Goal: Task Accomplishment & Management: Manage account settings

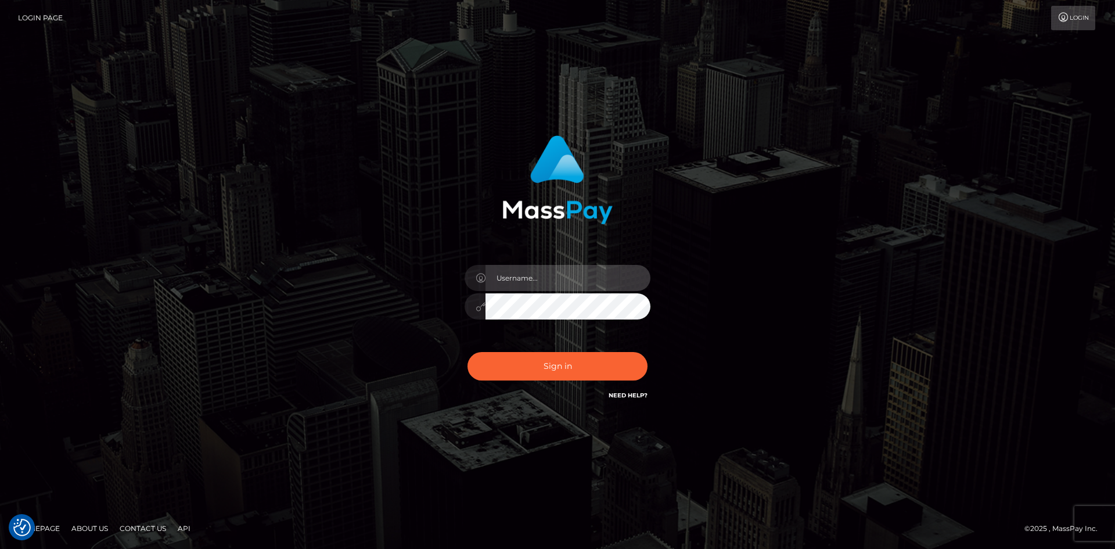
click at [516, 282] on input "text" at bounding box center [567, 278] width 165 height 26
type input "pranav"
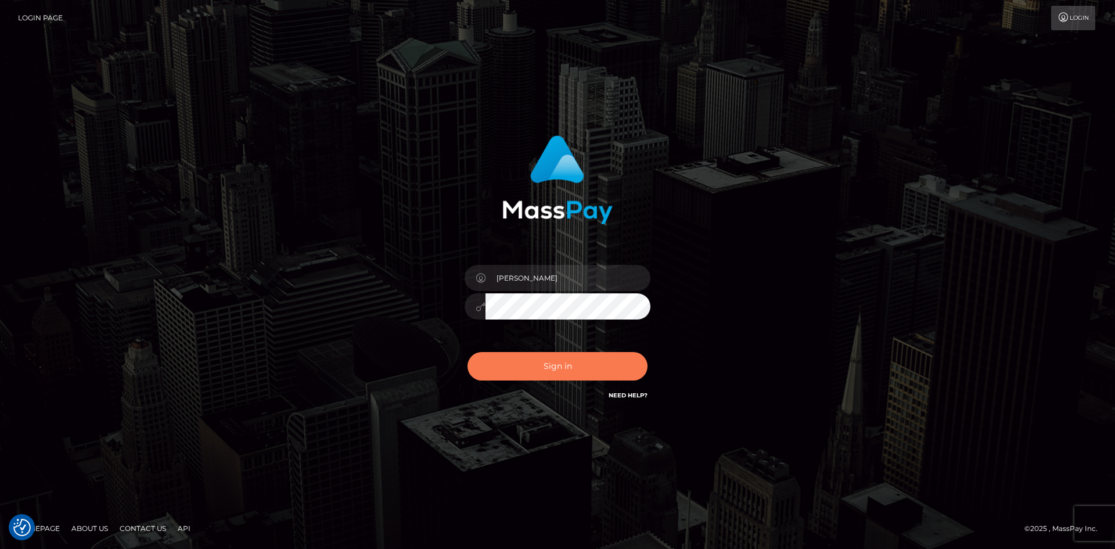
click at [528, 363] on button "Sign in" at bounding box center [557, 366] width 180 height 28
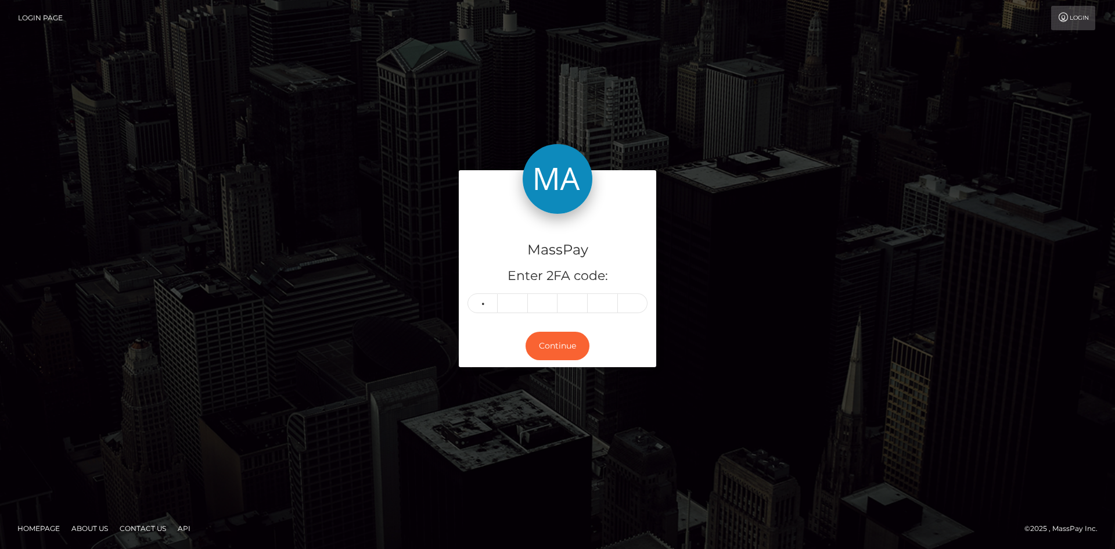
type input "5"
type input "6"
type input "1"
type input "0"
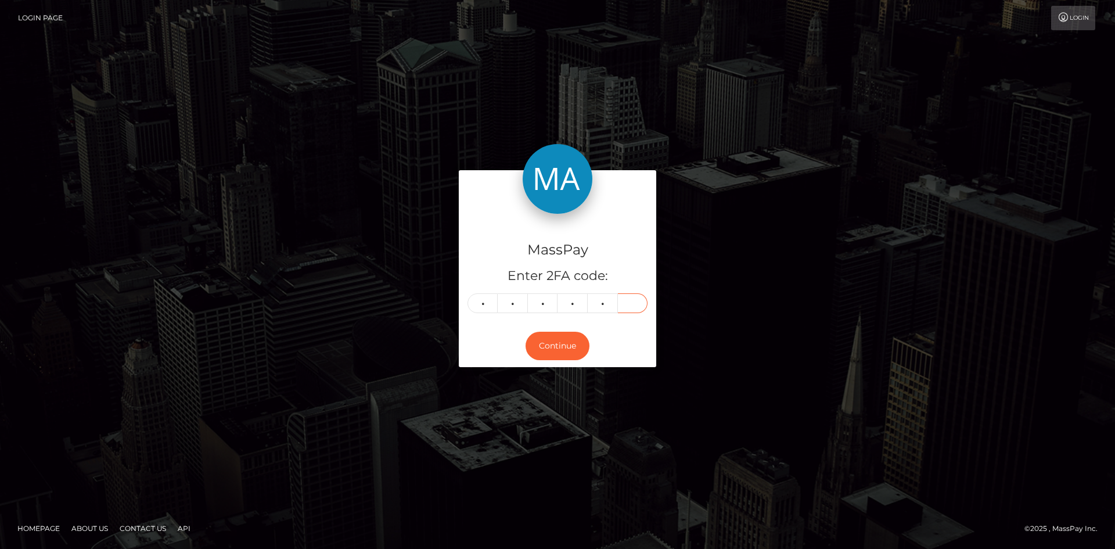
type input "5"
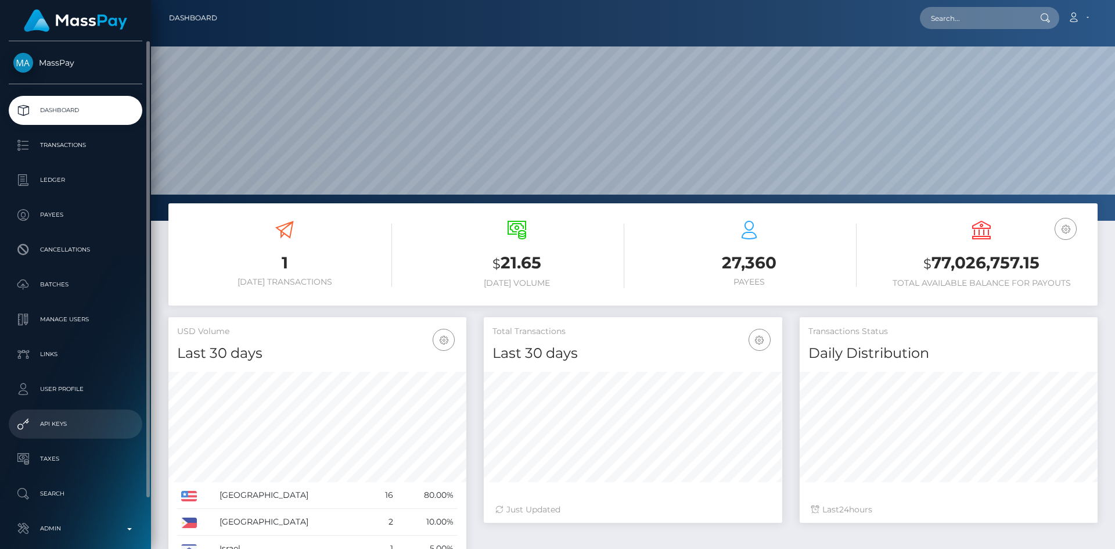
scroll to position [55, 0]
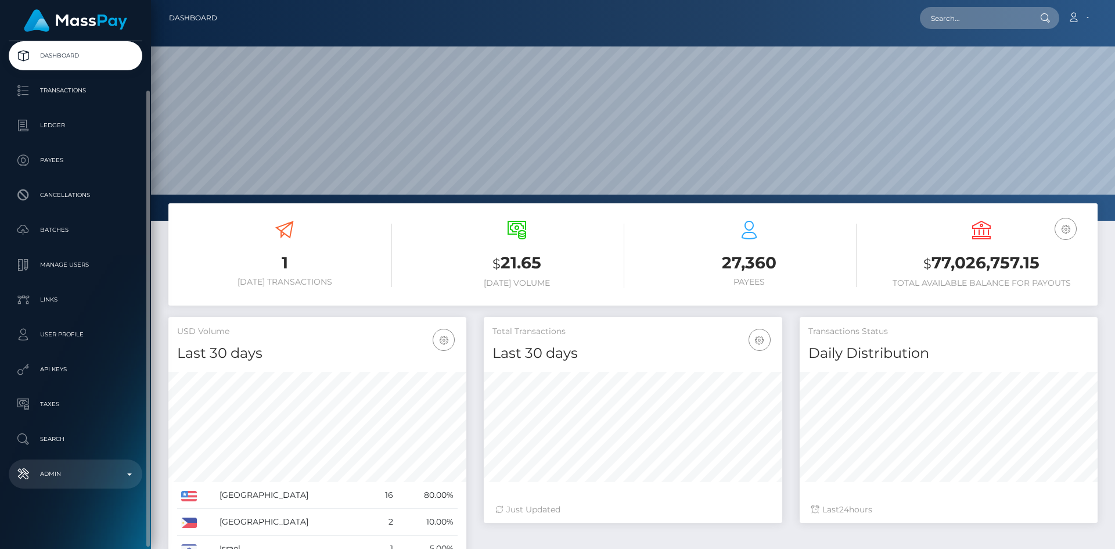
click at [59, 467] on p "Admin" at bounding box center [75, 473] width 124 height 17
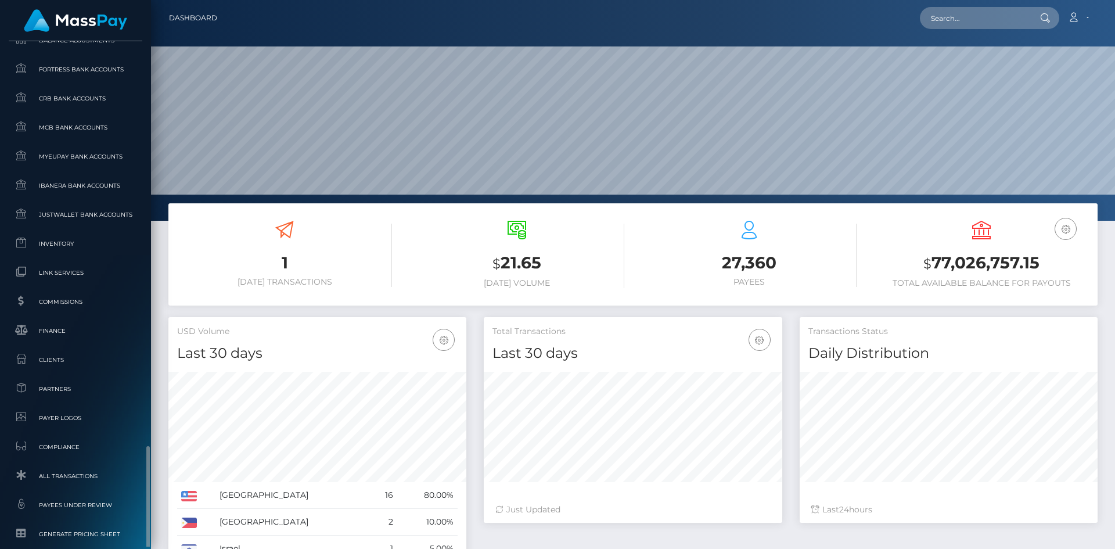
scroll to position [672, 0]
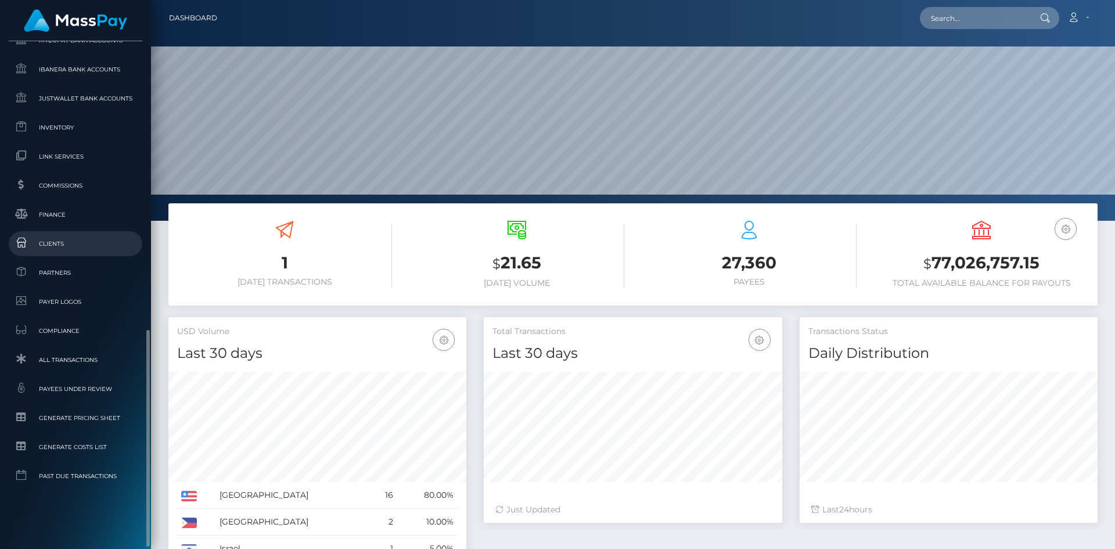
click at [62, 234] on link "Clients" at bounding box center [76, 243] width 134 height 25
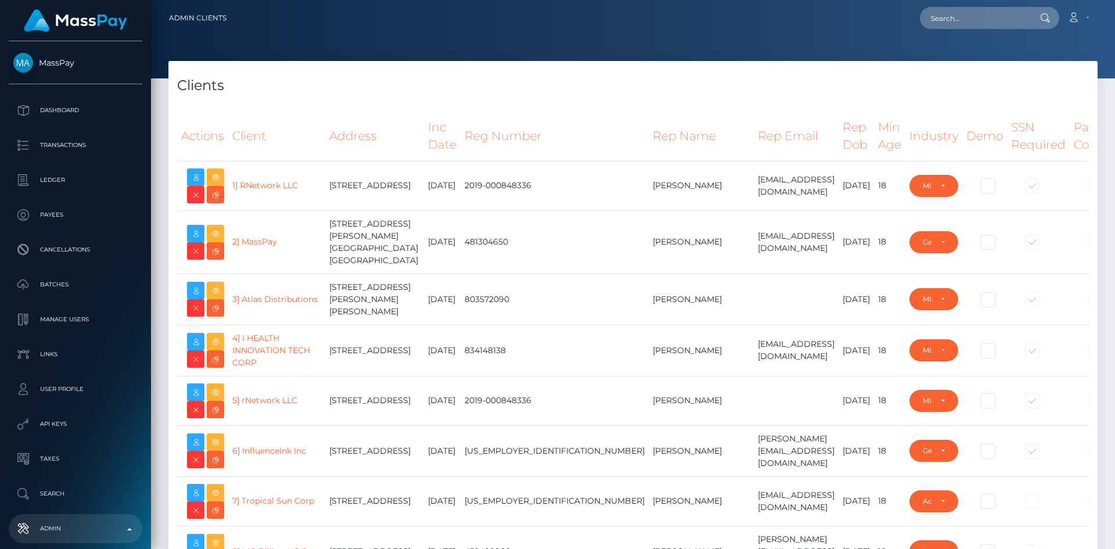
select select "223"
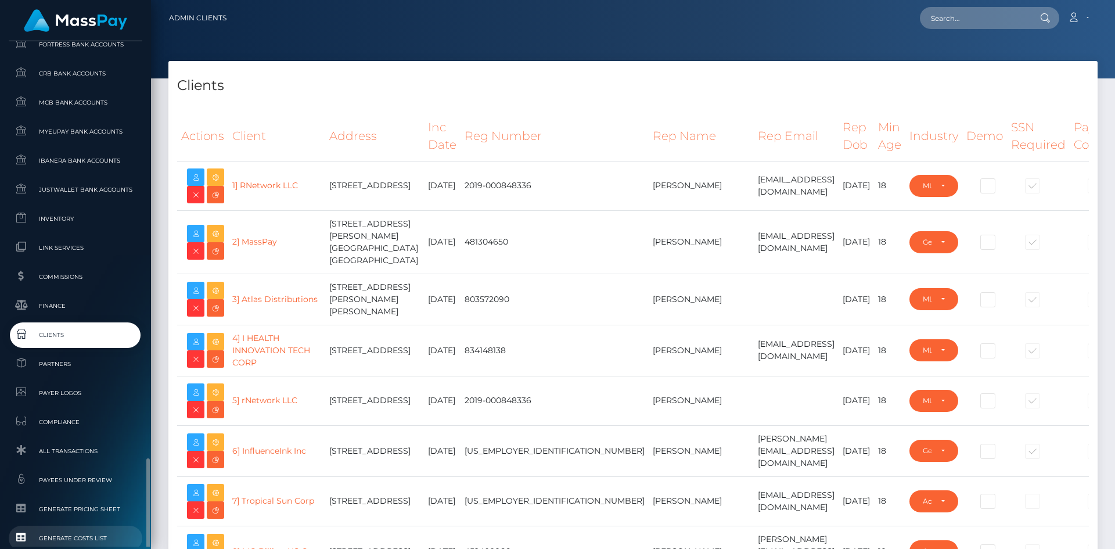
scroll to position [703, 0]
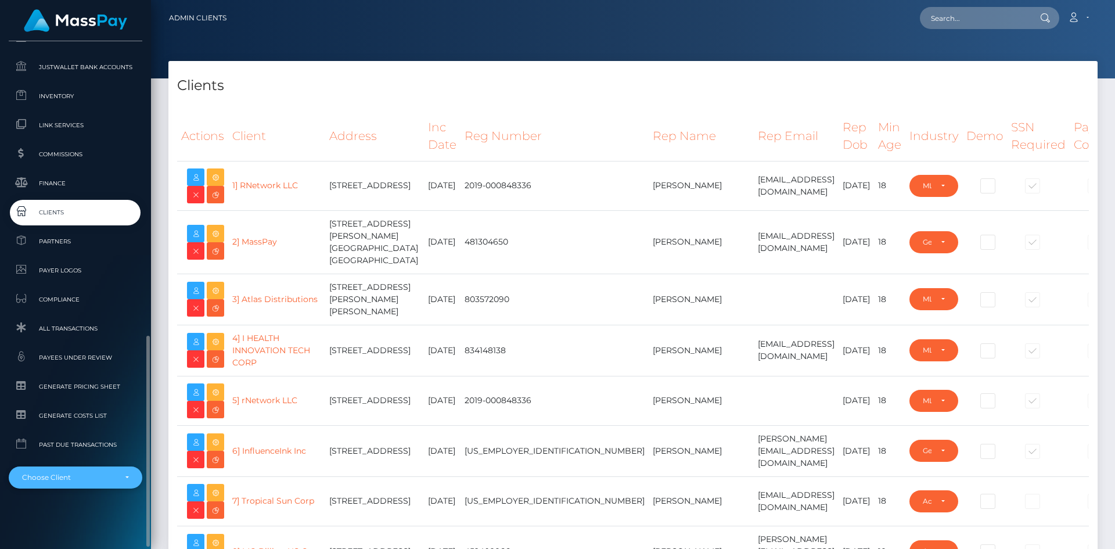
click at [74, 473] on div "Choose Client" at bounding box center [68, 477] width 93 height 9
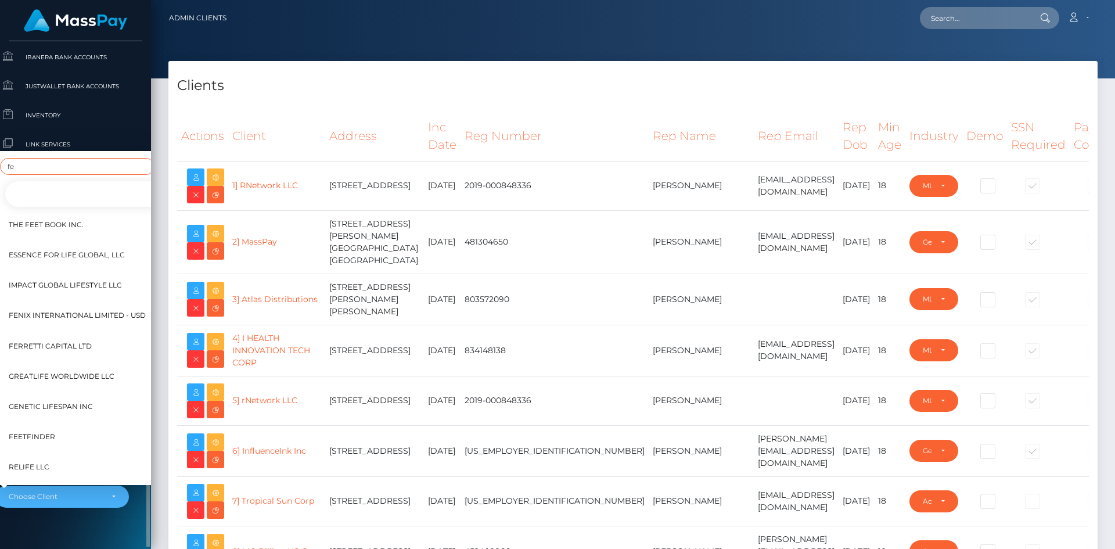
scroll to position [703, 13]
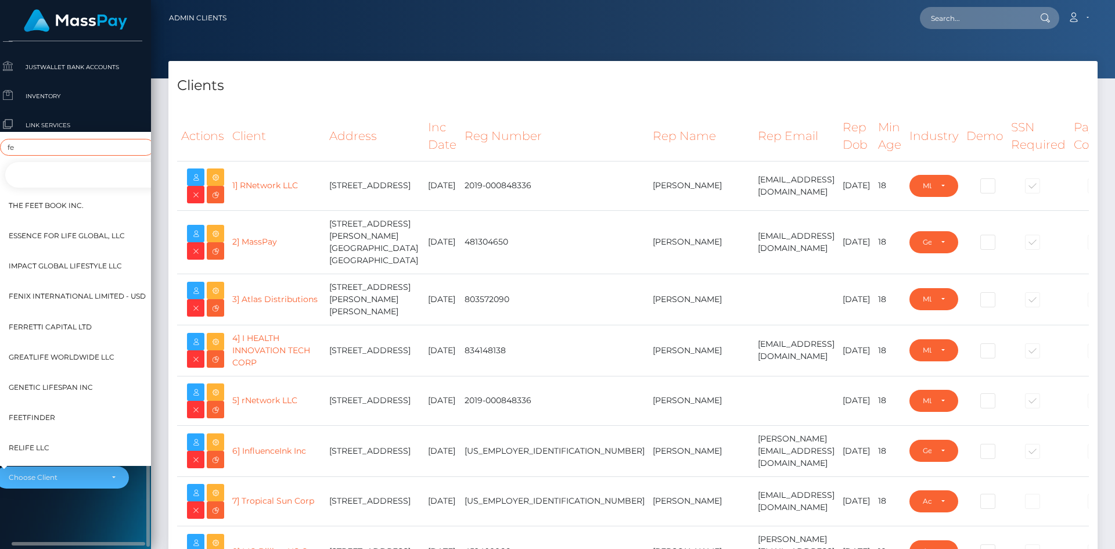
type input "fe"
click at [57, 289] on span "Fenix International Limited - USD" at bounding box center [77, 296] width 137 height 15
select select "151"
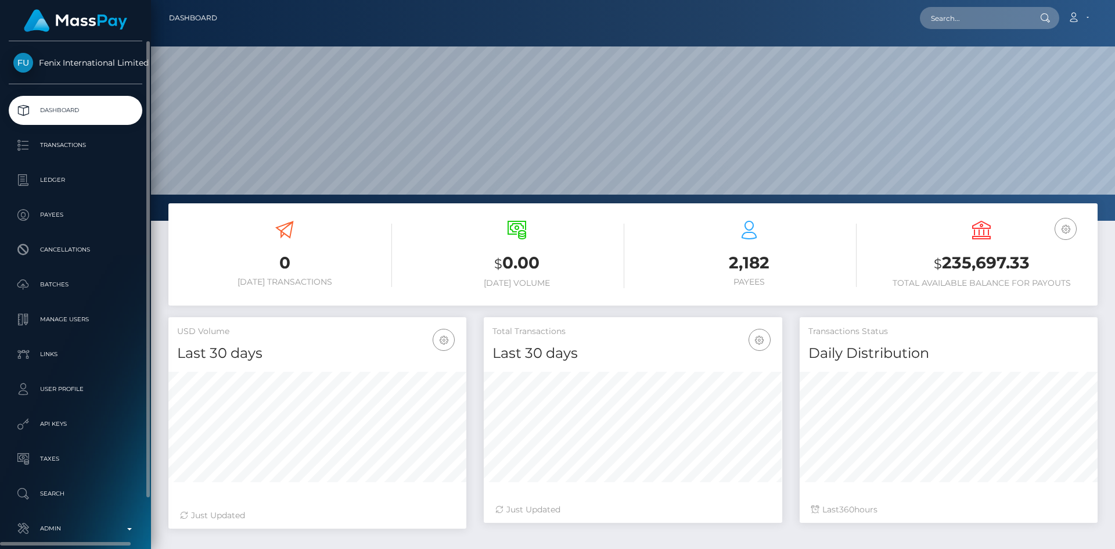
scroll to position [55, 0]
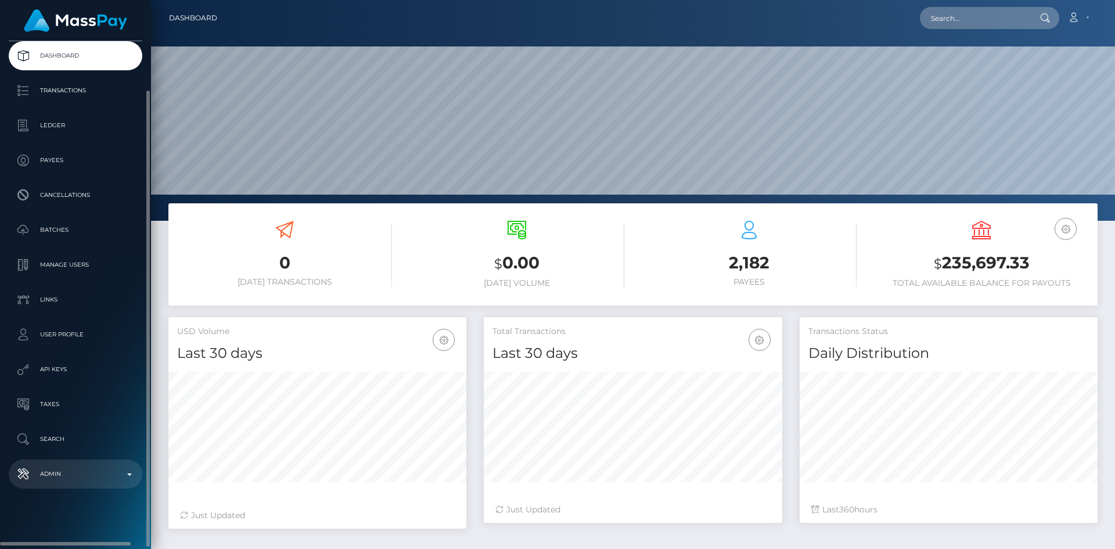
click at [74, 478] on p "Admin" at bounding box center [75, 473] width 124 height 17
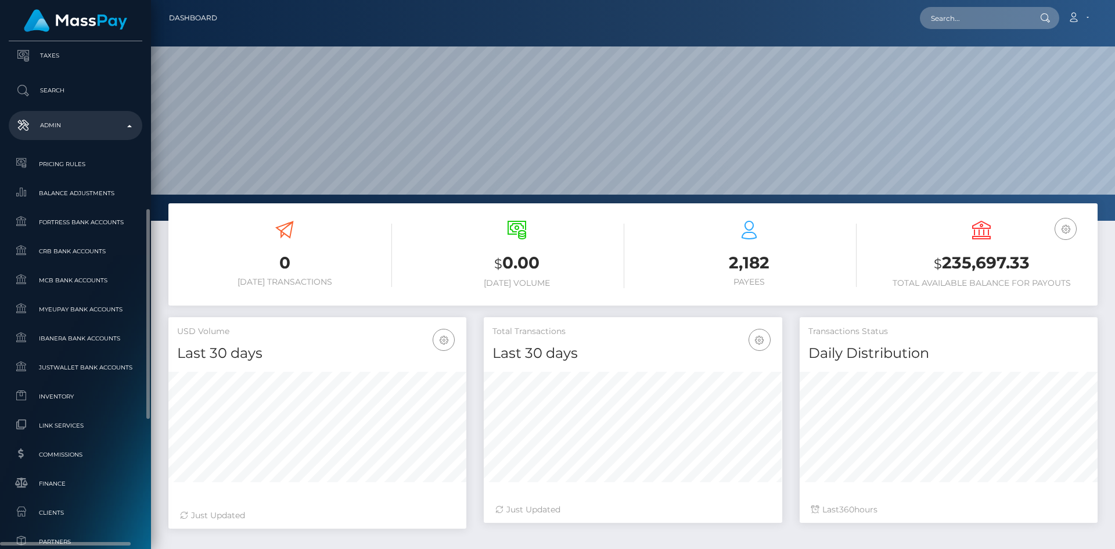
scroll to position [703, 0]
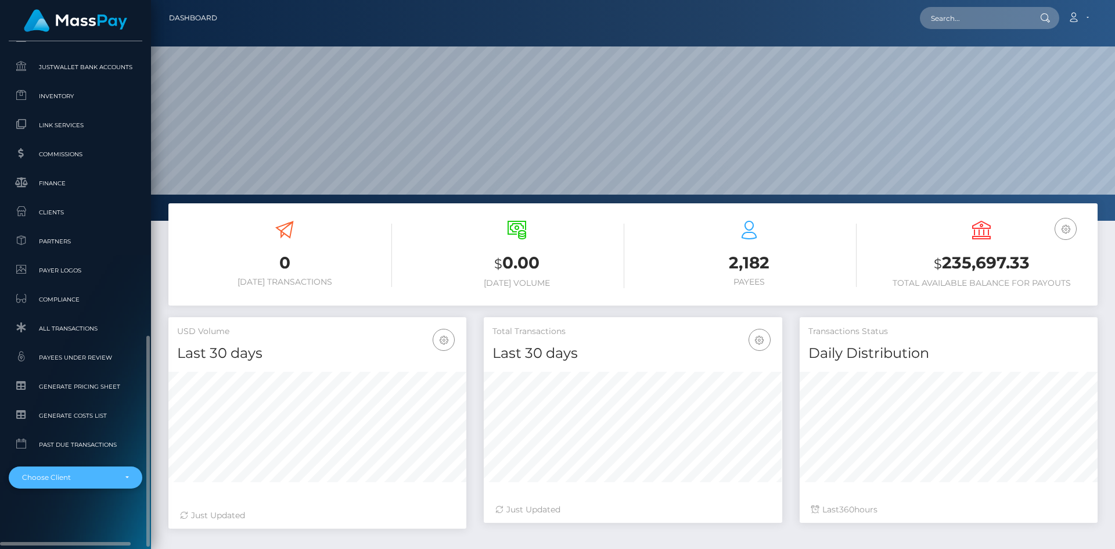
click at [74, 478] on div "Choose Client" at bounding box center [68, 477] width 93 height 9
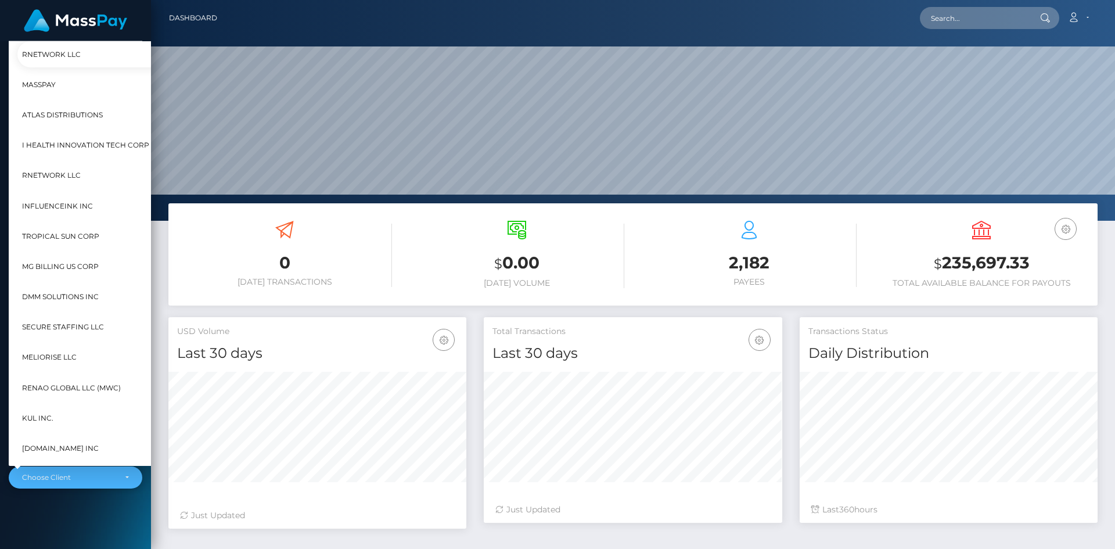
scroll to position [435, 13]
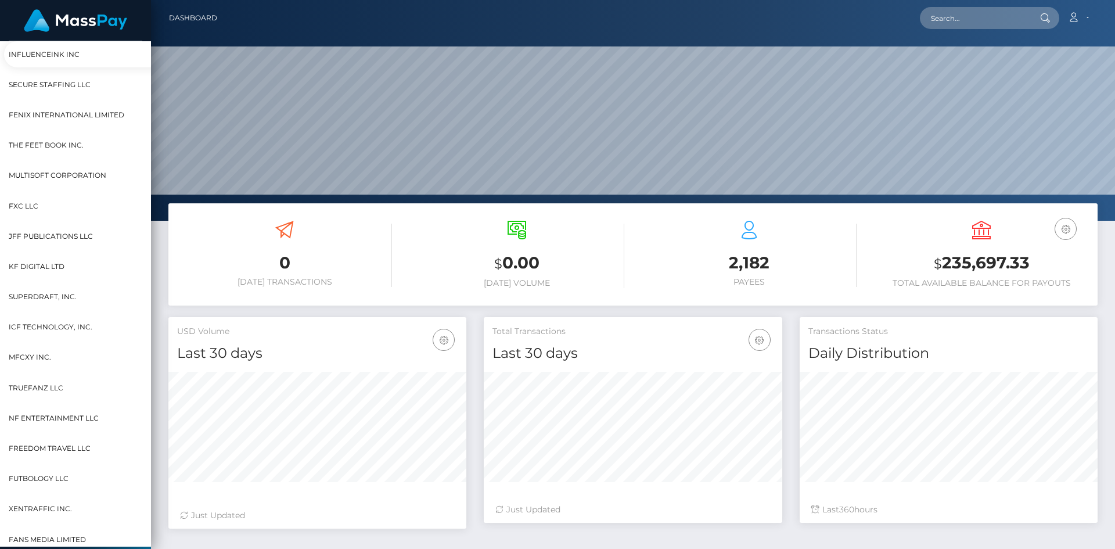
type input "f"
click at [55, 114] on span "Fenix International Limited" at bounding box center [67, 114] width 116 height 15
select select "26"
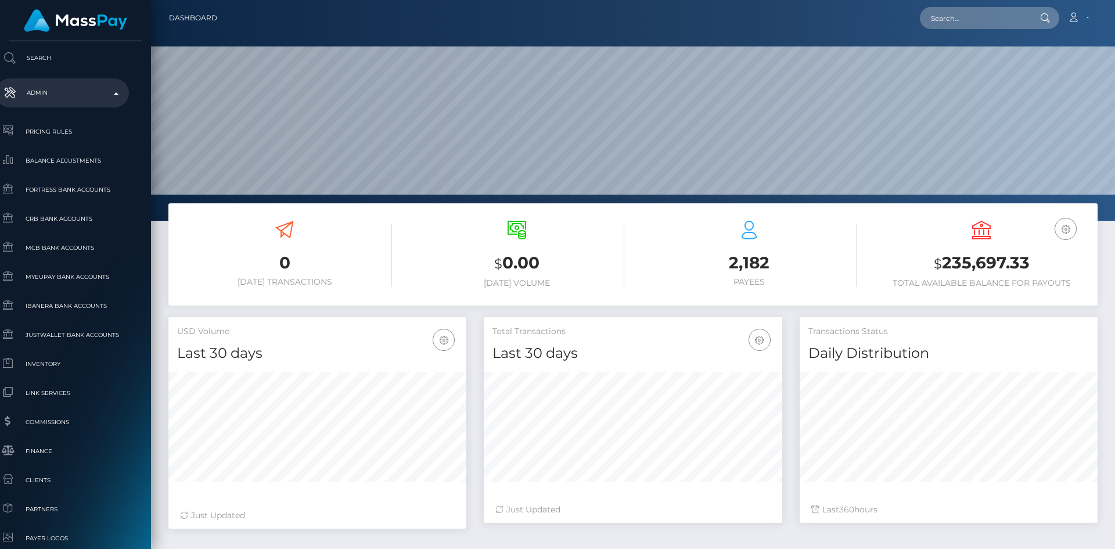
scroll to position [703, 13]
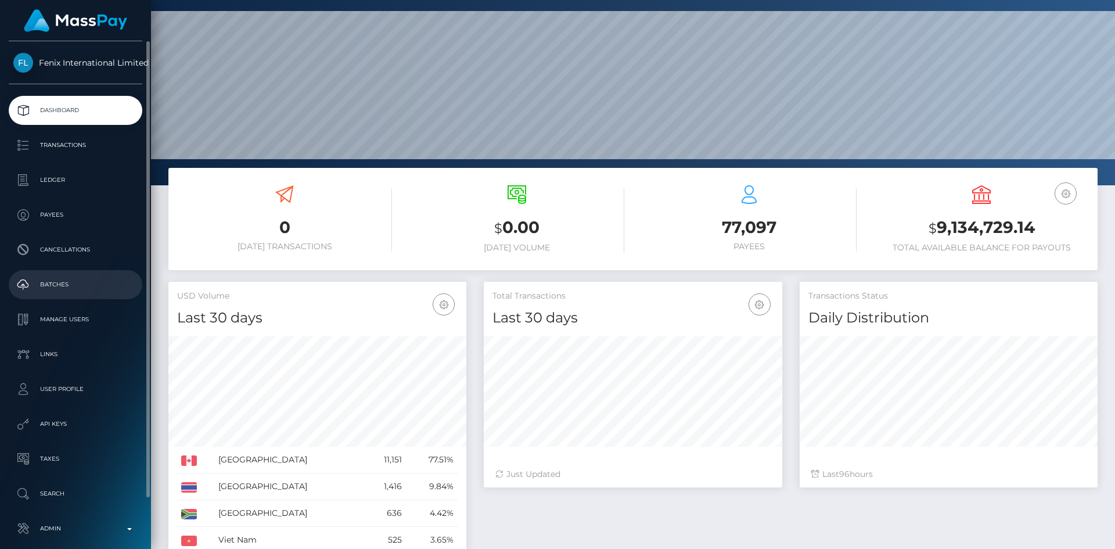
scroll to position [206, 298]
click at [60, 158] on link "Transactions" at bounding box center [76, 145] width 134 height 29
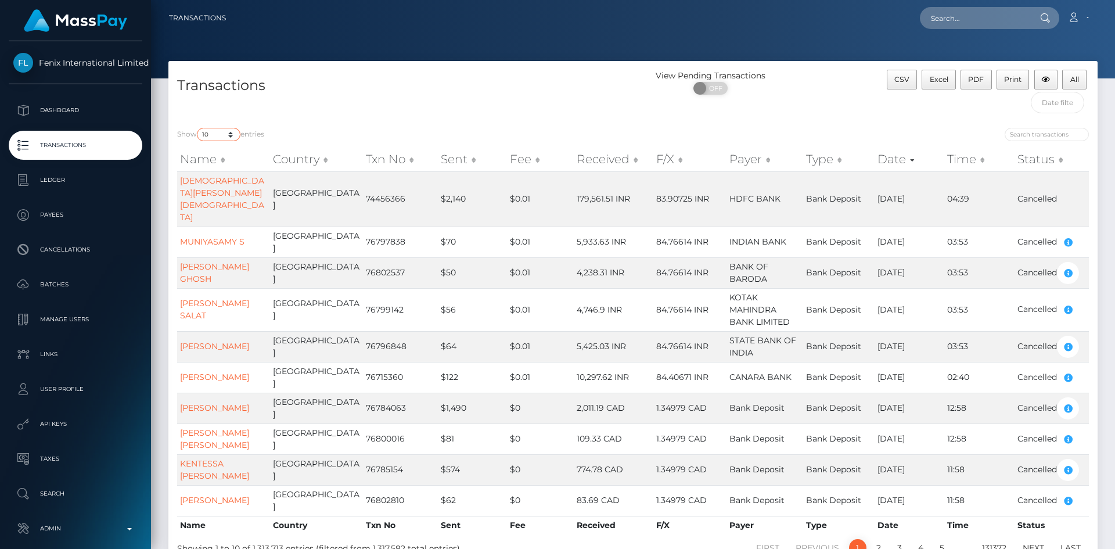
click at [231, 135] on select "10 25 50 100 250 500 1,000 3,500 All" at bounding box center [219, 134] width 44 height 13
click at [198, 128] on select "10 25 50 100 250 500 1,000 3,500 All" at bounding box center [219, 134] width 44 height 13
click at [905, 77] on span "CSV" at bounding box center [901, 79] width 15 height 9
click at [1048, 107] on input "text" at bounding box center [1058, 102] width 54 height 21
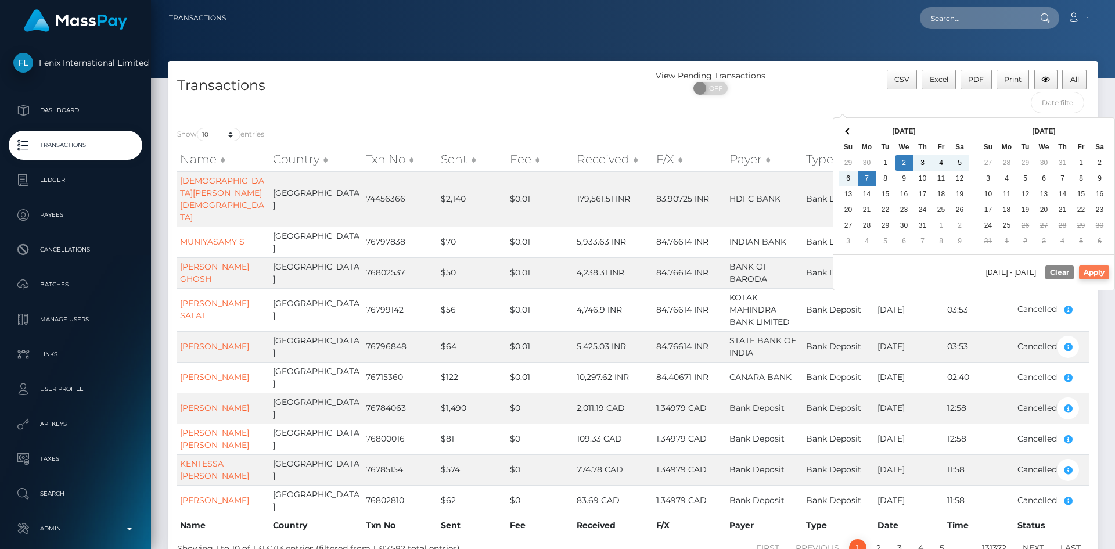
click at [1091, 272] on button "Apply" at bounding box center [1094, 272] width 30 height 14
type input "07/02/2025 - 07/07/2025"
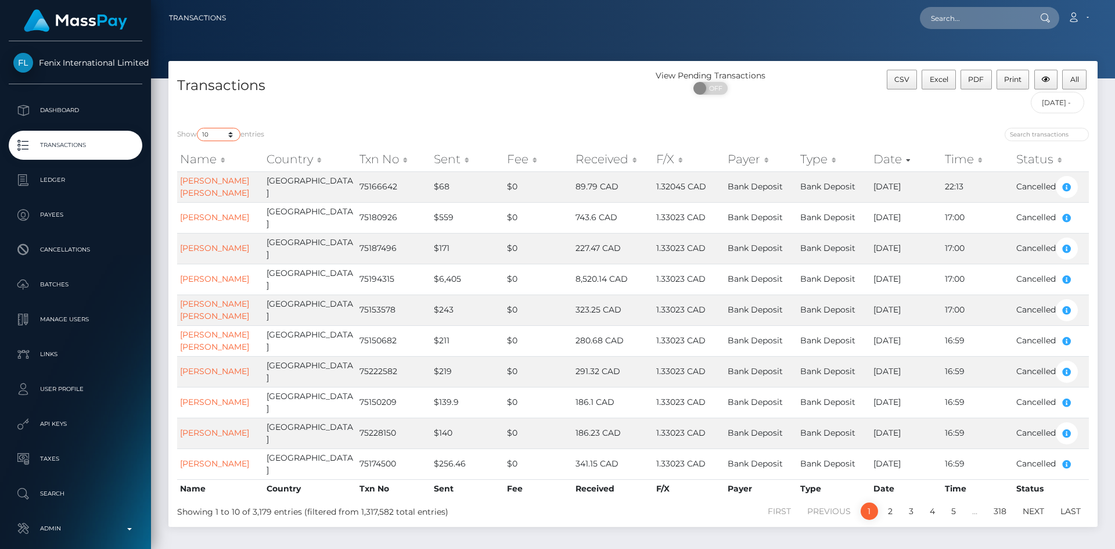
click at [233, 136] on select "10 25 50 100 250 500 1,000 3,500 All" at bounding box center [219, 134] width 44 height 13
select select "3500"
click at [198, 128] on select "10 25 50 100 250 500 1,000 3,500 All" at bounding box center [219, 134] width 44 height 13
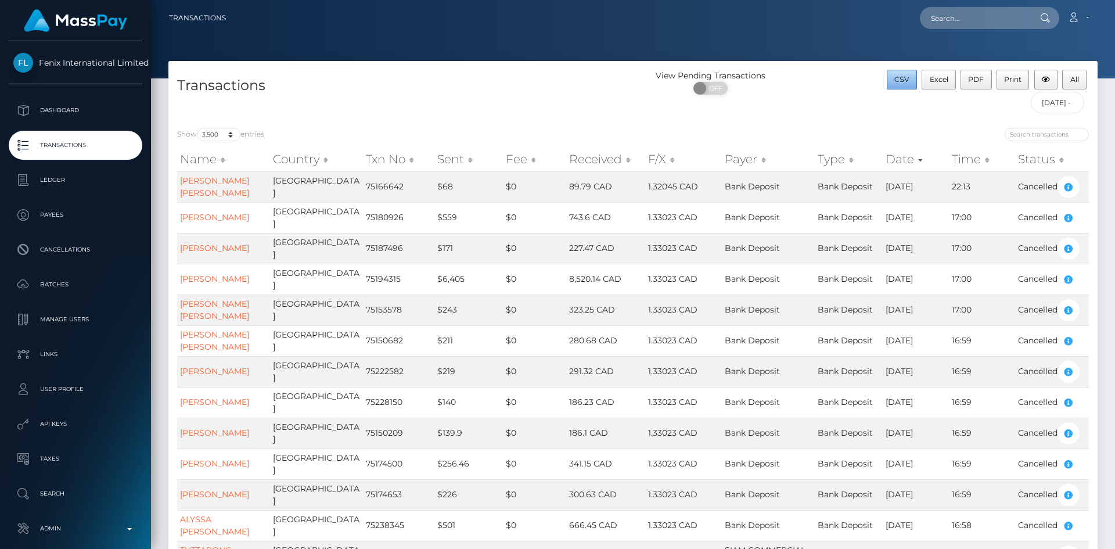
click at [896, 78] on span "CSV" at bounding box center [901, 79] width 15 height 9
drag, startPoint x: 1043, startPoint y: 108, endPoint x: 139, endPoint y: 285, distance: 921.2
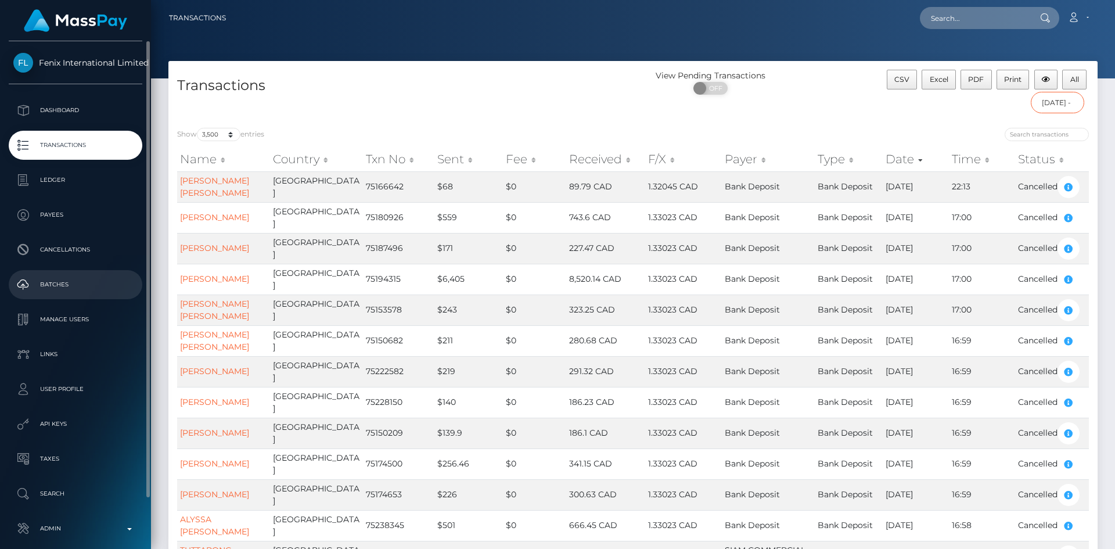
click at [1043, 108] on input "07/02/2025 - 07/07/2025" at bounding box center [1058, 102] width 54 height 21
click at [1053, 105] on input "07/02/2025 - 07/07/2025" at bounding box center [1058, 102] width 54 height 21
click at [1051, 101] on input "07/02/2025 - 07/07/2025" at bounding box center [1058, 102] width 54 height 21
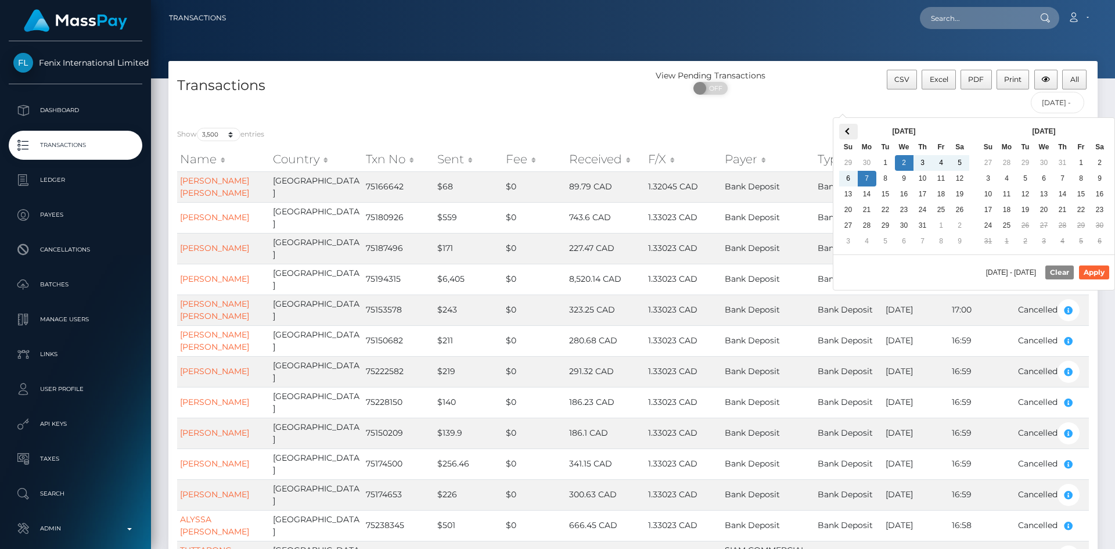
click at [852, 134] on th at bounding box center [848, 132] width 19 height 16
click at [1105, 275] on button "Apply" at bounding box center [1094, 272] width 30 height 14
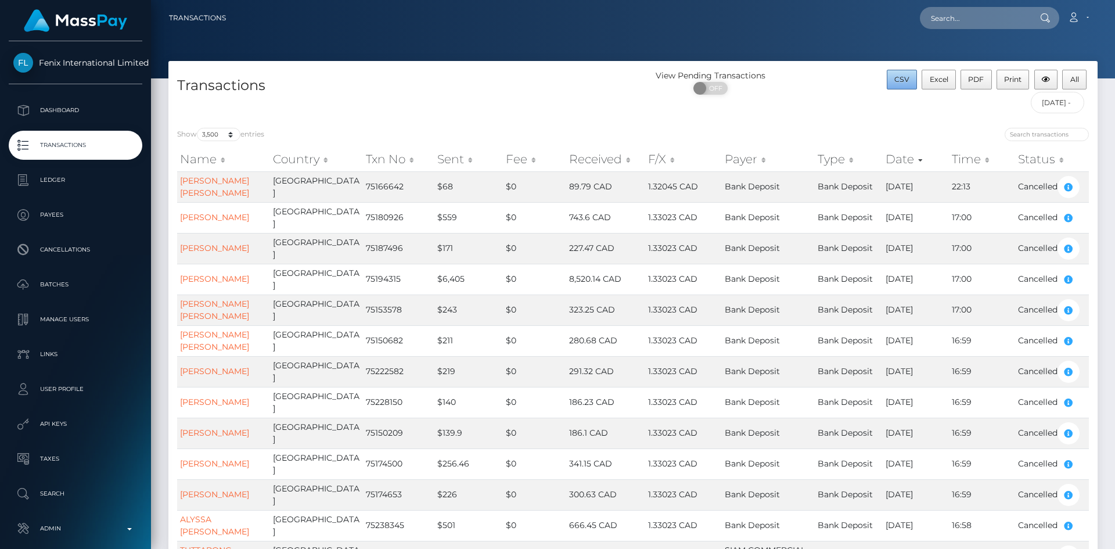
click at [909, 84] on button "CSV" at bounding box center [902, 80] width 31 height 20
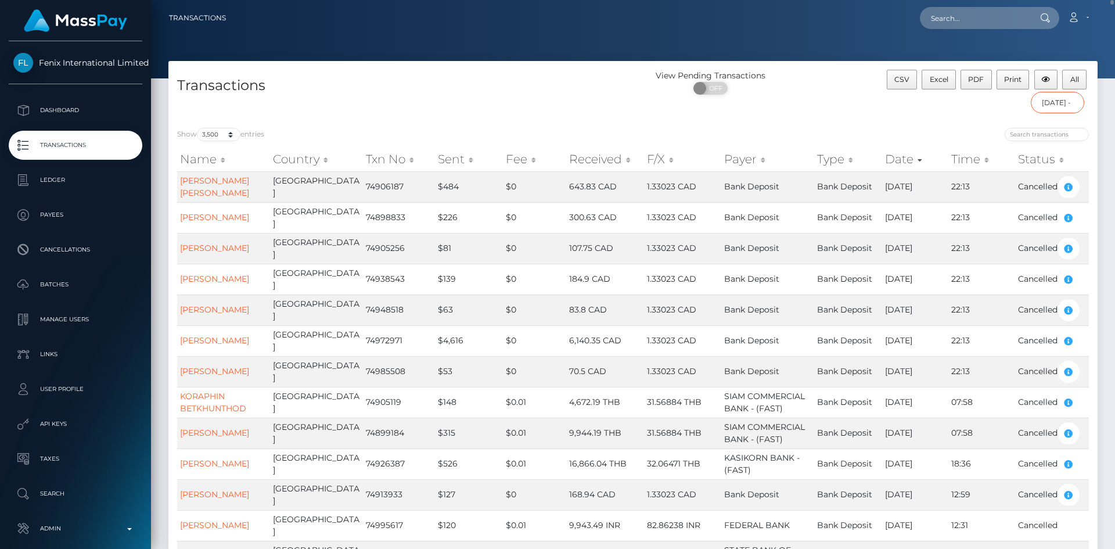
click at [1047, 102] on input "06/27/2025 - 06/30/2025" at bounding box center [1058, 102] width 54 height 21
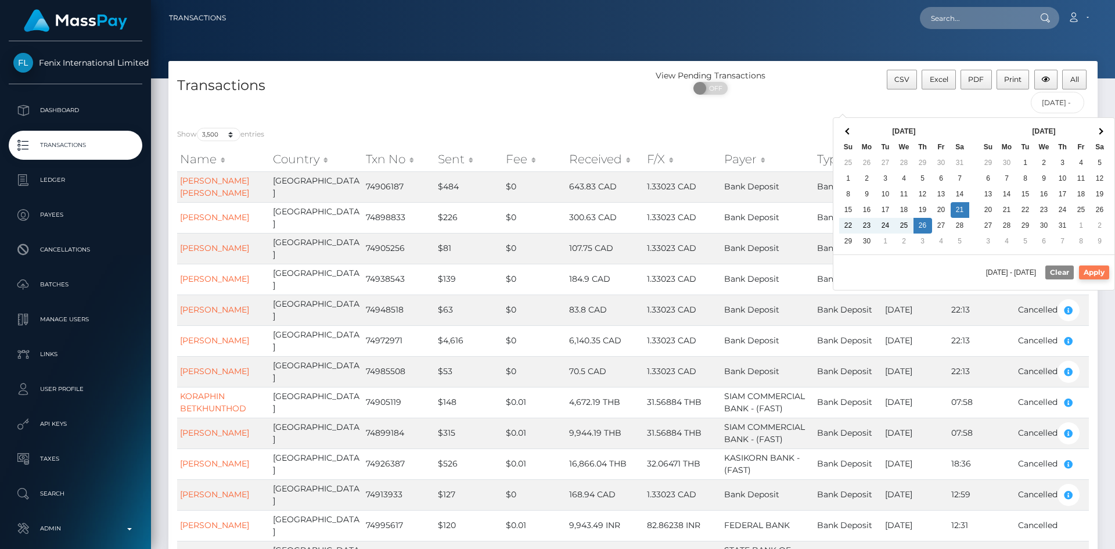
click at [1085, 267] on button "Apply" at bounding box center [1094, 272] width 30 height 14
type input "06/21/2025 - 06/26/2025"
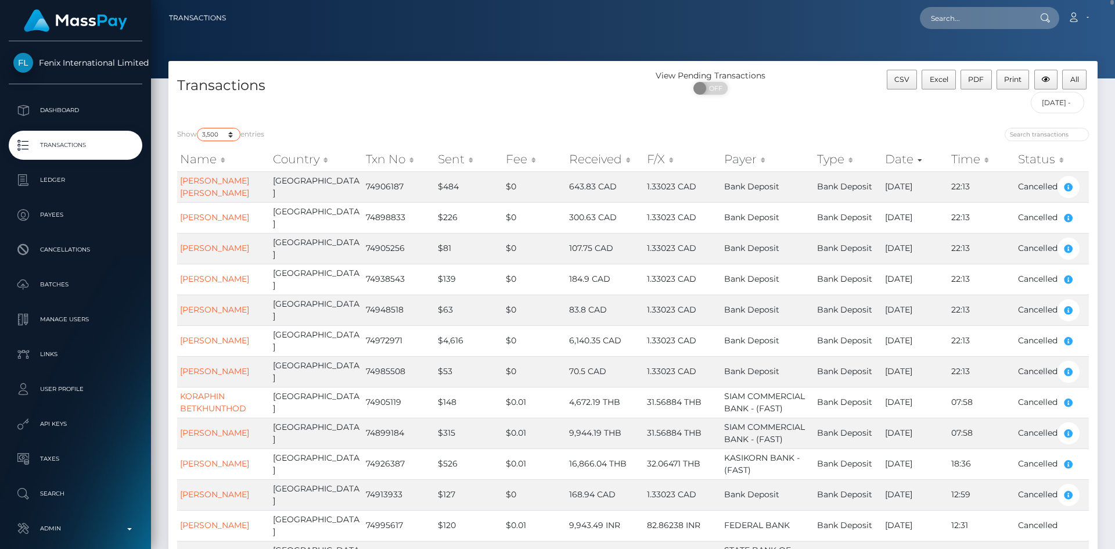
click at [231, 135] on select "10 25 50 100 250 500 1,000 3,500 All" at bounding box center [219, 134] width 44 height 13
click at [198, 128] on select "10 25 50 100 250 500 1,000 3,500 All" at bounding box center [219, 134] width 44 height 13
click at [231, 132] on select "10 25 50 100 250 500 1,000 3,500 All" at bounding box center [219, 134] width 44 height 13
select select "3500"
click at [198, 128] on select "10 25 50 100 250 500 1,000 3,500 All" at bounding box center [219, 134] width 44 height 13
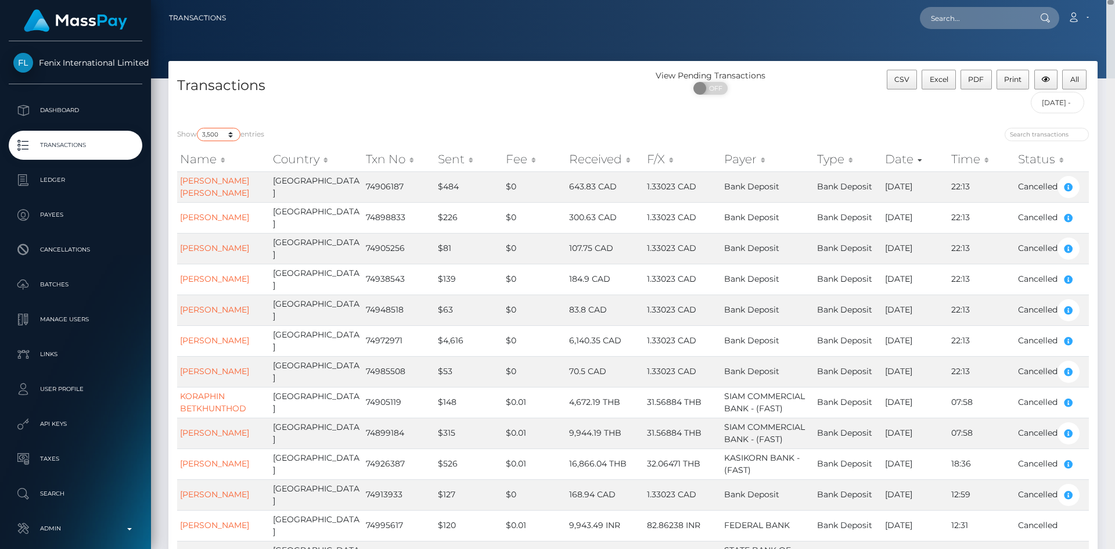
drag, startPoint x: 1111, startPoint y: 34, endPoint x: 1111, endPoint y: 0, distance: 34.3
click at [1111, 0] on div "Transactions Loading... Loading..." at bounding box center [633, 274] width 964 height 549
click at [902, 83] on span "CSV" at bounding box center [901, 79] width 15 height 9
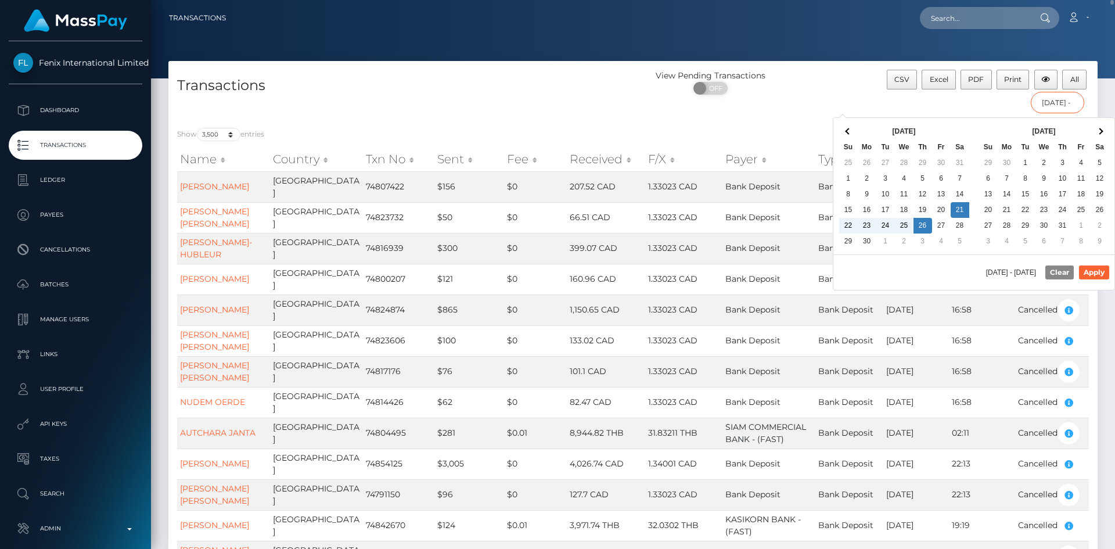
click at [1049, 106] on input "06/21/2025 - 06/26/2025" at bounding box center [1058, 102] width 54 height 21
click at [1093, 270] on button "Apply" at bounding box center [1094, 272] width 30 height 14
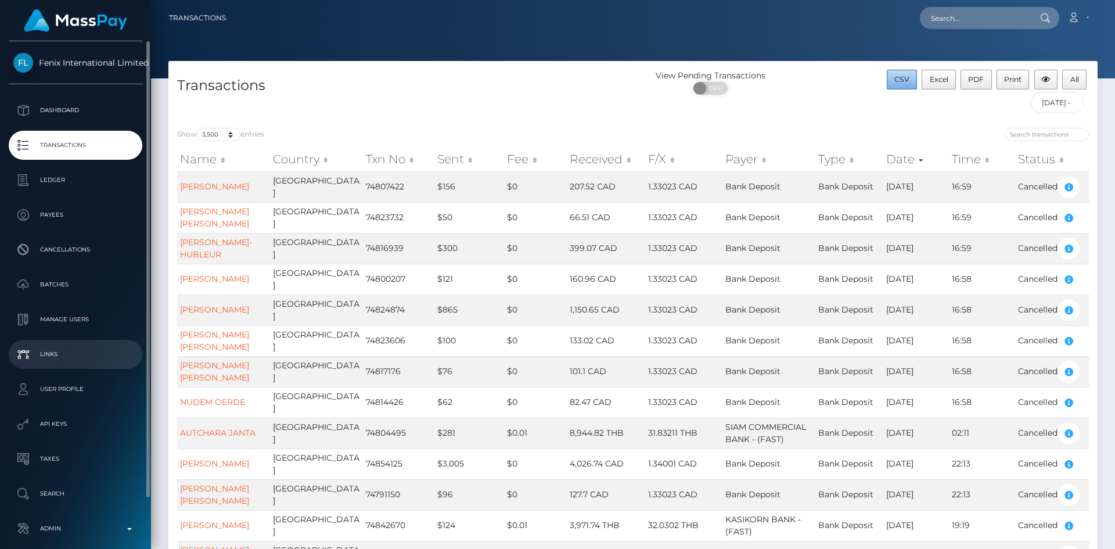
drag, startPoint x: 895, startPoint y: 78, endPoint x: 10, endPoint y: 350, distance: 925.3
click at [895, 78] on button "CSV" at bounding box center [902, 80] width 31 height 20
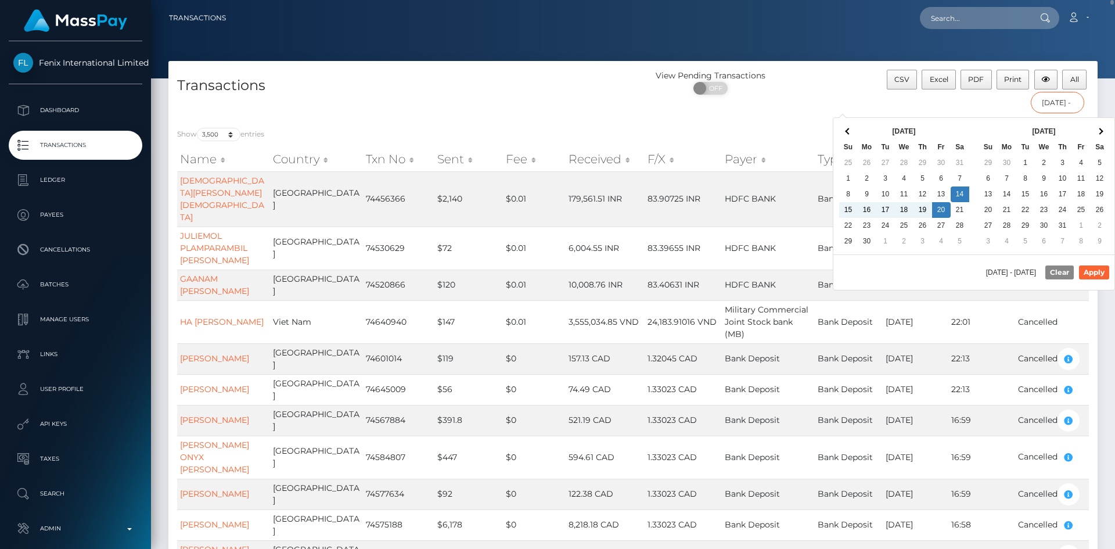
click at [1057, 110] on input "06/14/2025 - 06/20/2025" at bounding box center [1058, 102] width 54 height 21
click at [1087, 272] on button "Apply" at bounding box center [1094, 272] width 30 height 14
type input "07/07/2025 - 07/14/2025"
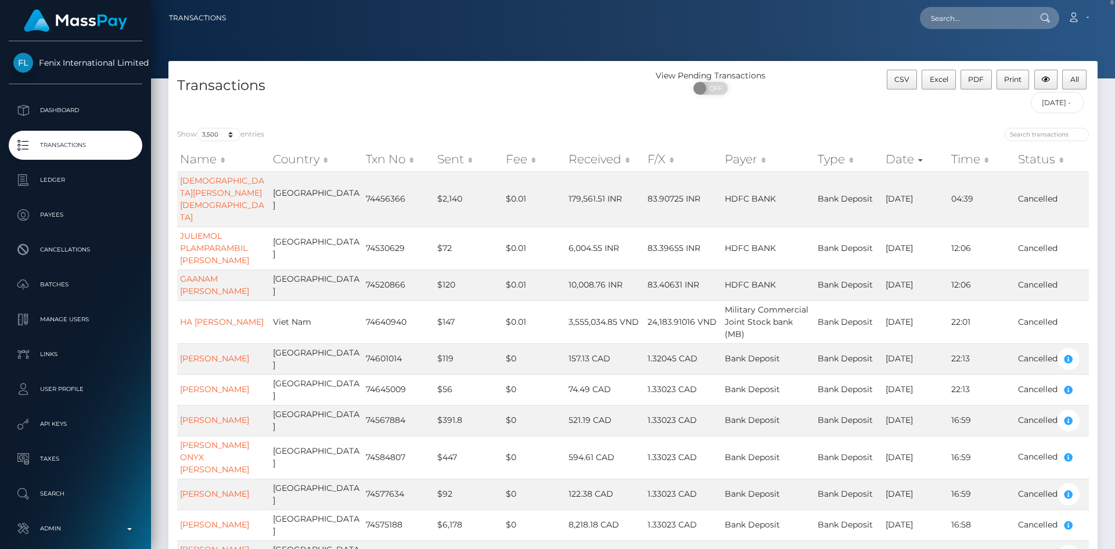
drag, startPoint x: 1111, startPoint y: 2, endPoint x: 219, endPoint y: 159, distance: 906.1
click at [1114, 420] on div "Transactions Loading... Loading..." at bounding box center [633, 274] width 964 height 549
click at [229, 135] on select "10 25 50 100 250 500 1,000 3,500 All" at bounding box center [219, 134] width 44 height 13
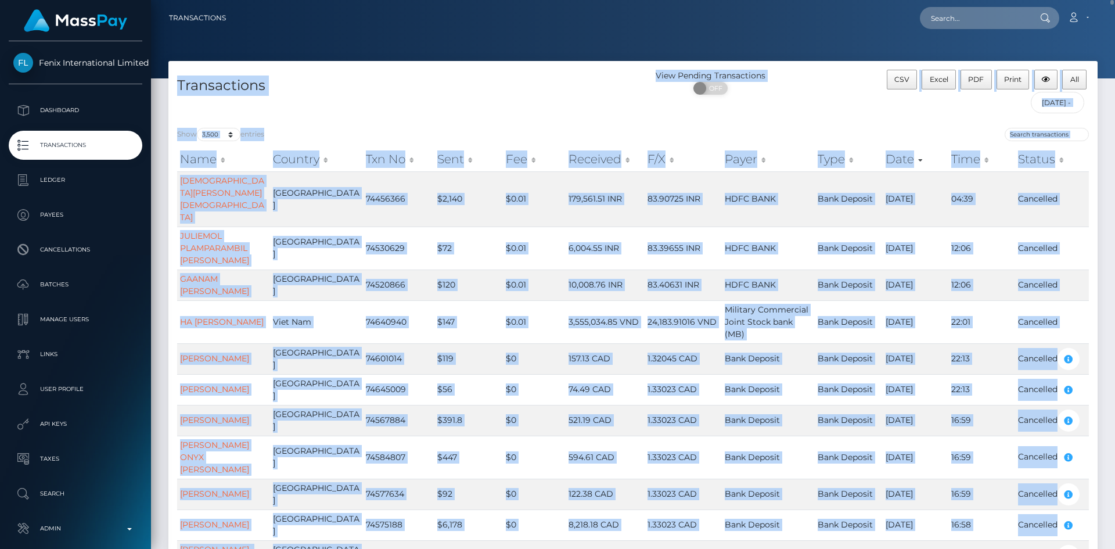
click at [354, 107] on div "Transactions" at bounding box center [400, 94] width 464 height 49
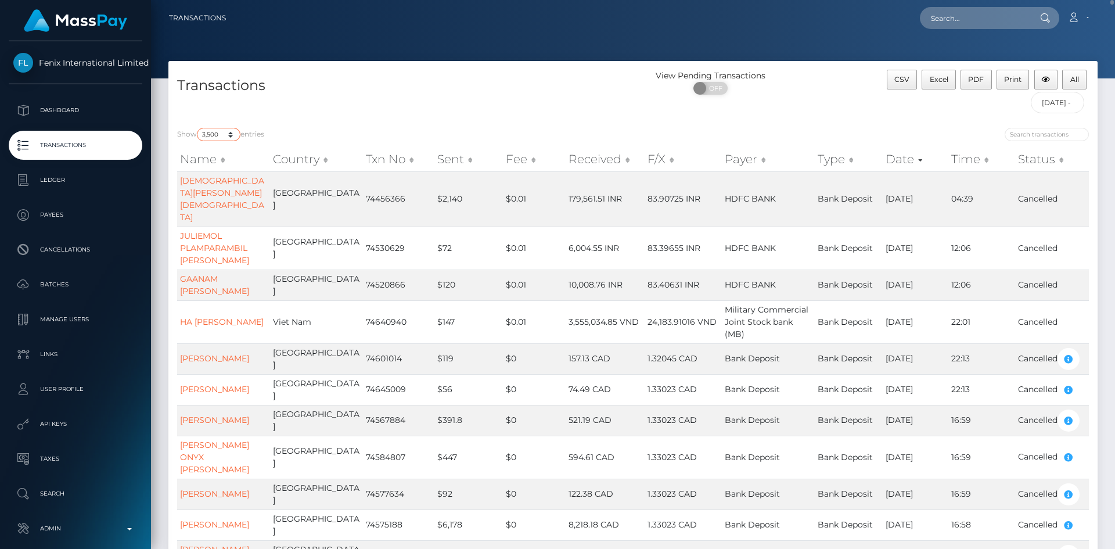
click at [235, 134] on select "10 25 50 100 250 500 1,000 3,500 All" at bounding box center [219, 134] width 44 height 13
select select "10"
click at [198, 128] on select "10 25 50 100 250 500 1,000 3,500 All" at bounding box center [219, 134] width 44 height 13
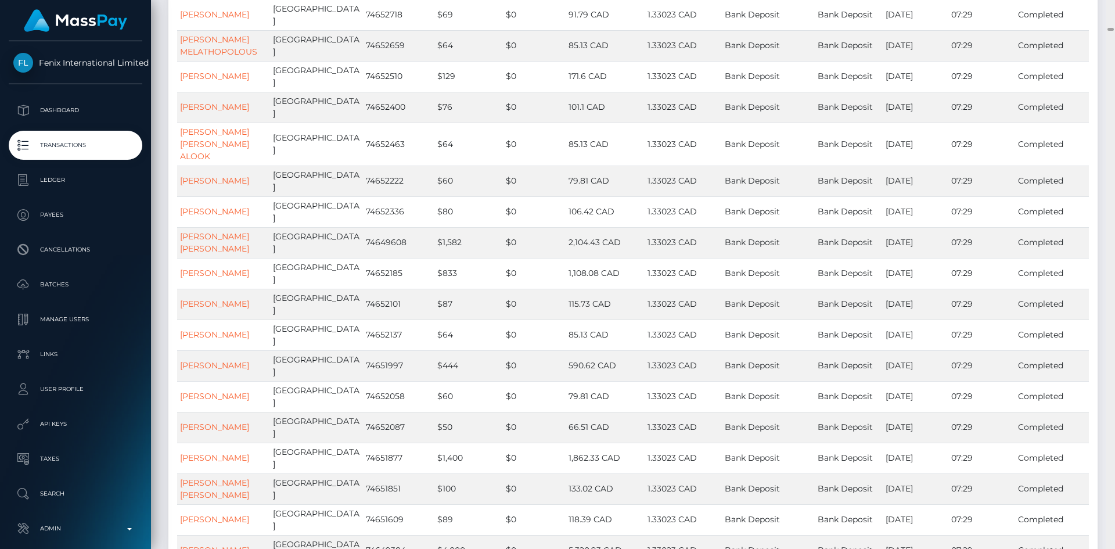
scroll to position [5484, 0]
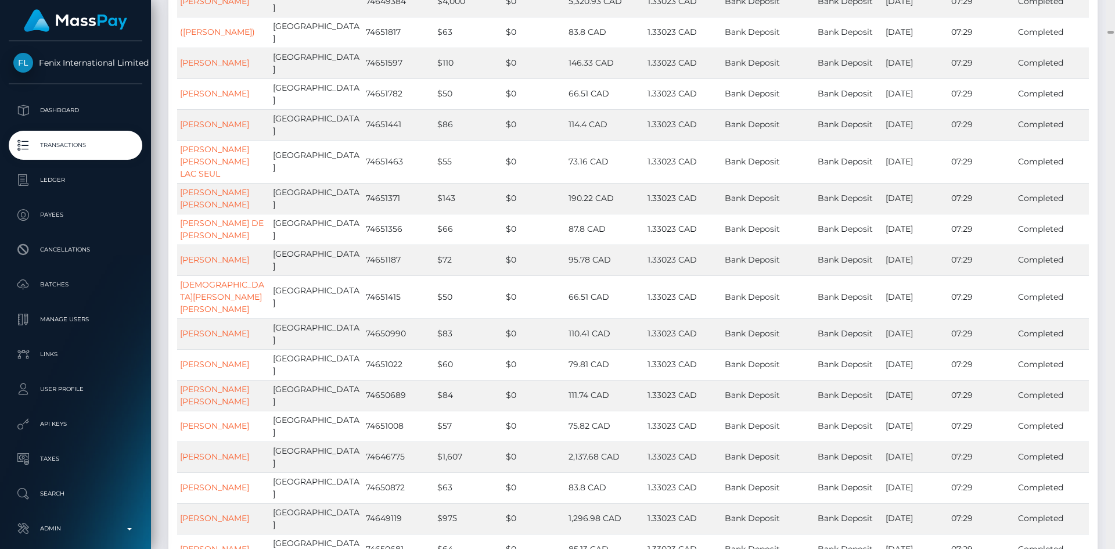
drag, startPoint x: 1110, startPoint y: 31, endPoint x: 1110, endPoint y: 7, distance: 23.8
click at [1110, 7] on div at bounding box center [1110, 274] width 9 height 549
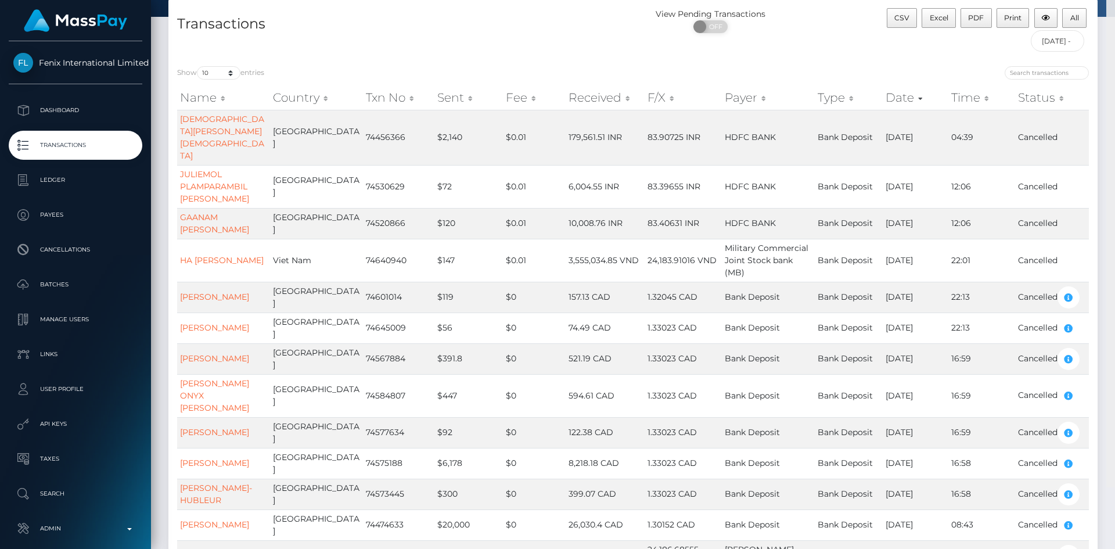
scroll to position [0, 0]
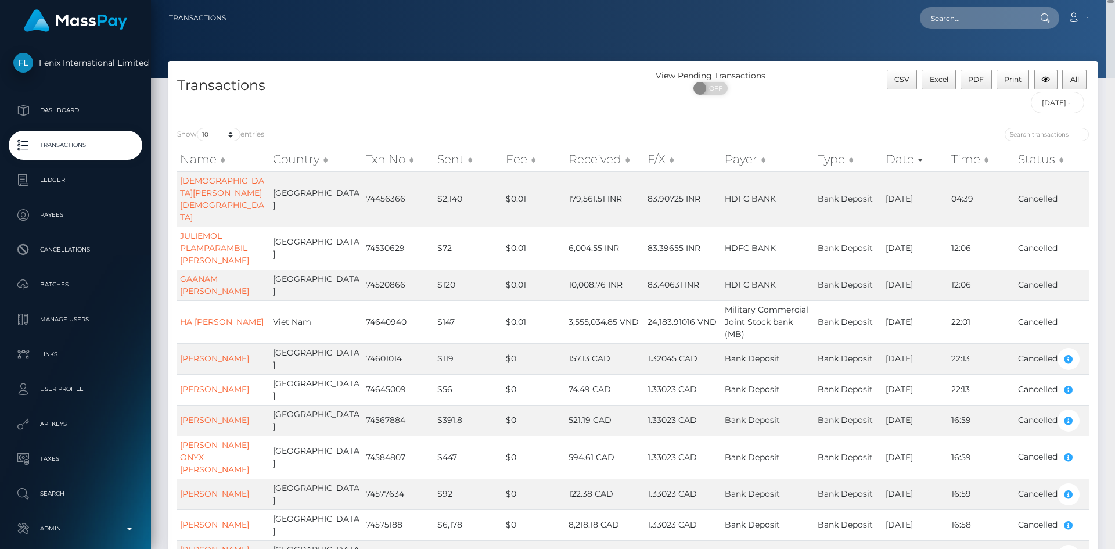
drag, startPoint x: 1109, startPoint y: 31, endPoint x: 1107, endPoint y: -6, distance: 37.2
click at [1107, 0] on html "Fenix International Limited Dashboard Transactions Ledger Payees" at bounding box center [557, 274] width 1115 height 549
click at [231, 135] on select "10 25 50 100 250 500 1,000 3,500 All" at bounding box center [219, 134] width 44 height 13
click at [198, 128] on select "10 25 50 100 250 500 1,000 3,500 All" at bounding box center [219, 134] width 44 height 13
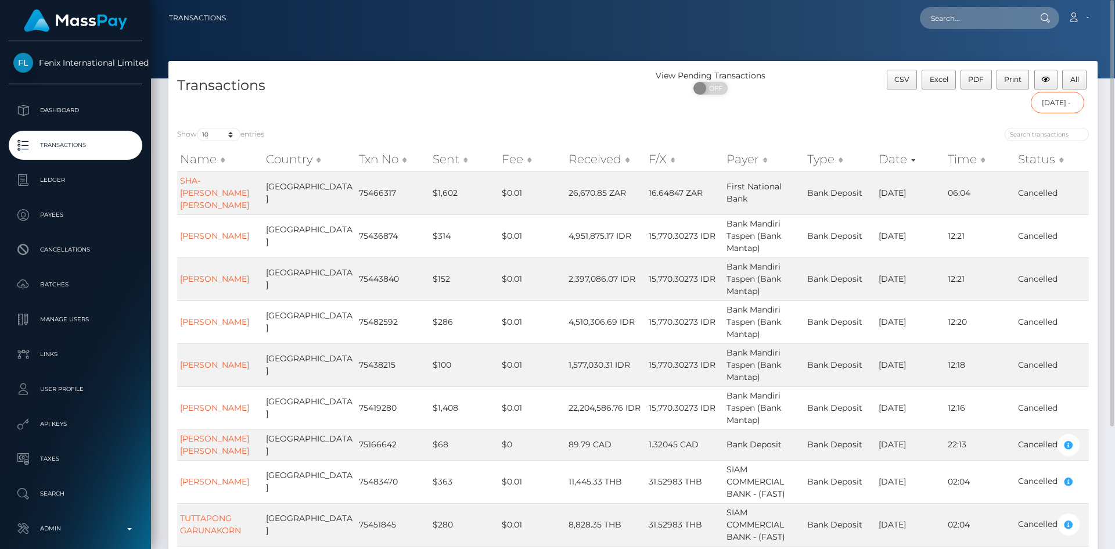
click at [1059, 106] on input "07/07/2025 - 07/14/2025" at bounding box center [1058, 102] width 54 height 21
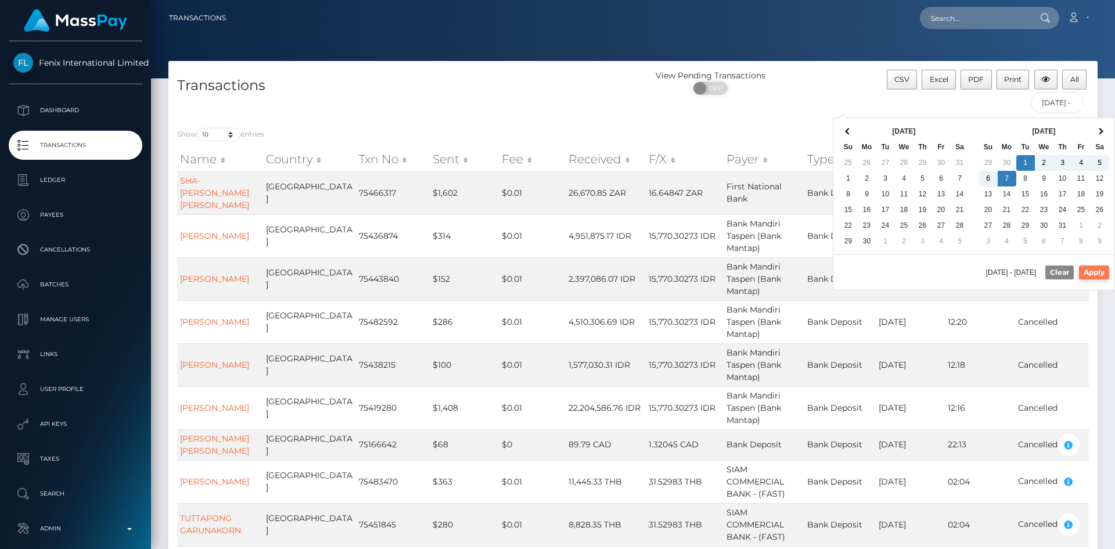
click at [1094, 270] on button "Apply" at bounding box center [1094, 272] width 30 height 14
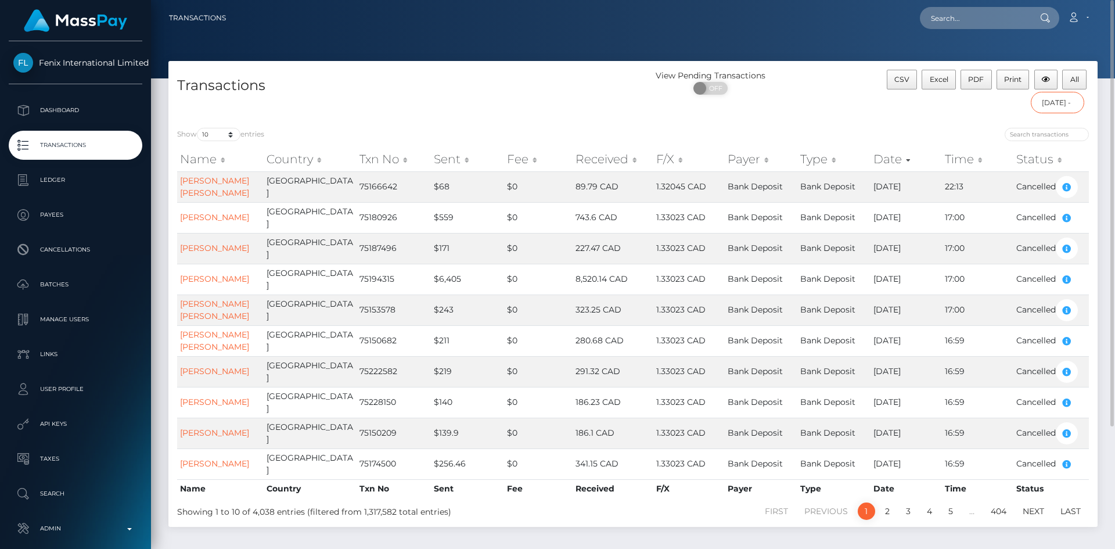
click at [1069, 103] on input "07/01/2025 - 07/07/2025" at bounding box center [1058, 102] width 54 height 21
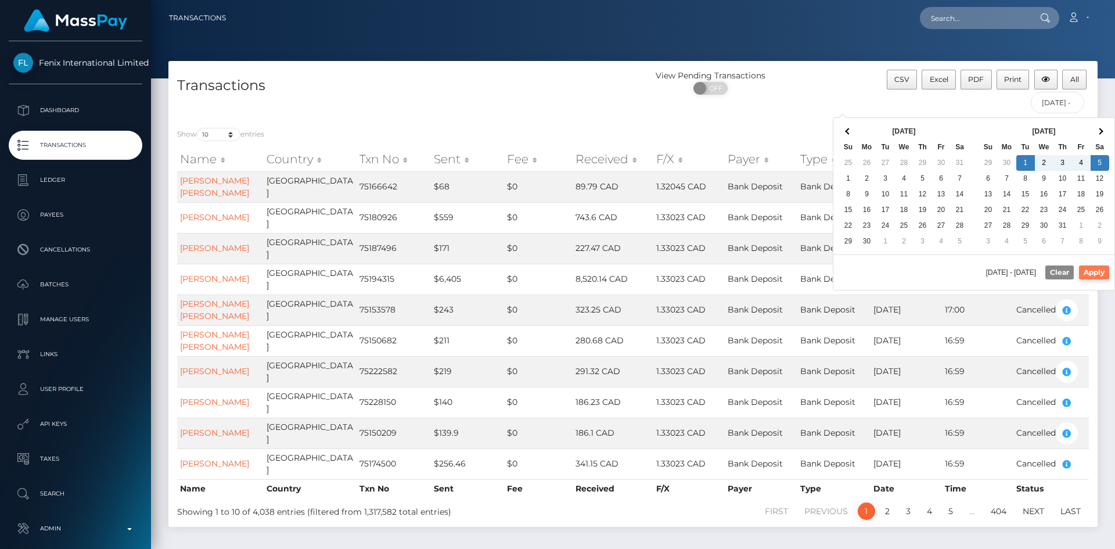
click at [1089, 272] on button "Apply" at bounding box center [1094, 272] width 30 height 14
type input "07/01/2025 - 07/05/2025"
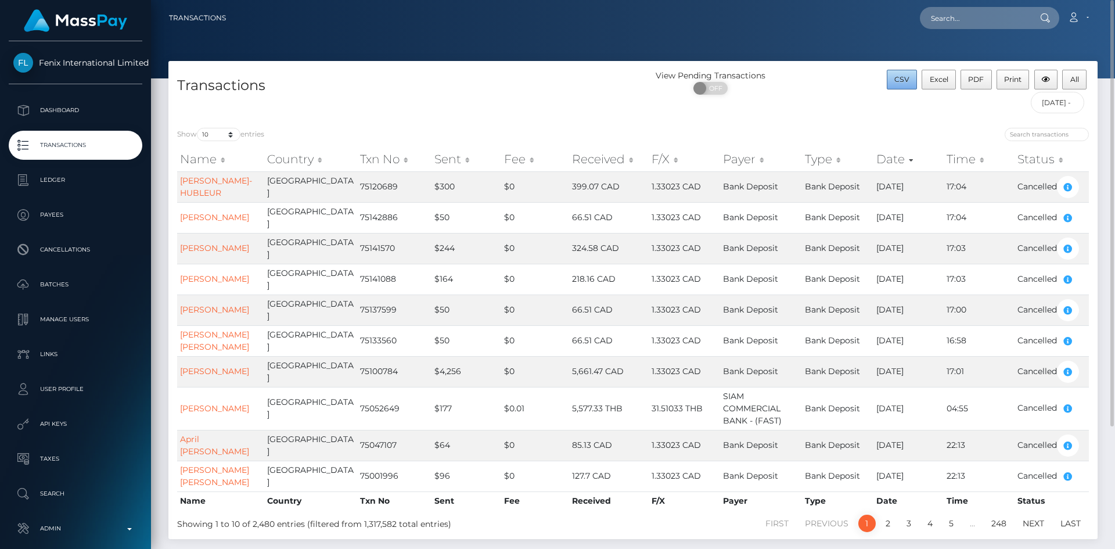
click at [909, 78] on span "CSV" at bounding box center [901, 79] width 15 height 9
click at [228, 135] on select "10 25 50 100 250 500 1,000 3,500 All" at bounding box center [219, 134] width 44 height 13
click at [198, 128] on select "10 25 50 100 250 500 1,000 3,500 All" at bounding box center [219, 134] width 44 height 13
click at [1047, 106] on input "07/01/2025 - 07/05/2025" at bounding box center [1058, 102] width 54 height 21
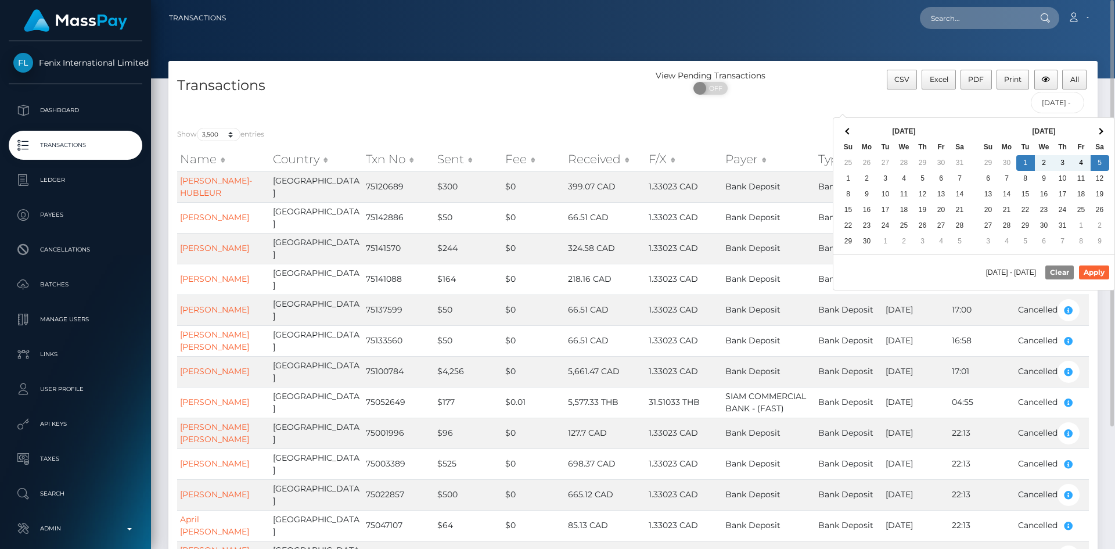
click at [899, 107] on div "CSV Excel PDF Print All 07/01/2025 - 07/05/2025" at bounding box center [981, 94] width 232 height 49
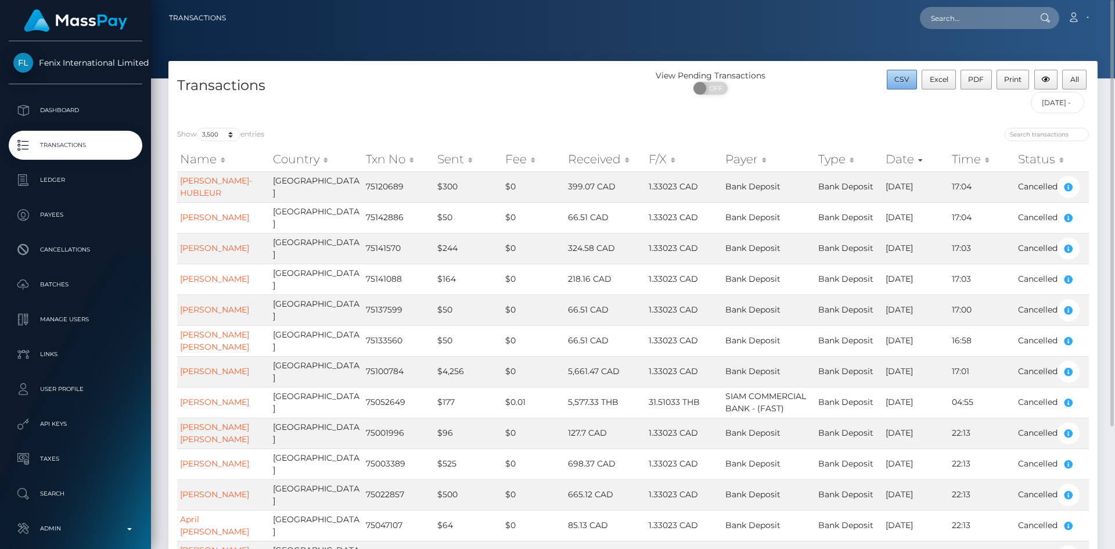
click at [906, 77] on span "CSV" at bounding box center [901, 79] width 15 height 9
click at [232, 133] on select "10 25 50 100 250 500 1,000 3,500 All" at bounding box center [219, 134] width 44 height 13
select select "10"
click at [198, 128] on select "10 25 50 100 250 500 1,000 3,500 All" at bounding box center [219, 134] width 44 height 13
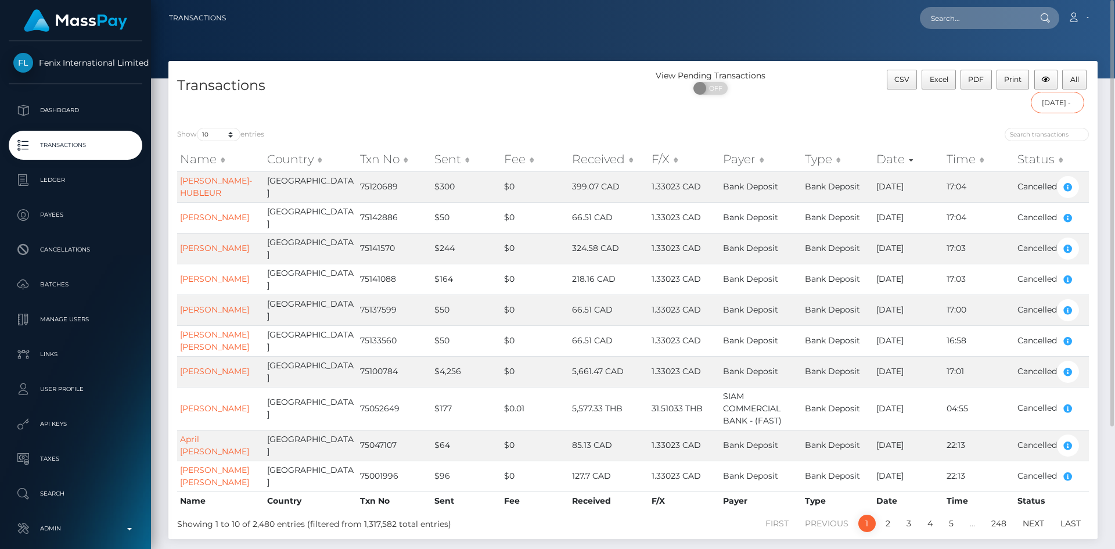
click at [1042, 101] on input "07/01/2025 - 07/05/2025" at bounding box center [1058, 102] width 54 height 21
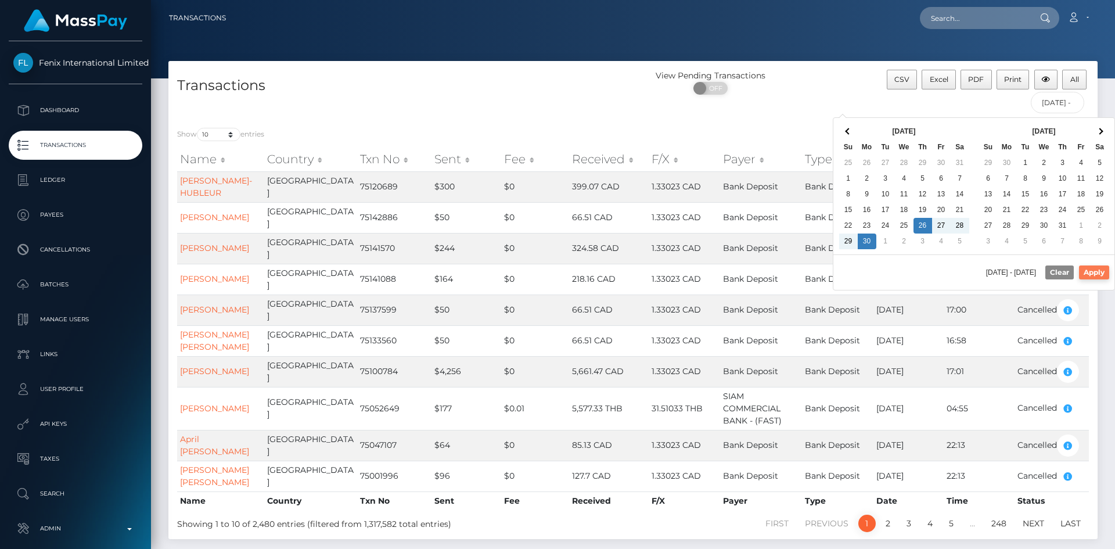
click at [1089, 267] on button "Apply" at bounding box center [1094, 272] width 30 height 14
type input "06/26/2025 - 06/30/2025"
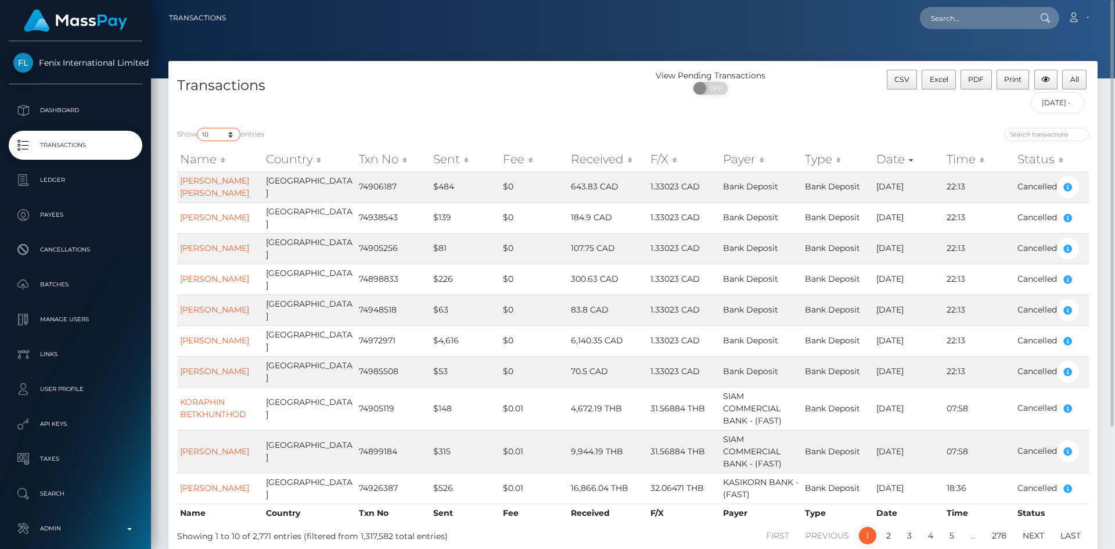
click at [234, 138] on select "10 25 50 100 250 500 1,000 3,500 All" at bounding box center [219, 134] width 44 height 13
select select "3500"
click at [198, 128] on select "10 25 50 100 250 500 1,000 3,500 All" at bounding box center [219, 134] width 44 height 13
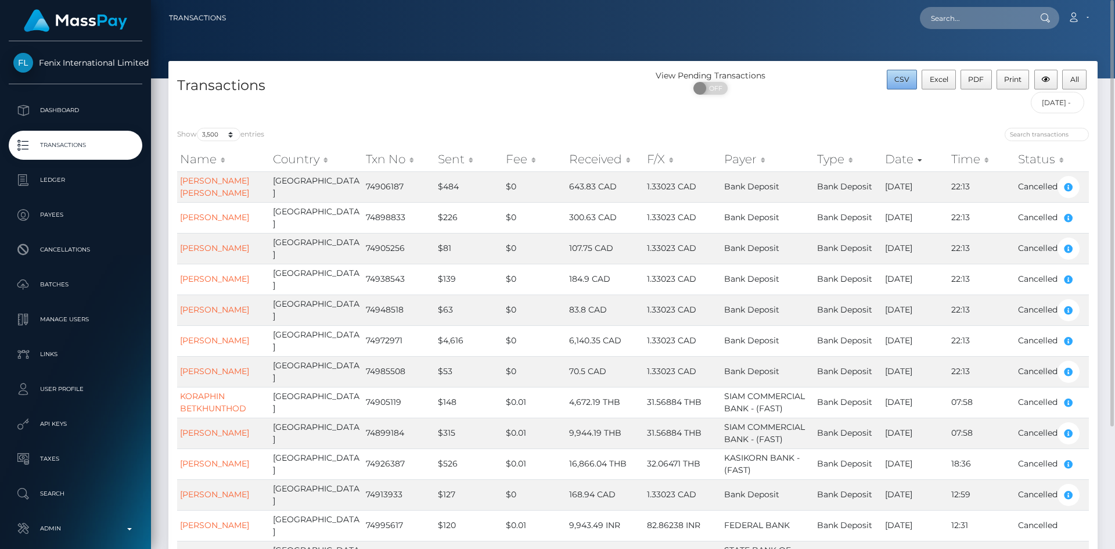
click at [901, 80] on span "CSV" at bounding box center [901, 79] width 15 height 9
click at [943, 19] on input "text" at bounding box center [974, 18] width 109 height 22
paste input "74560743"
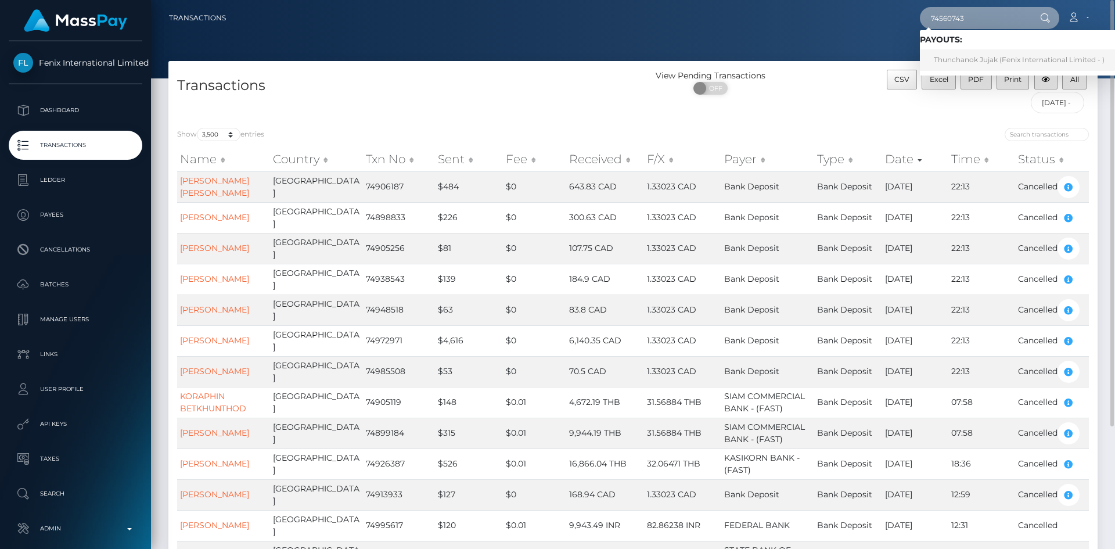
type input "74560743"
click at [946, 59] on link "Thunchanok Jujak (Fenix International Limited - )" at bounding box center [1019, 59] width 199 height 21
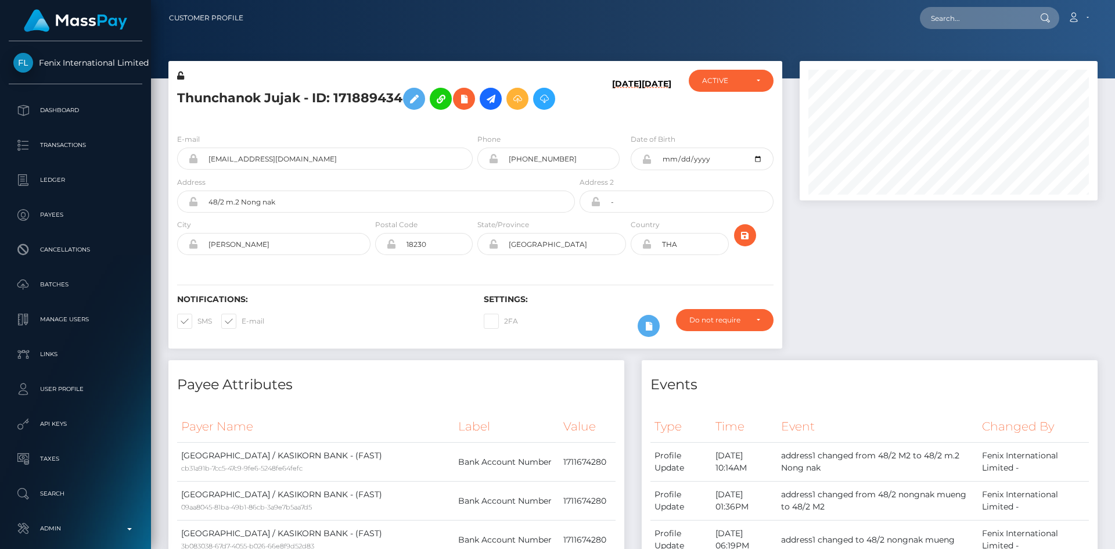
scroll to position [139, 298]
drag, startPoint x: 179, startPoint y: 92, endPoint x: 298, endPoint y: 104, distance: 119.6
click at [298, 104] on h5 "Thunchanok Jujak - ID: 171889434" at bounding box center [372, 99] width 391 height 34
copy h5 "Thunchanok Jujak"
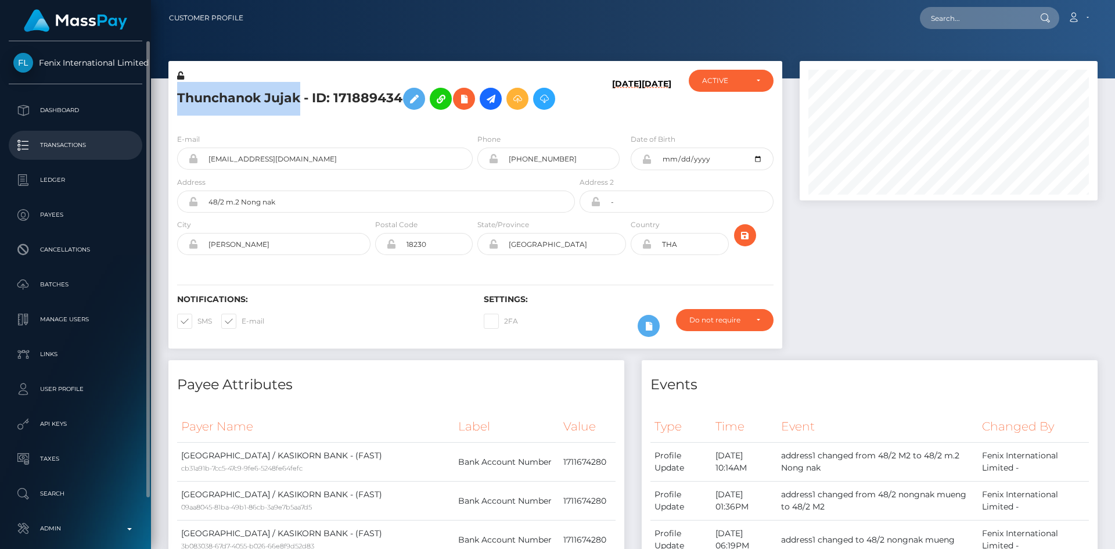
click at [98, 149] on p "Transactions" at bounding box center [75, 144] width 124 height 17
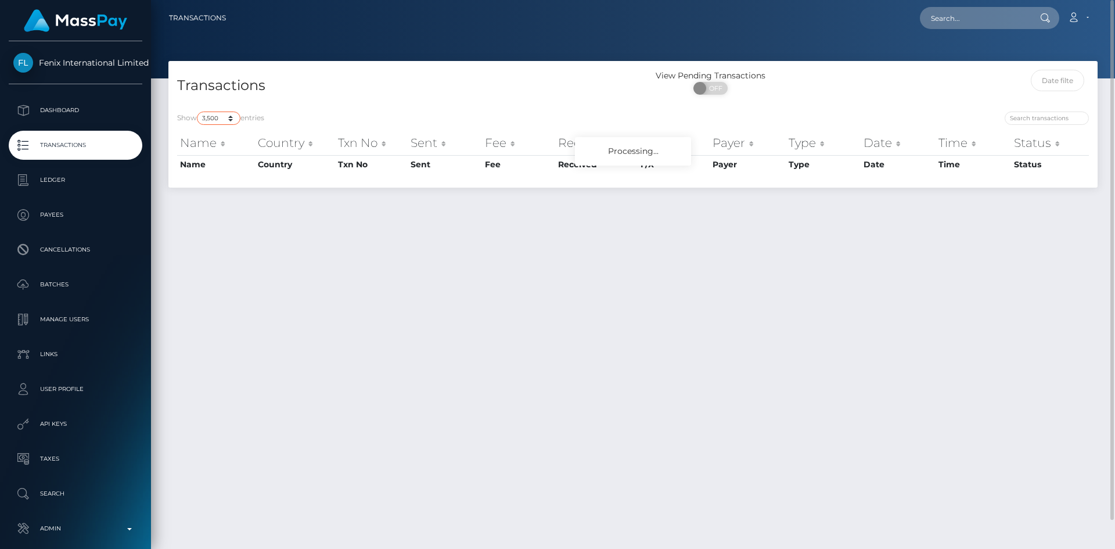
click at [230, 122] on select "10 25 50 100 250 500 1,000 3,500 All" at bounding box center [219, 117] width 44 height 13
select select "10"
click at [198, 111] on select "10 25 50 100 250 500 1,000 3,500 All" at bounding box center [219, 117] width 44 height 13
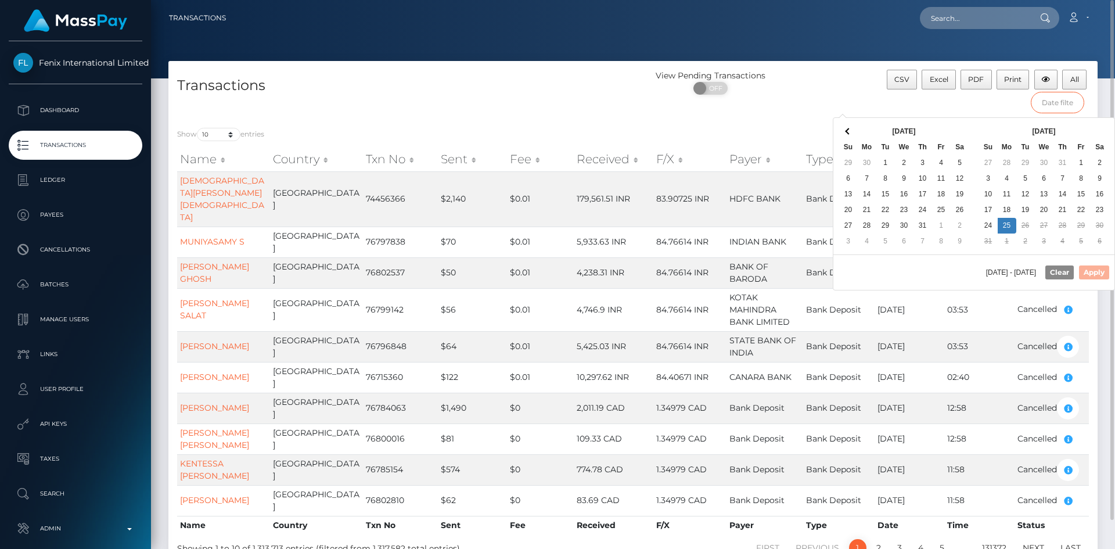
click at [1069, 108] on input "text" at bounding box center [1058, 102] width 54 height 21
click at [942, 120] on div "Jul 2025 Su Mo Tu We Th Fr Sa 29 30 1 2 3 4 5 6 7 8 9 10 11 12 13 14 15 16 17 1…" at bounding box center [903, 186] width 141 height 136
click at [1093, 273] on button "Apply" at bounding box center [1094, 272] width 30 height 14
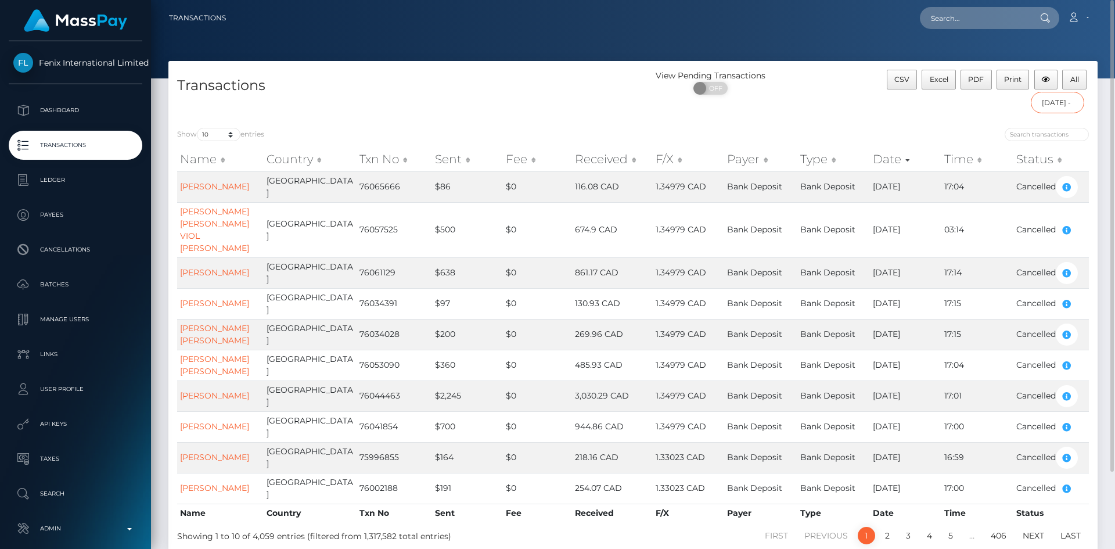
click at [1059, 110] on input "07/27/2025 - 08/01/2025" at bounding box center [1058, 102] width 54 height 21
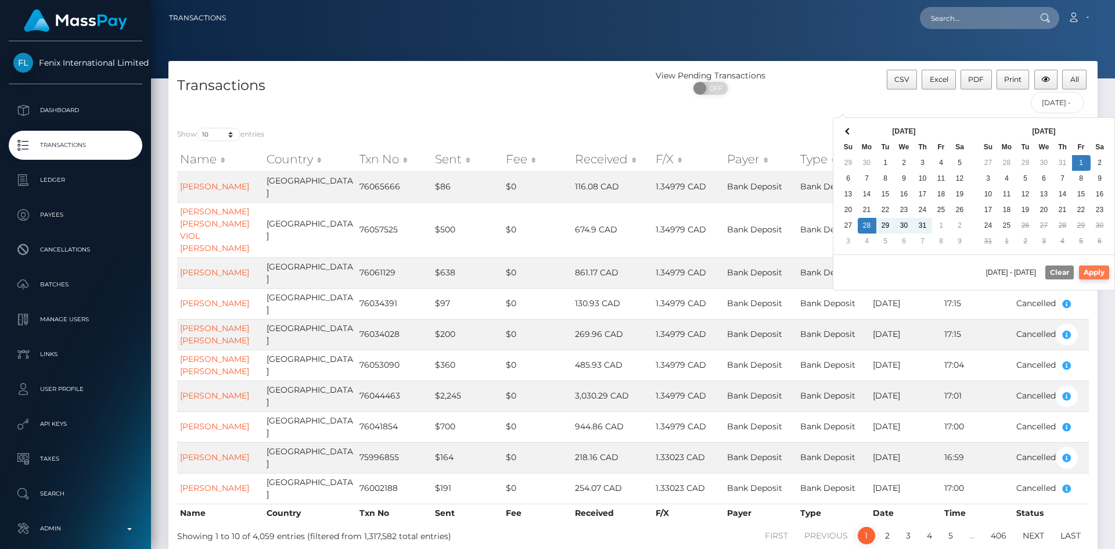
click at [1096, 272] on button "Apply" at bounding box center [1094, 272] width 30 height 14
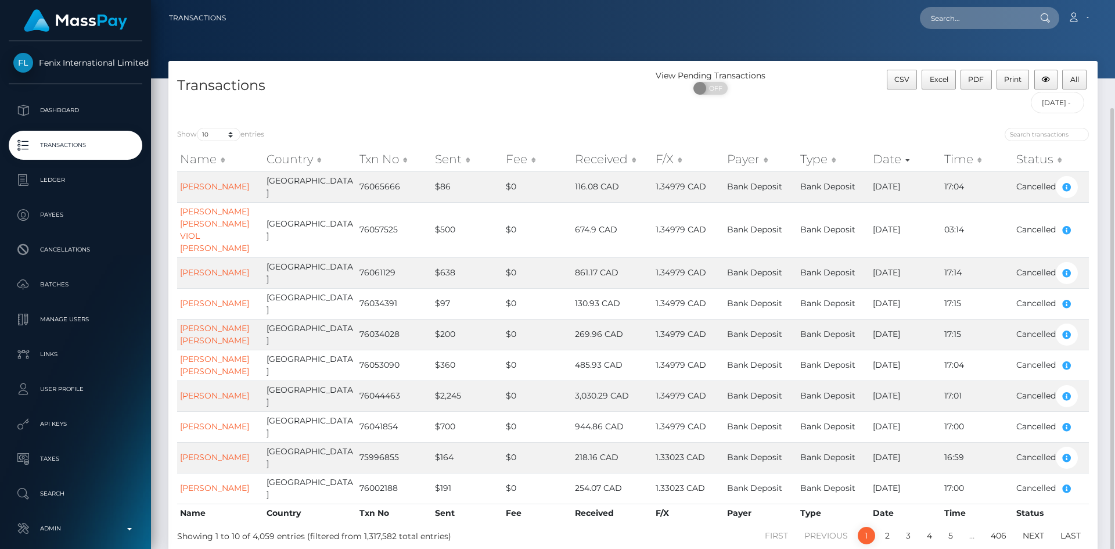
scroll to position [58, 0]
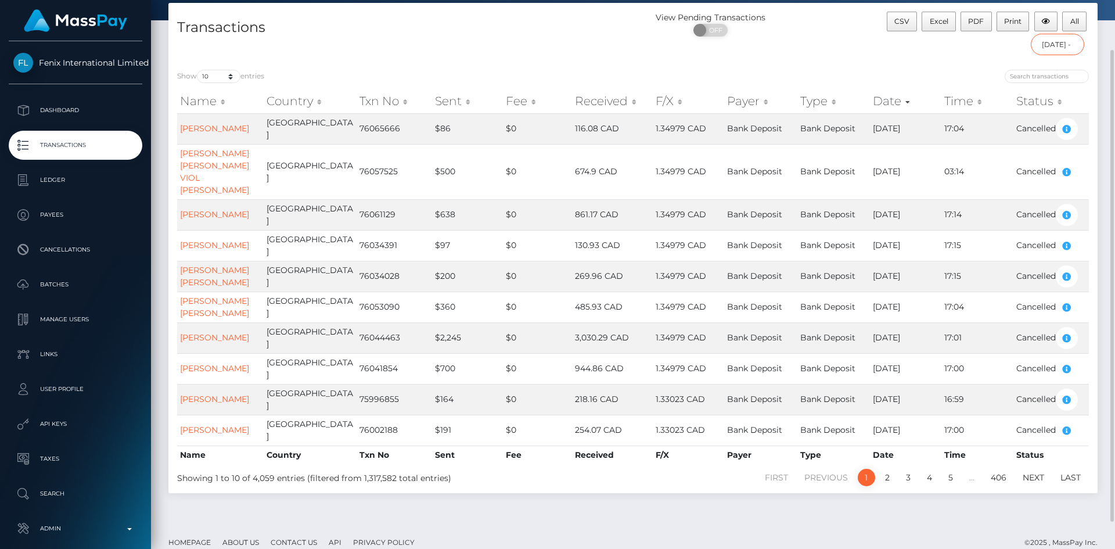
click at [1054, 46] on input "07/28/2025 - 08/01/2025" at bounding box center [1058, 44] width 54 height 21
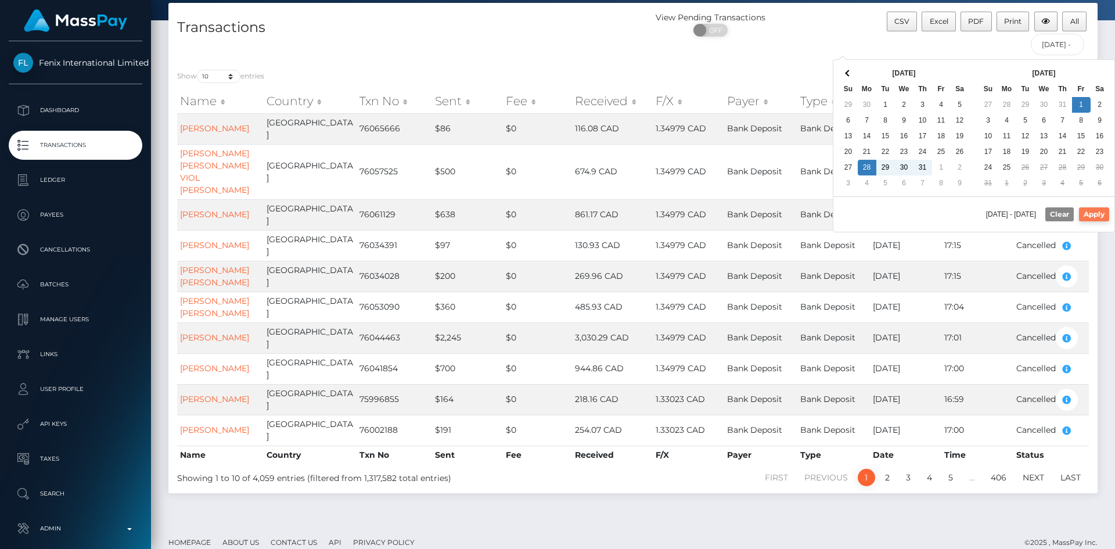
click at [1099, 208] on button "Apply" at bounding box center [1094, 214] width 30 height 14
click at [1061, 46] on input "07/28/2025 - 08/01/2025" at bounding box center [1058, 44] width 54 height 21
click at [1097, 213] on button "Apply" at bounding box center [1094, 214] width 30 height 14
type input "07/29/2025 - 08/01/2025"
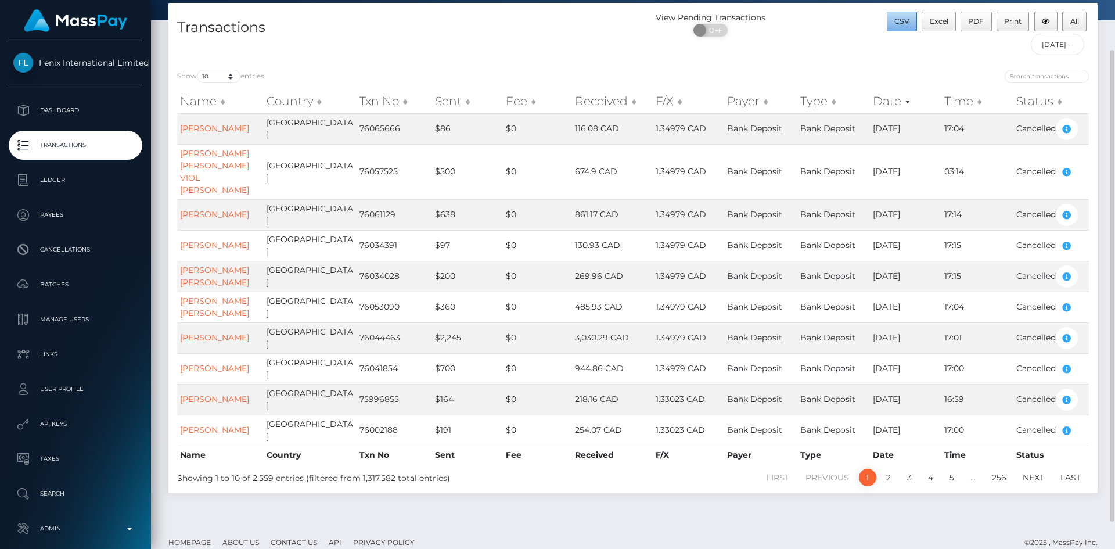
click at [913, 28] on button "CSV" at bounding box center [902, 22] width 31 height 20
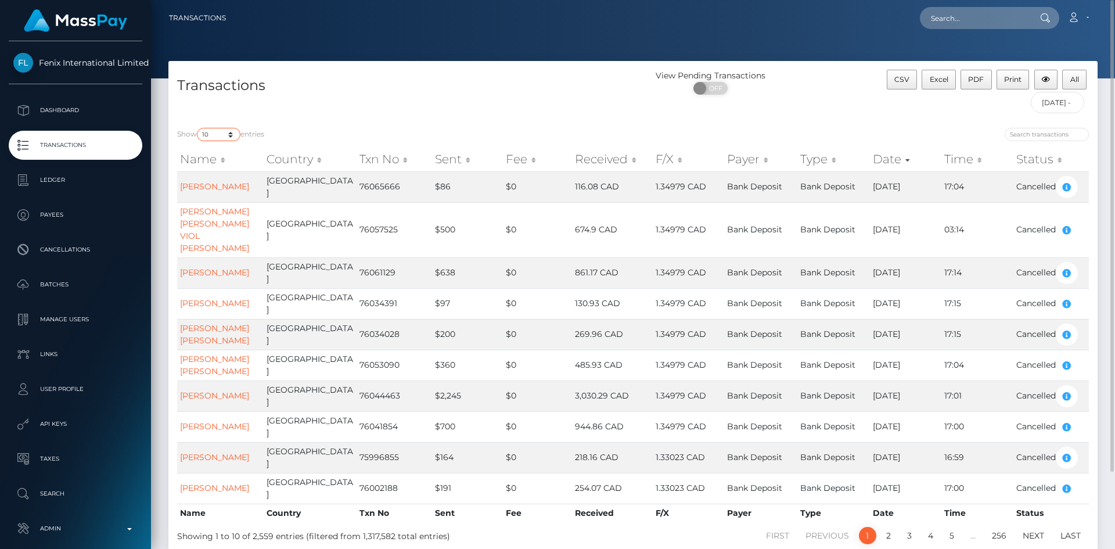
click at [234, 136] on select "10 25 50 100 250 500 1,000 3,500 All" at bounding box center [219, 134] width 44 height 13
select select "3500"
click at [198, 128] on select "10 25 50 100 250 500 1,000 3,500 All" at bounding box center [219, 134] width 44 height 13
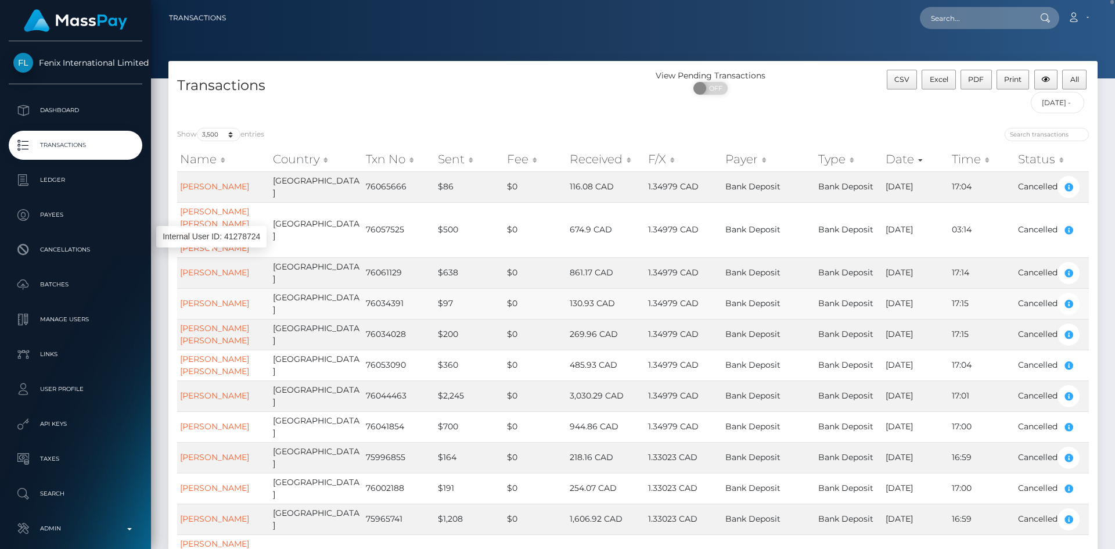
click at [898, 128] on div at bounding box center [865, 136] width 447 height 16
click at [901, 79] on span "CSV" at bounding box center [901, 79] width 15 height 9
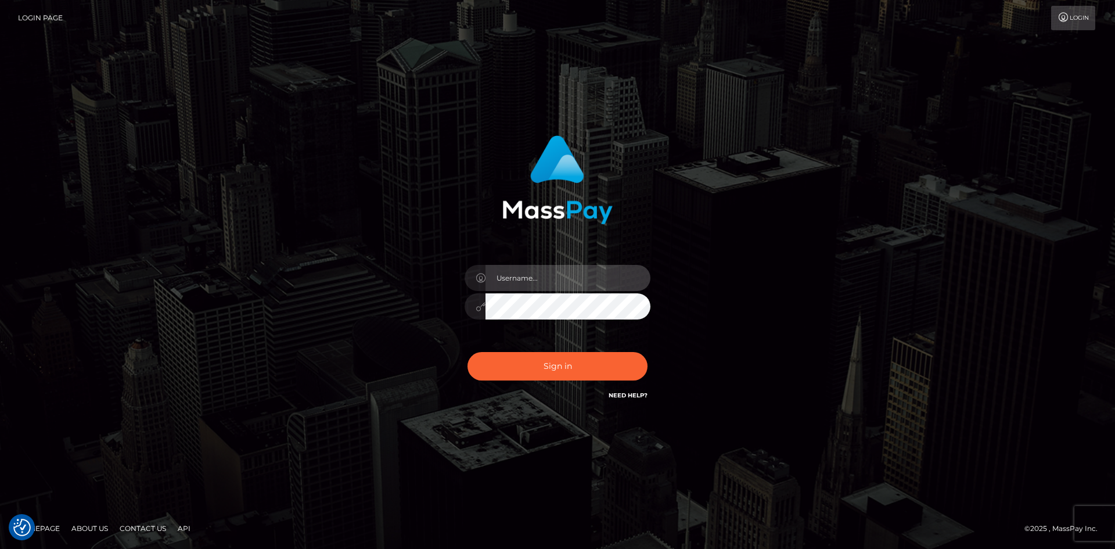
click at [550, 290] on input "text" at bounding box center [567, 278] width 165 height 26
type input "[PERSON_NAME]"
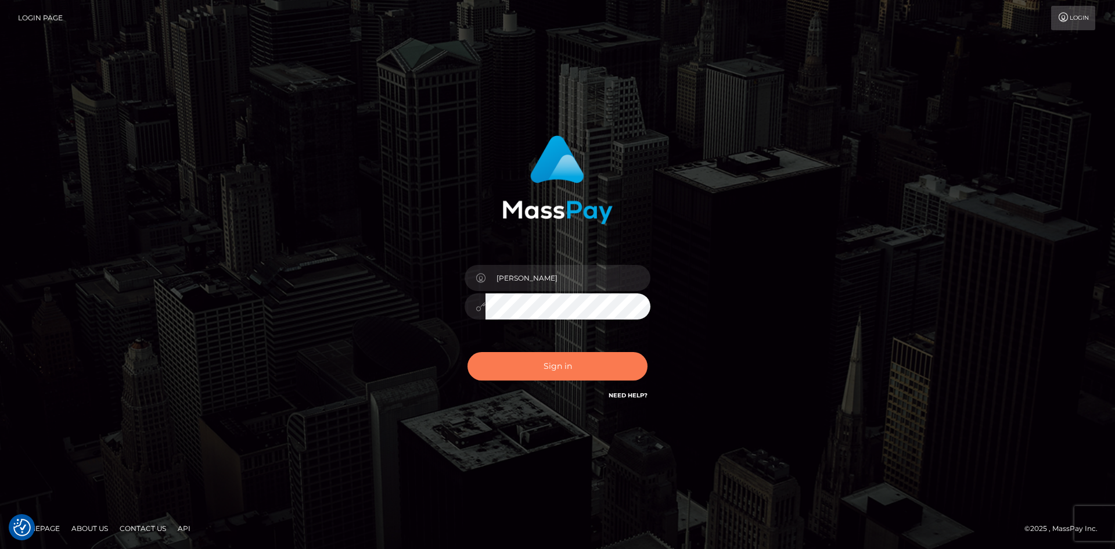
click at [545, 371] on button "Sign in" at bounding box center [557, 366] width 180 height 28
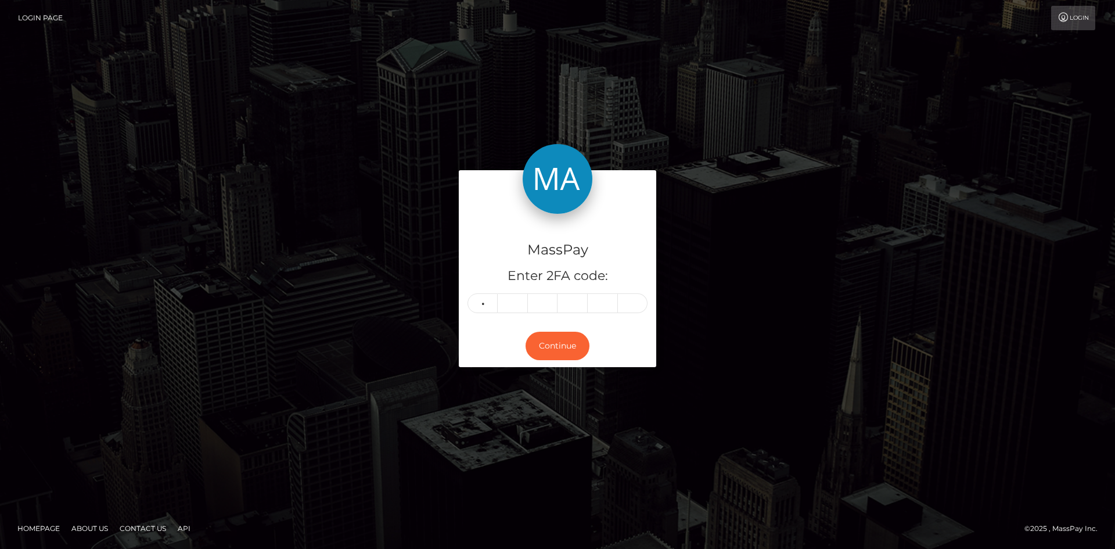
type input "5"
type input "8"
type input "2"
type input "4"
type input "9"
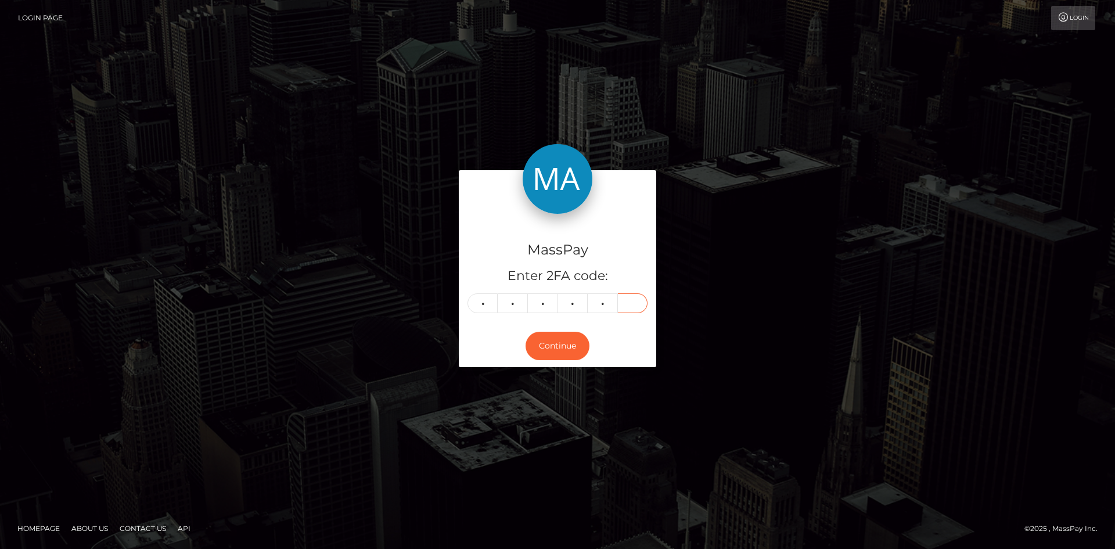
type input "4"
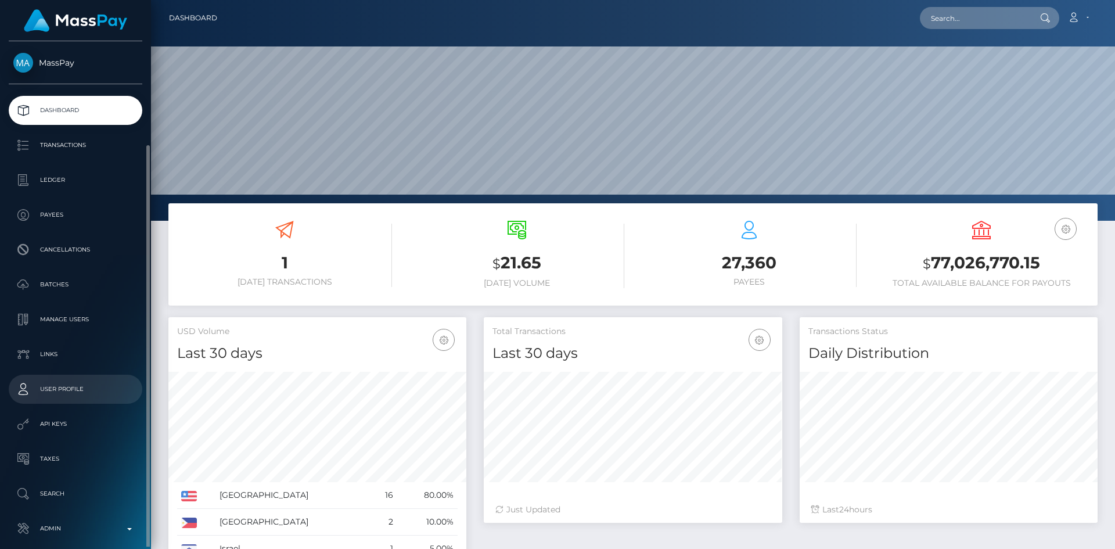
scroll to position [55, 0]
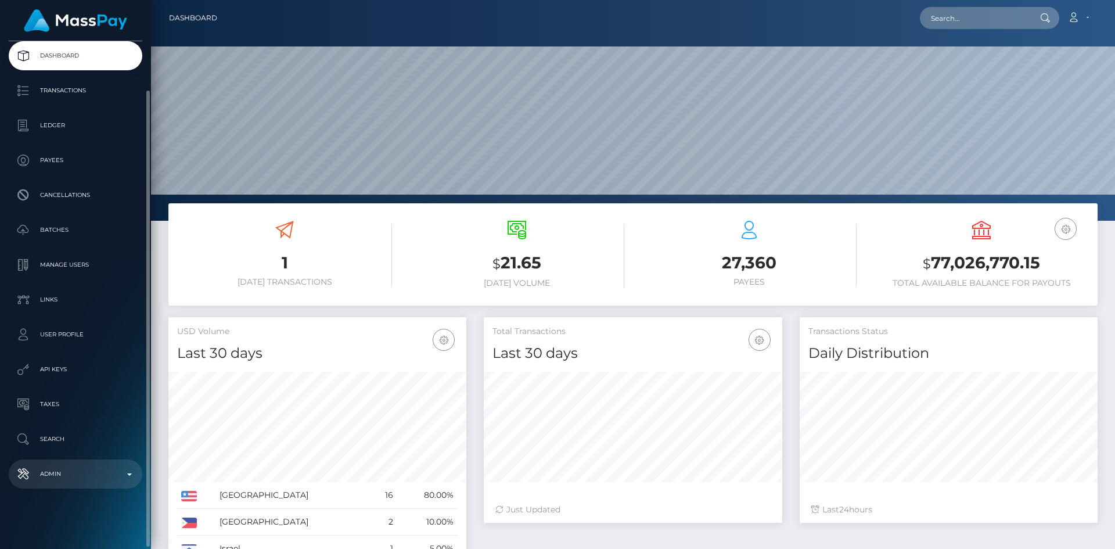
click at [73, 463] on link "Admin" at bounding box center [76, 473] width 134 height 29
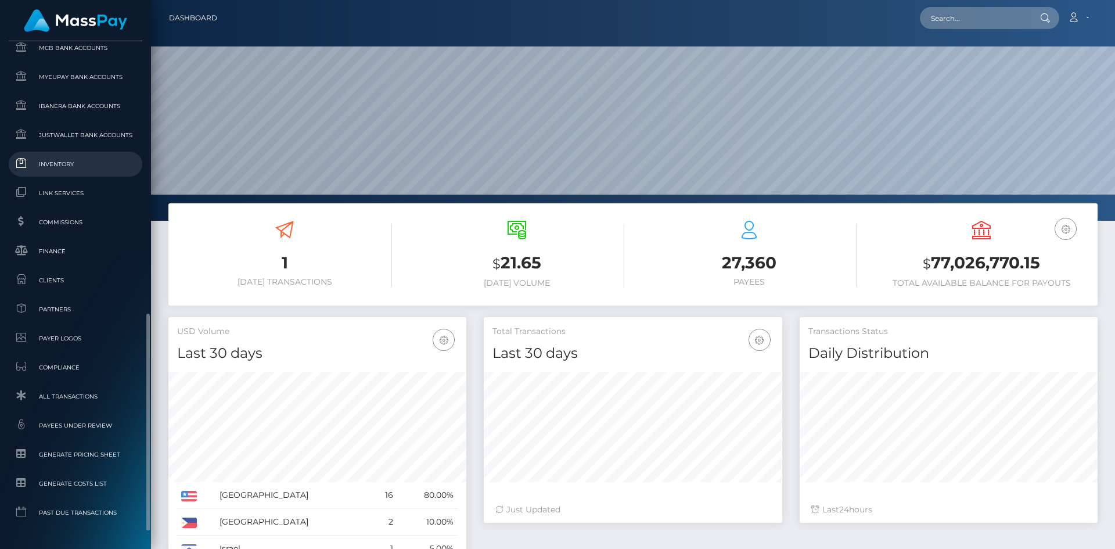
scroll to position [672, 0]
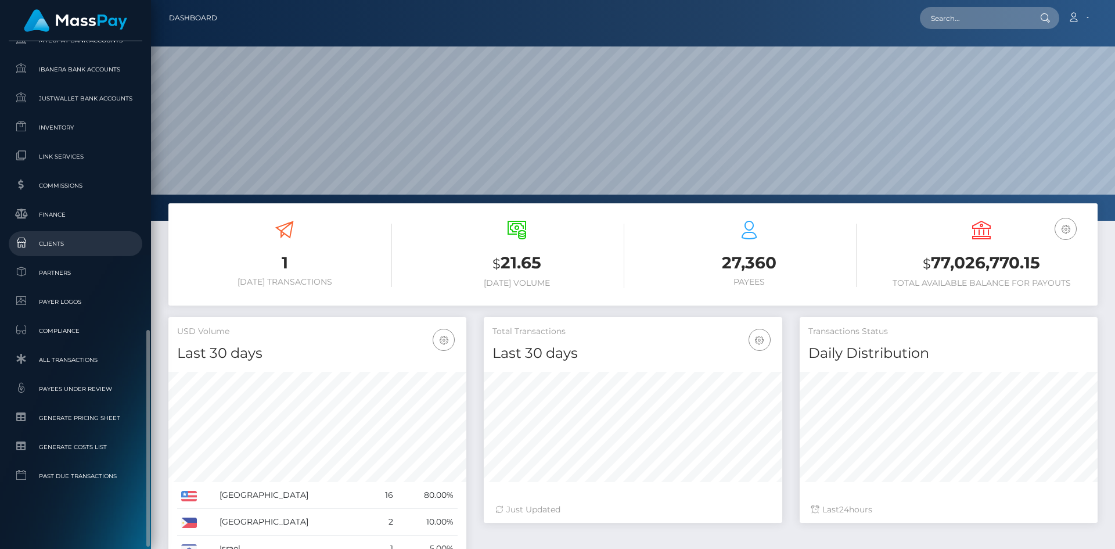
click at [48, 248] on span "Clients" at bounding box center [75, 243] width 124 height 13
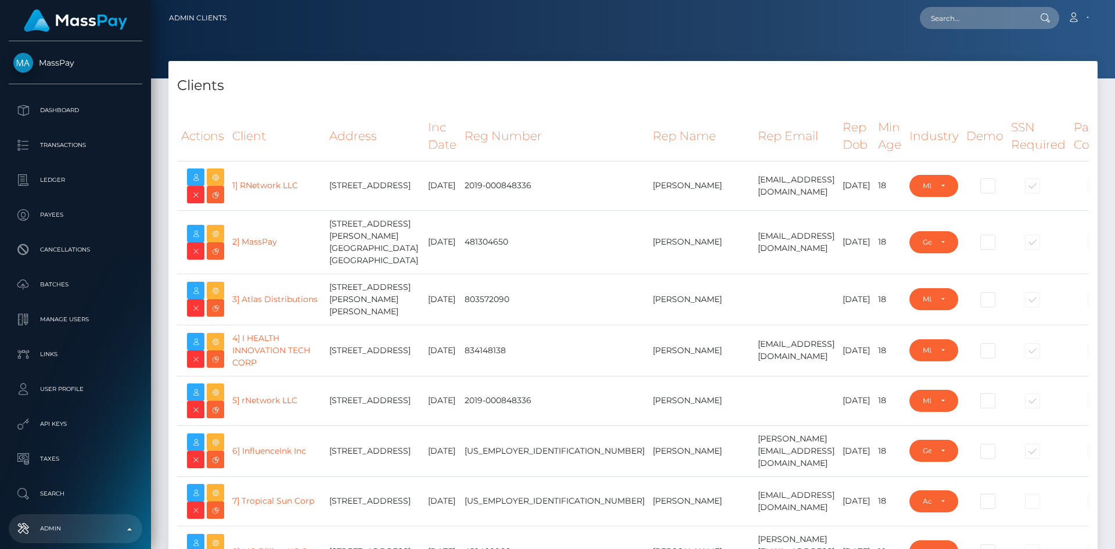
select select "223"
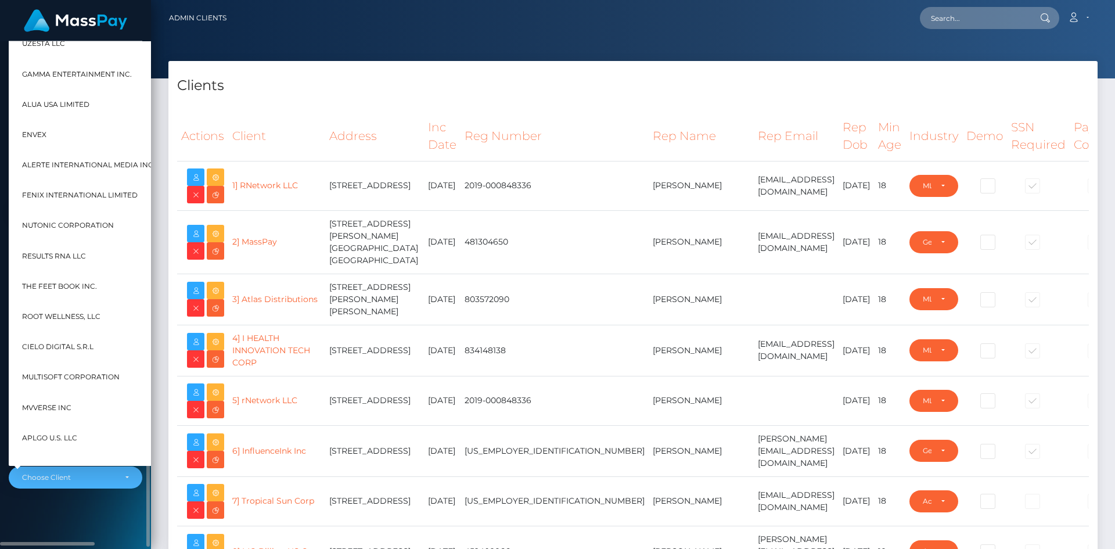
scroll to position [697, 0]
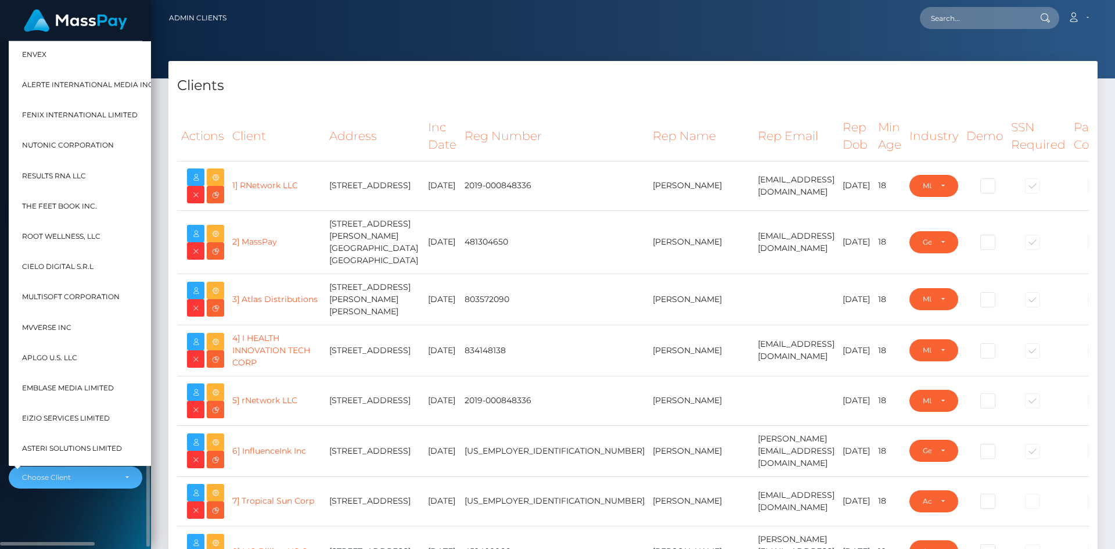
click at [59, 267] on span "Cielo Digital S.R.L" at bounding box center [57, 266] width 71 height 15
select select "31"
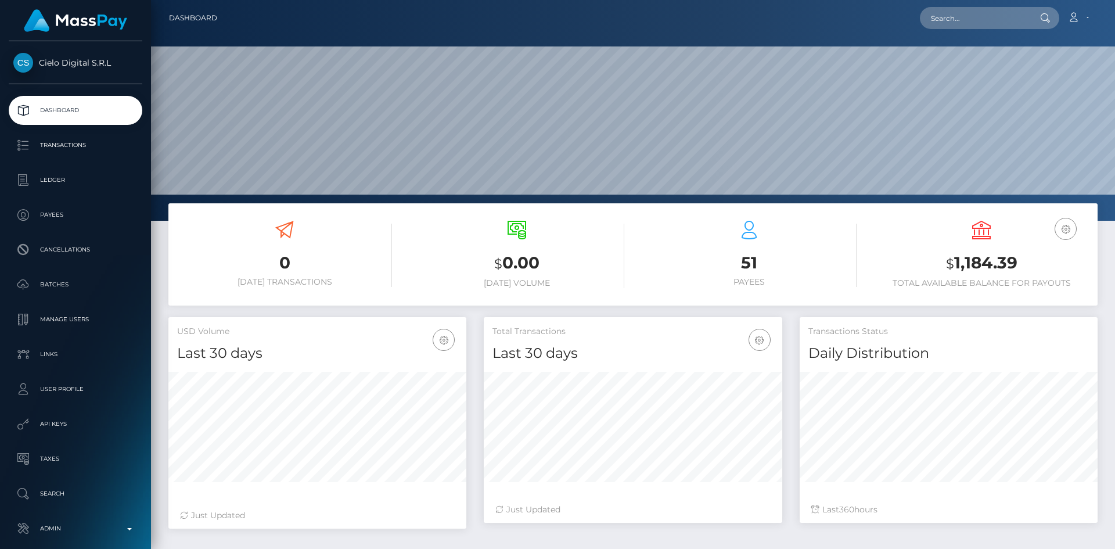
scroll to position [206, 298]
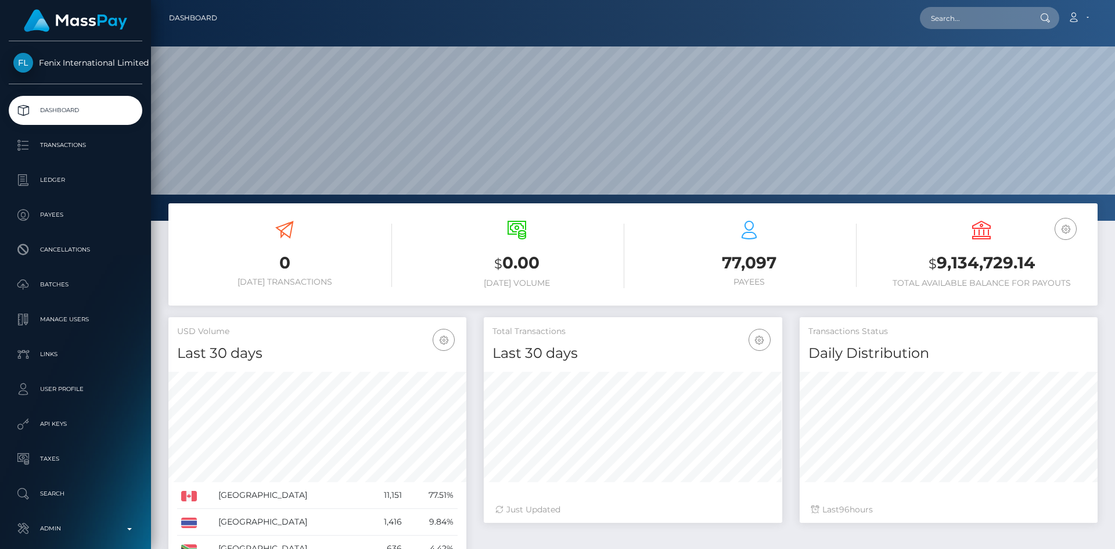
scroll to position [206, 298]
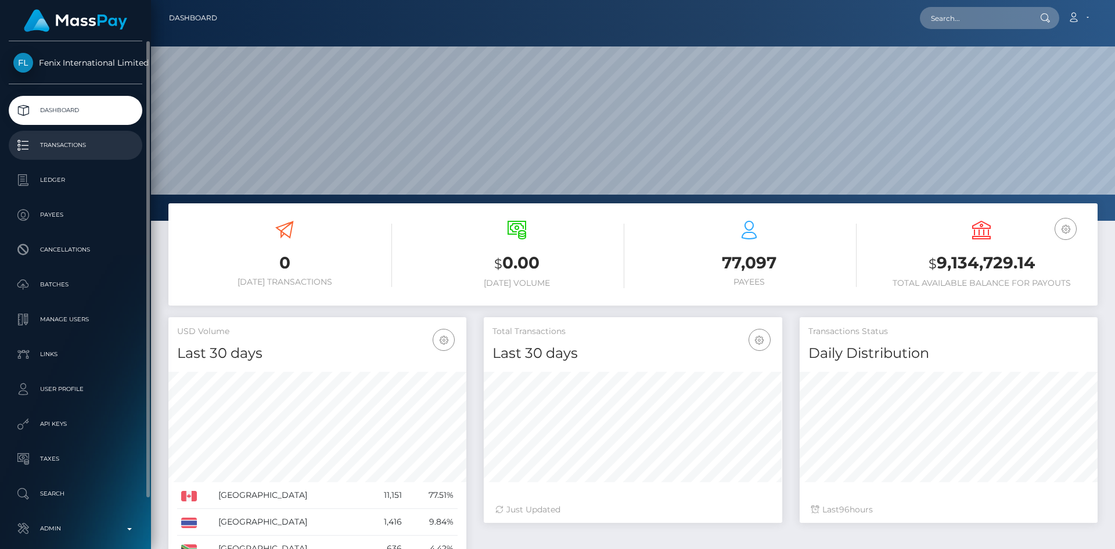
click at [78, 143] on p "Transactions" at bounding box center [75, 144] width 124 height 17
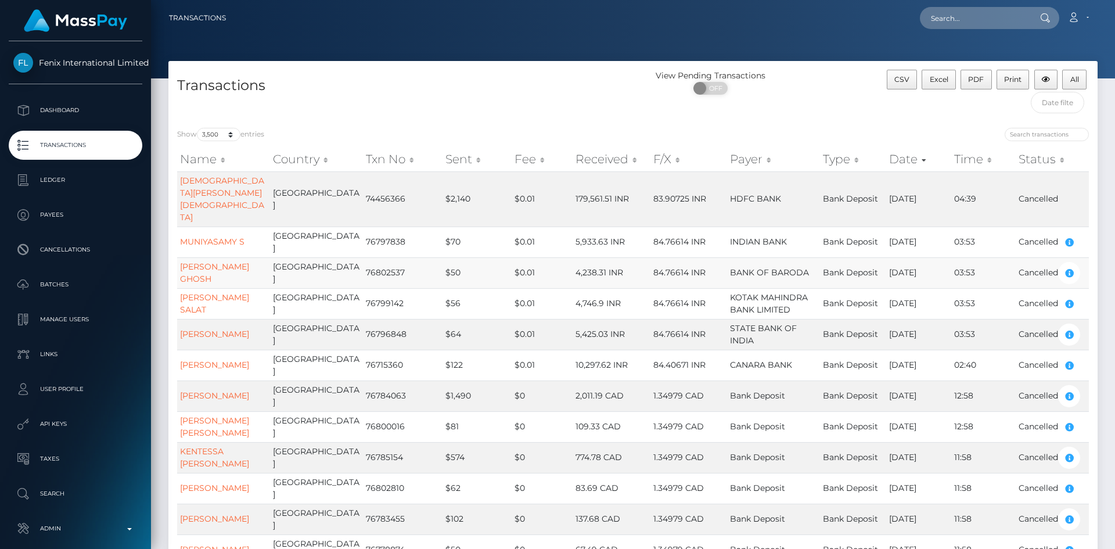
drag, startPoint x: 769, startPoint y: 242, endPoint x: 781, endPoint y: 244, distance: 12.5
click at [781, 257] on td "BANK OF BARODA" at bounding box center [773, 272] width 93 height 31
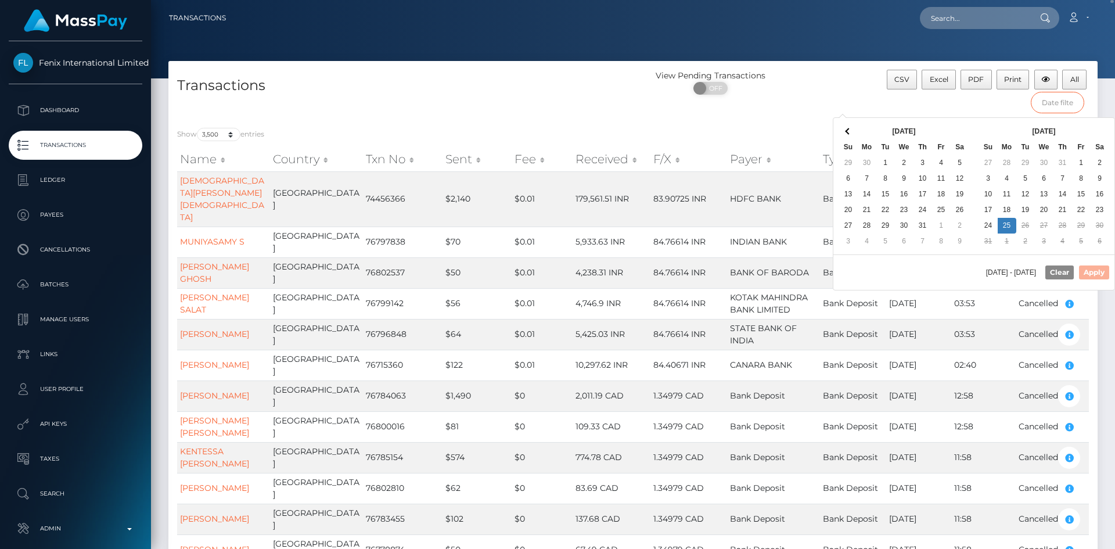
click at [1045, 106] on input "text" at bounding box center [1058, 102] width 54 height 21
drag, startPoint x: 443, startPoint y: 106, endPoint x: 251, endPoint y: 136, distance: 194.1
click at [442, 106] on div "Transactions" at bounding box center [400, 94] width 464 height 49
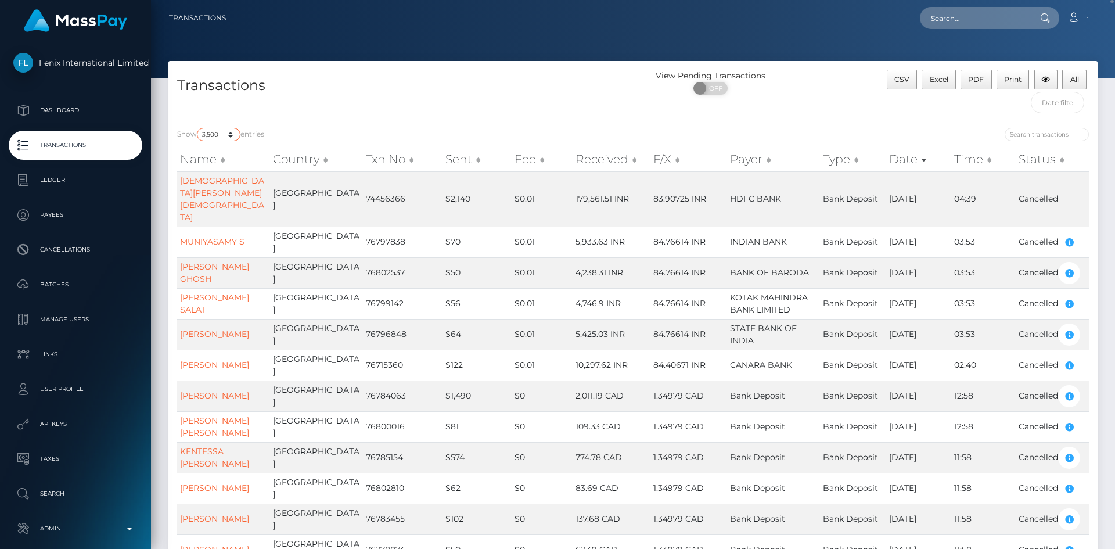
click at [229, 135] on select "10 25 50 100 250 500 1,000 3,500 All" at bounding box center [219, 134] width 44 height 13
select select "10"
click at [198, 128] on select "10 25 50 100 250 500 1,000 3,500 All" at bounding box center [219, 134] width 44 height 13
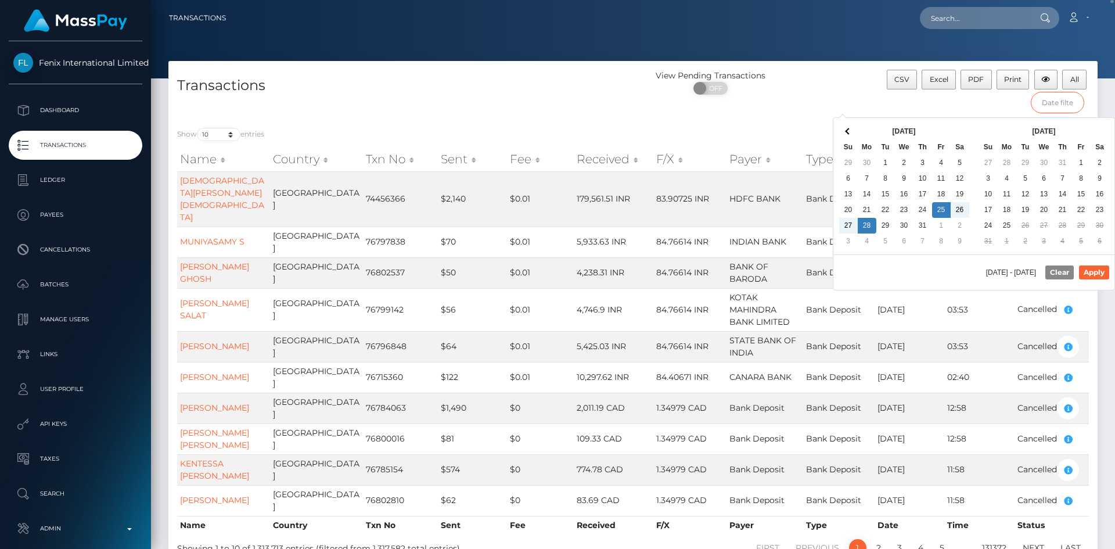
click at [1051, 110] on input "text" at bounding box center [1058, 102] width 54 height 21
click at [1090, 269] on button "Apply" at bounding box center [1094, 272] width 30 height 14
type input "07/25/2025 - 07/28/2025"
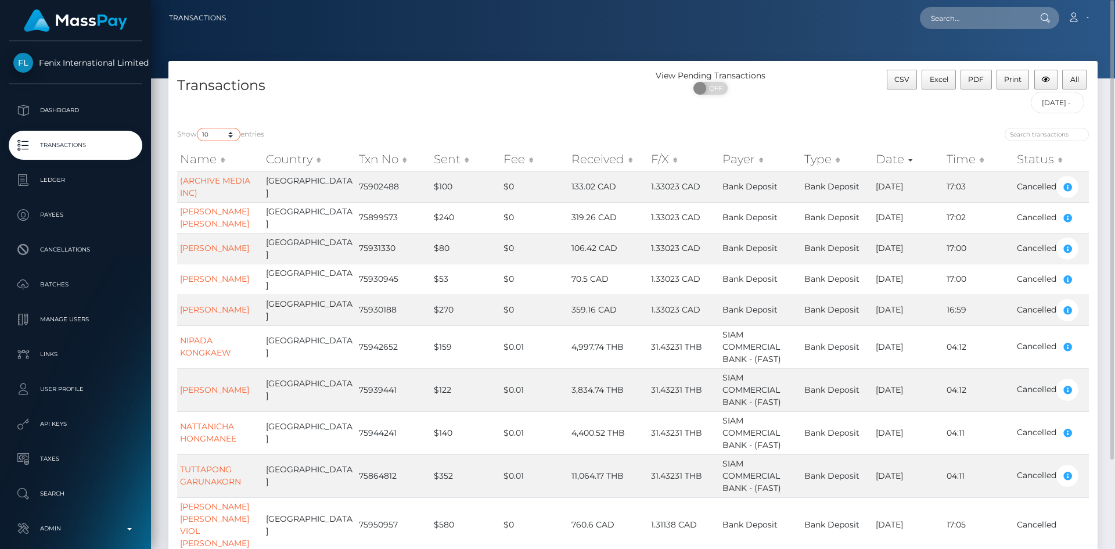
click at [221, 135] on select "10 25 50 100 250 500 1,000 3,500 All" at bounding box center [219, 134] width 44 height 13
select select "3500"
click at [198, 128] on select "10 25 50 100 250 500 1,000 3,500 All" at bounding box center [219, 134] width 44 height 13
click at [904, 86] on button "CSV" at bounding box center [902, 80] width 31 height 20
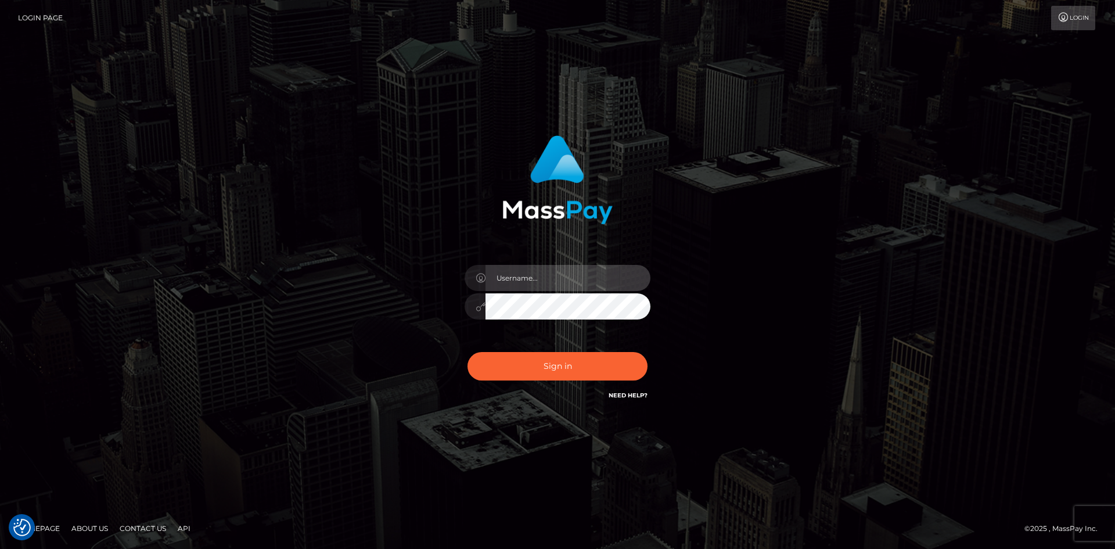
click at [527, 285] on input "text" at bounding box center [567, 278] width 165 height 26
type input "[PERSON_NAME]"
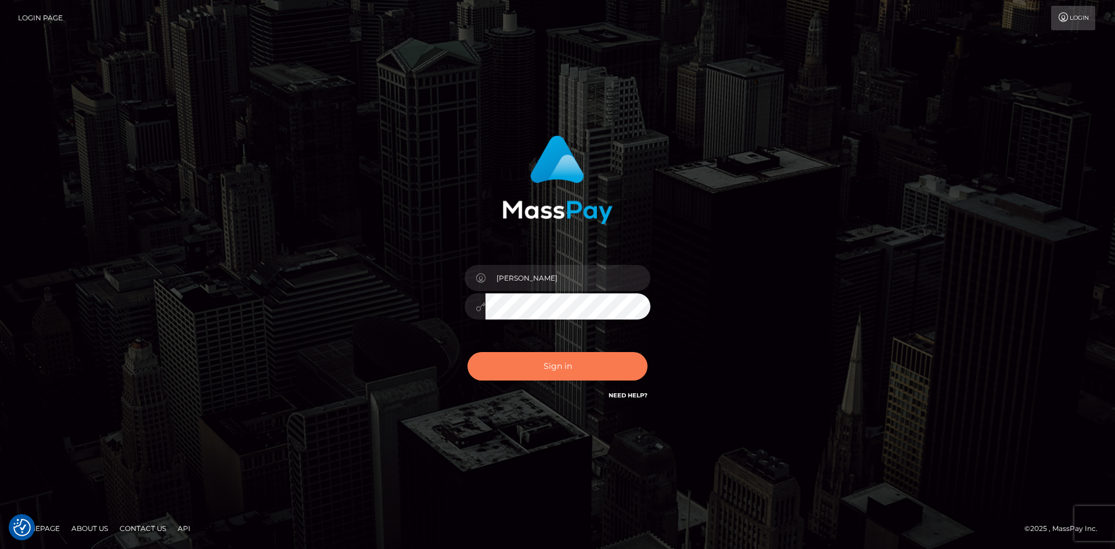
click at [534, 365] on button "Sign in" at bounding box center [557, 366] width 180 height 28
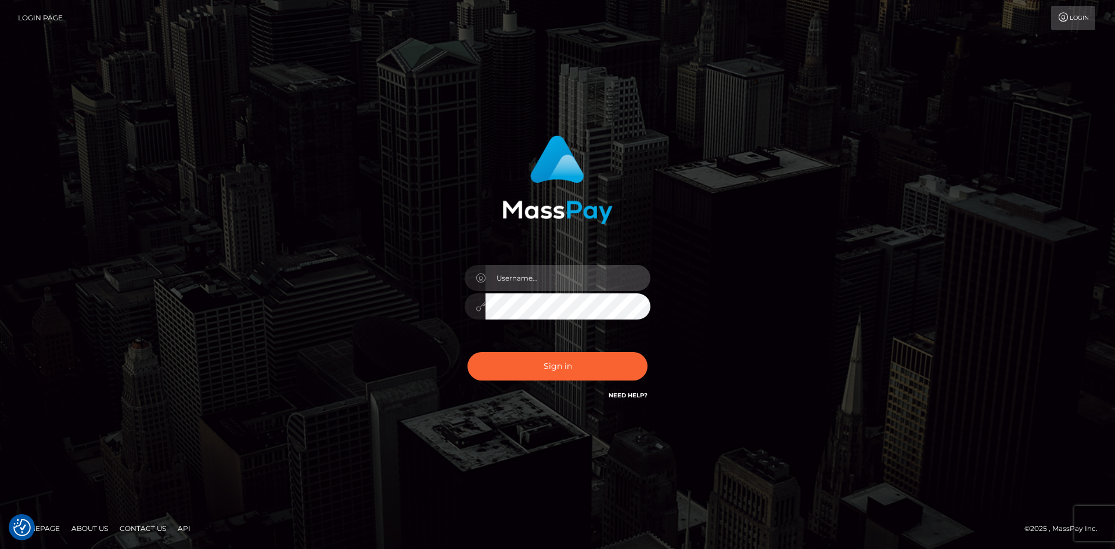
click at [520, 276] on input "text" at bounding box center [567, 278] width 165 height 26
type input "[PERSON_NAME]"
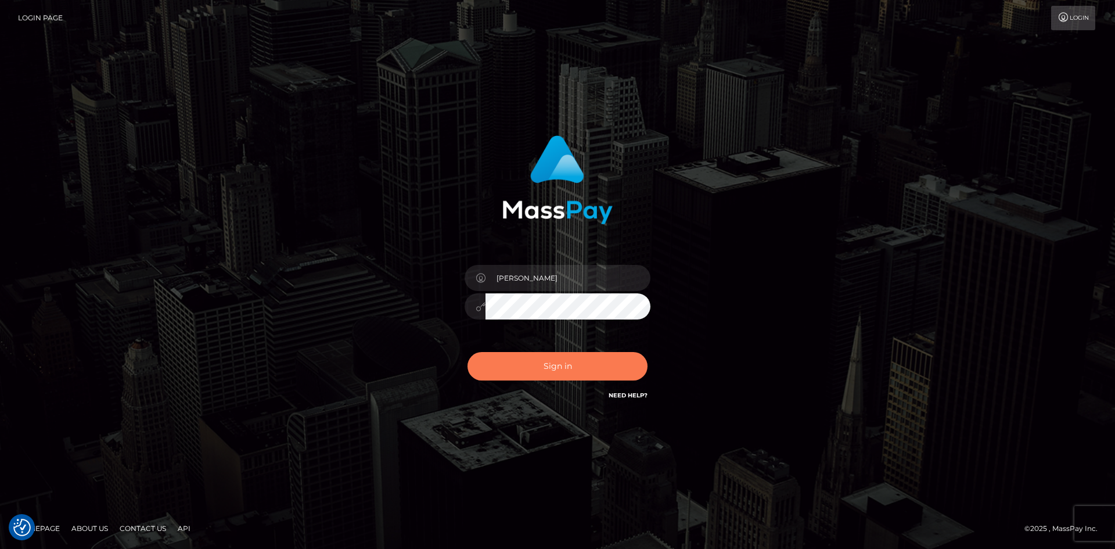
click at [534, 362] on button "Sign in" at bounding box center [557, 366] width 180 height 28
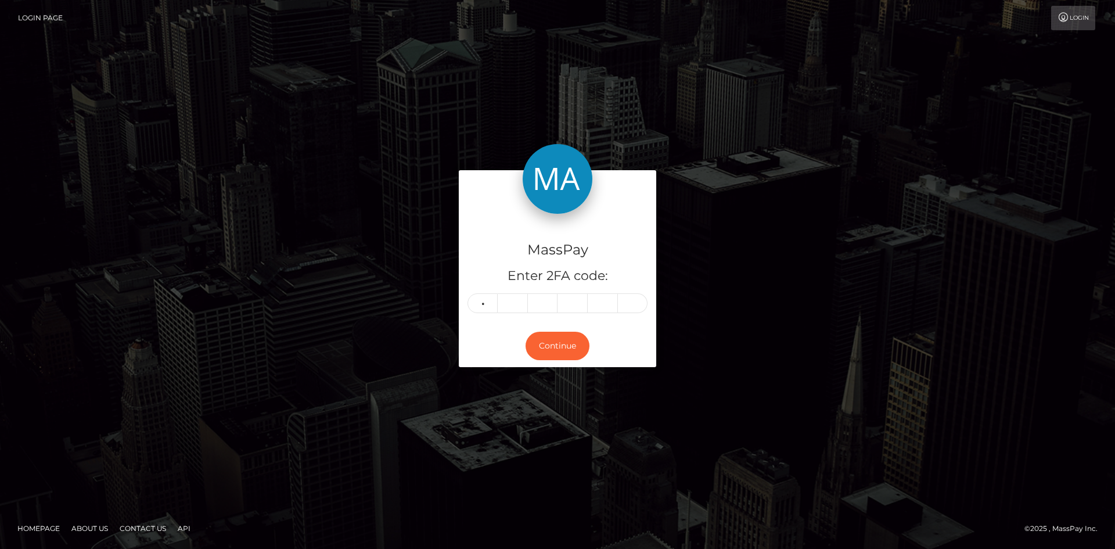
type input "4"
type input "6"
type input "0"
type input "7"
type input "6"
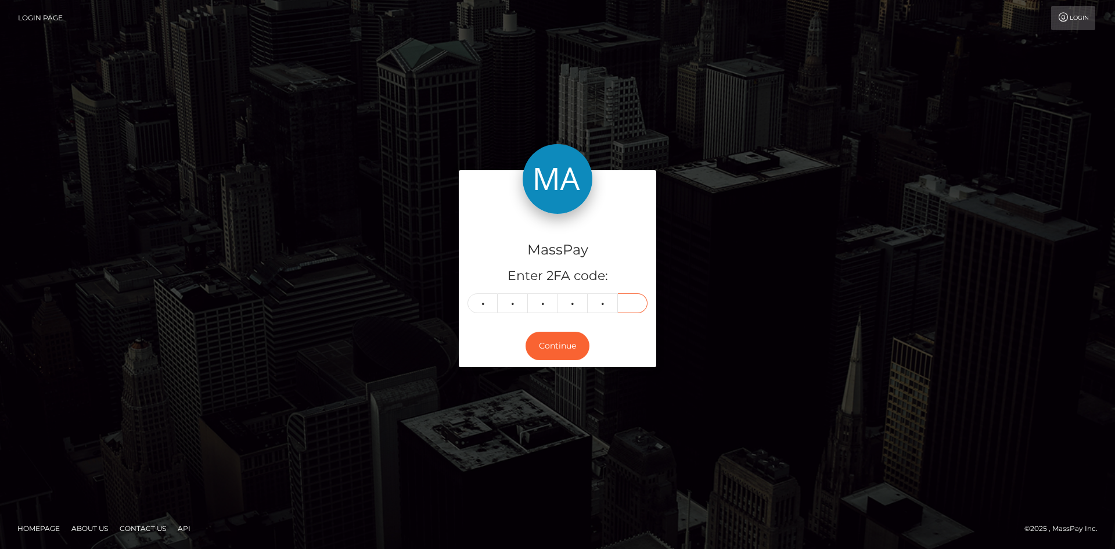
type input "1"
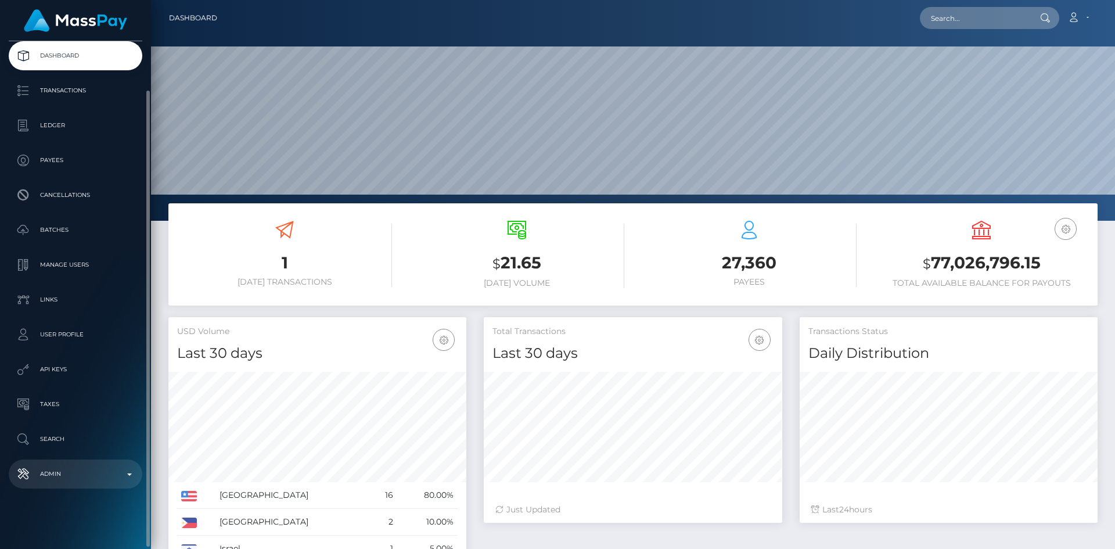
scroll to position [206, 298]
click at [59, 481] on p "Admin" at bounding box center [75, 473] width 124 height 17
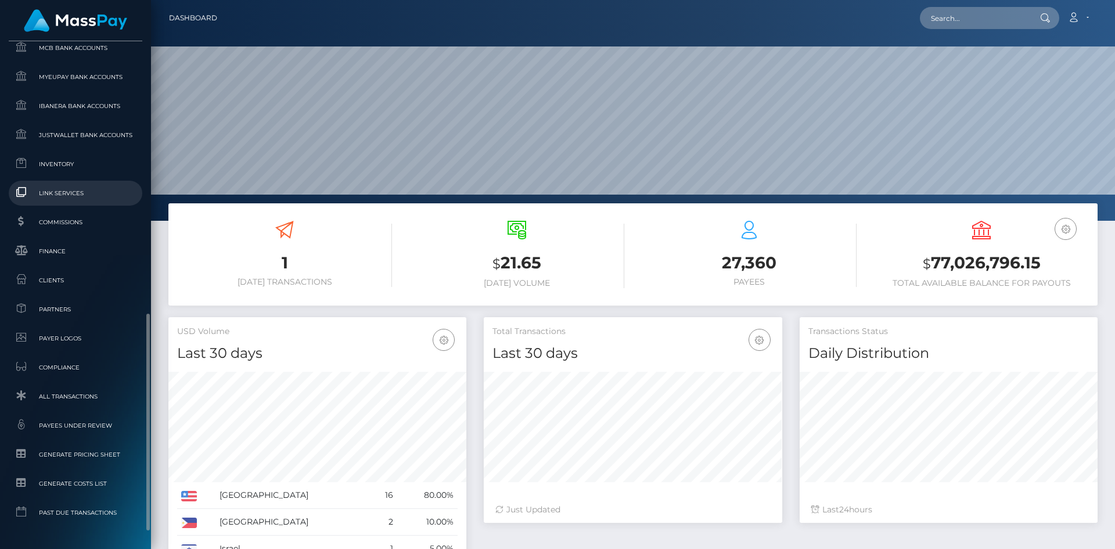
scroll to position [672, 0]
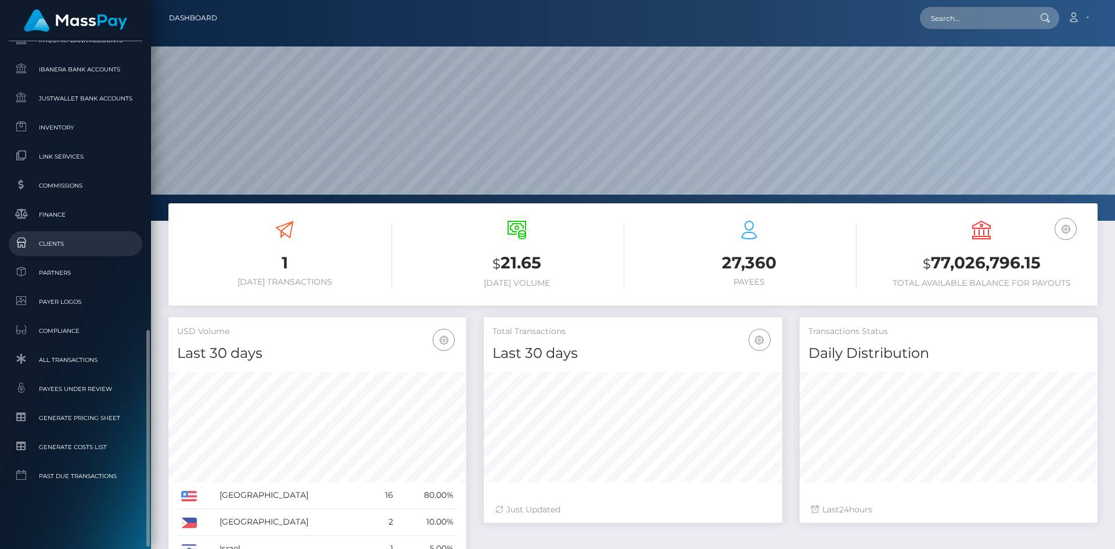
click at [64, 250] on span "Clients" at bounding box center [75, 243] width 124 height 13
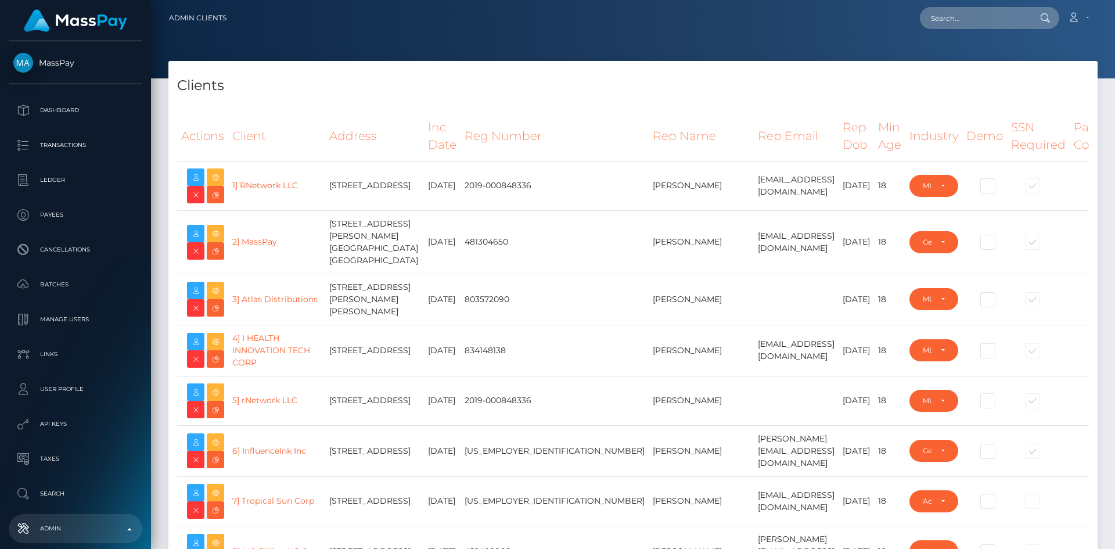
select select "223"
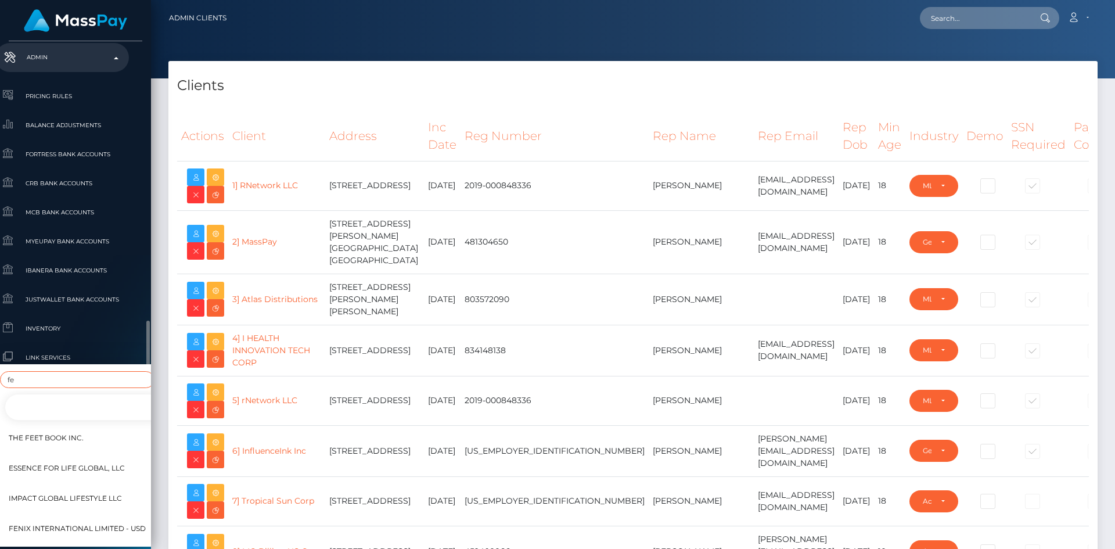
scroll to position [529, 13]
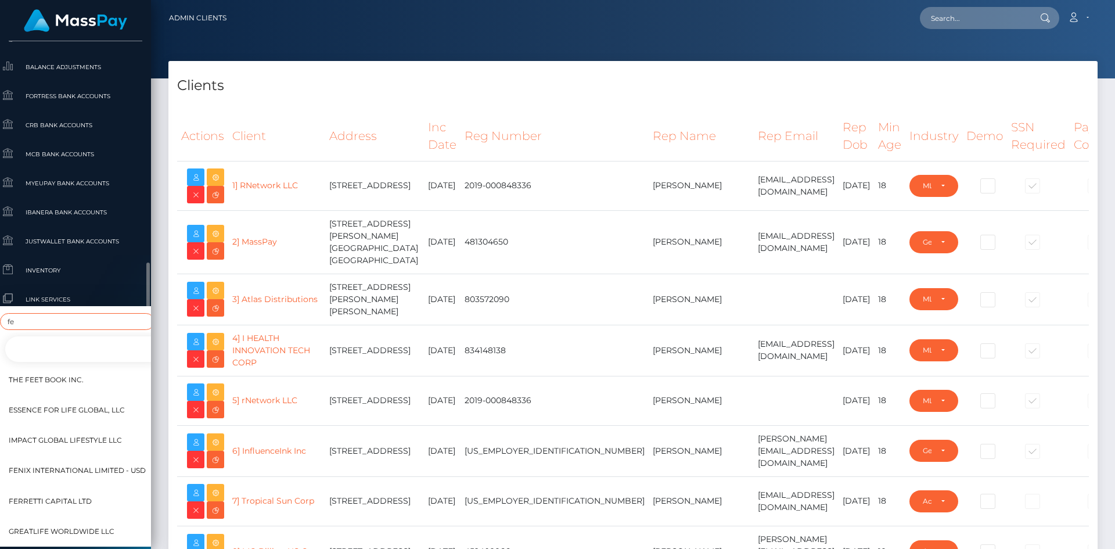
type input "f"
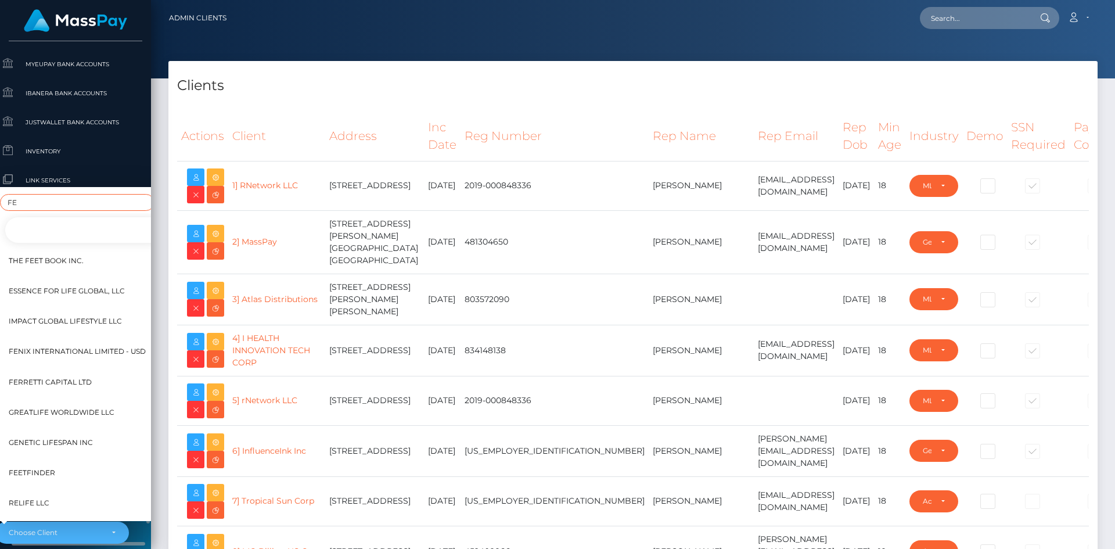
type input "FE"
drag, startPoint x: 99, startPoint y: 341, endPoint x: 173, endPoint y: 276, distance: 98.7
click at [99, 344] on span "Fenix International Limited - USD" at bounding box center [77, 351] width 137 height 15
select select "151"
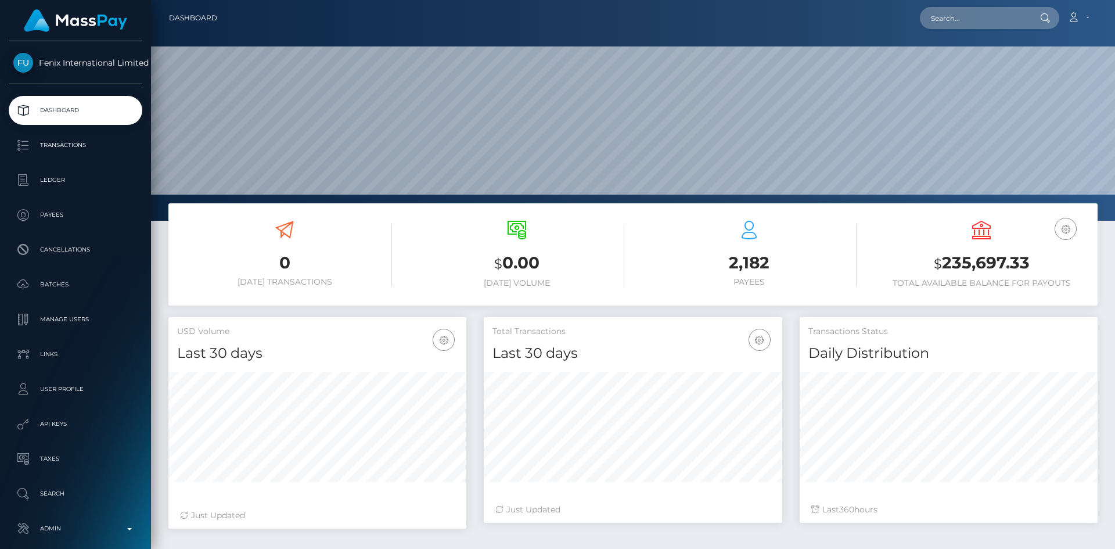
scroll to position [206, 298]
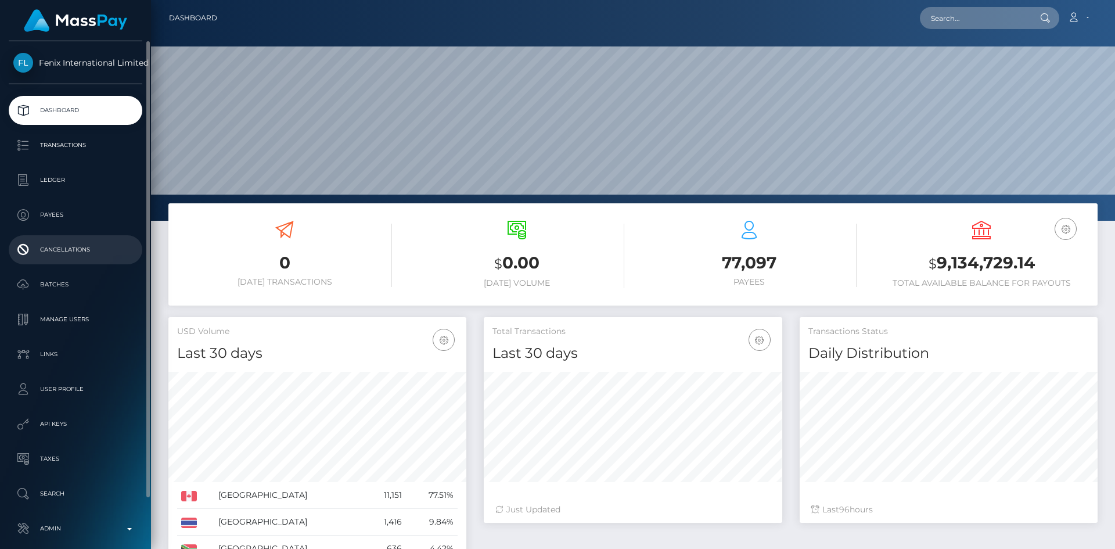
drag, startPoint x: 73, startPoint y: 148, endPoint x: 55, endPoint y: 255, distance: 109.0
click at [73, 148] on p "Transactions" at bounding box center [75, 144] width 124 height 17
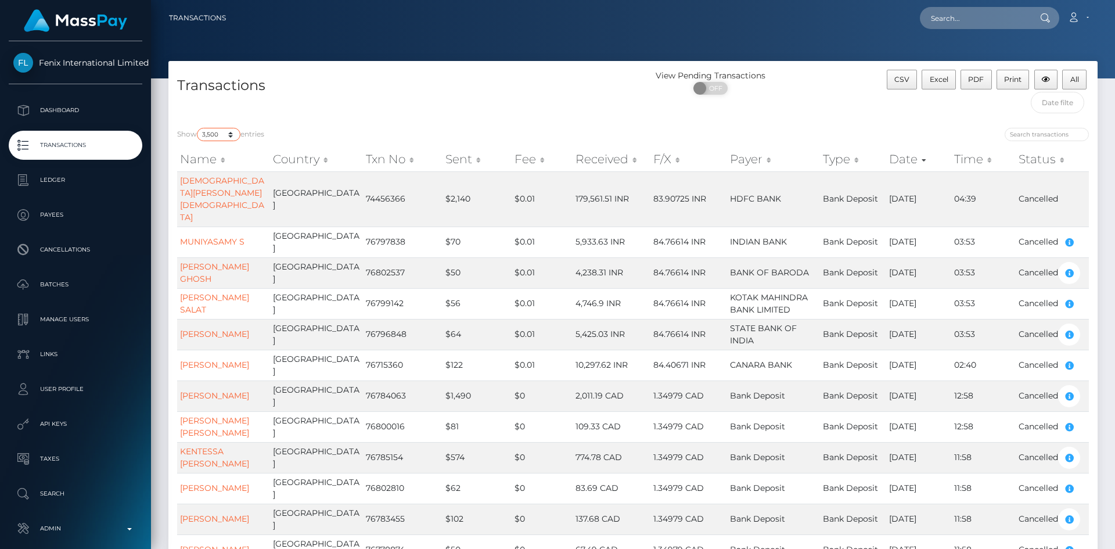
click at [228, 134] on select "10 25 50 100 250 500 1,000 3,500 All" at bounding box center [219, 134] width 44 height 13
select select "10"
click at [198, 128] on select "10 25 50 100 250 500 1,000 3,500 All" at bounding box center [219, 134] width 44 height 13
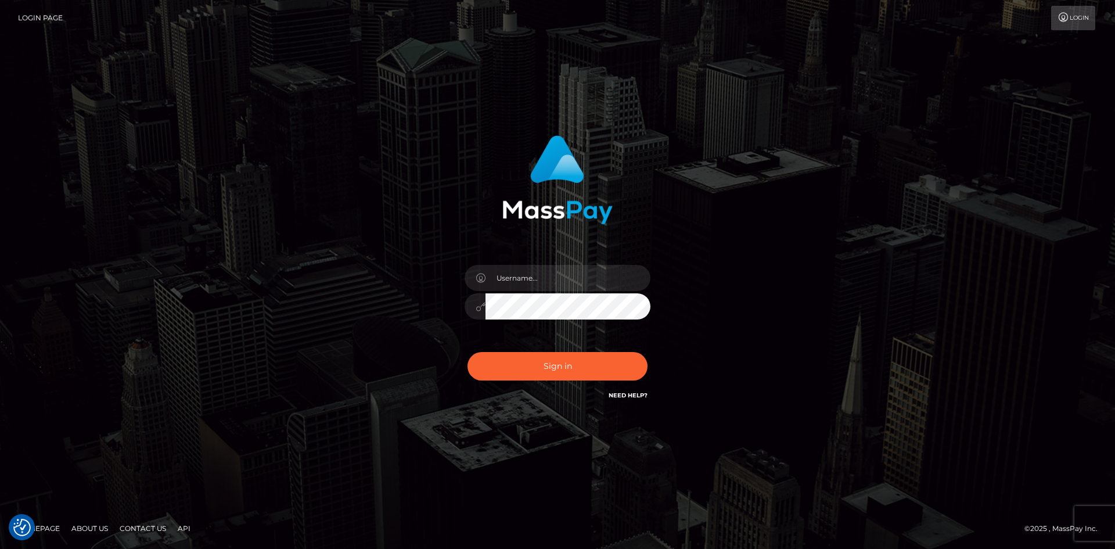
drag, startPoint x: 471, startPoint y: 261, endPoint x: 486, endPoint y: 278, distance: 22.6
click at [471, 261] on div at bounding box center [557, 300] width 203 height 89
click at [494, 279] on input "text" at bounding box center [567, 278] width 165 height 26
paste input "[PERSON_NAME]"
type input "[PERSON_NAME]"
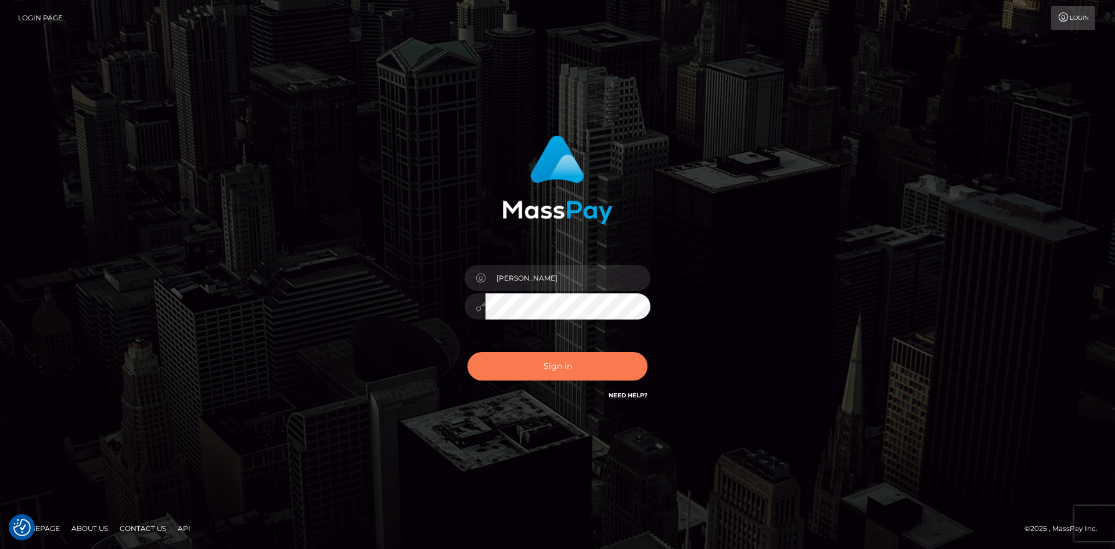
click at [537, 362] on button "Sign in" at bounding box center [557, 366] width 180 height 28
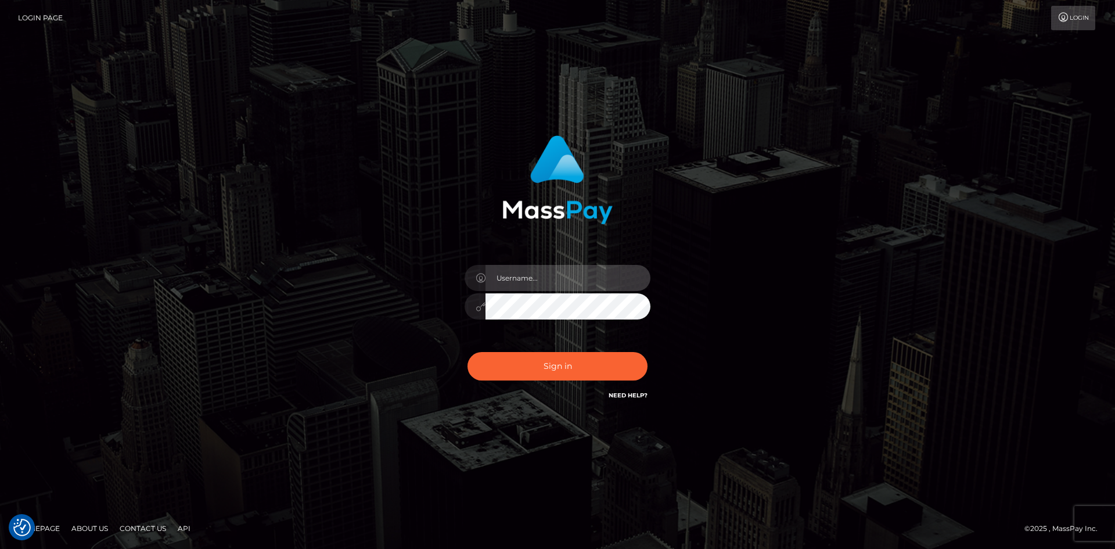
click at [556, 281] on input "text" at bounding box center [567, 278] width 165 height 26
paste input "[PERSON_NAME]"
type input "[PERSON_NAME]"
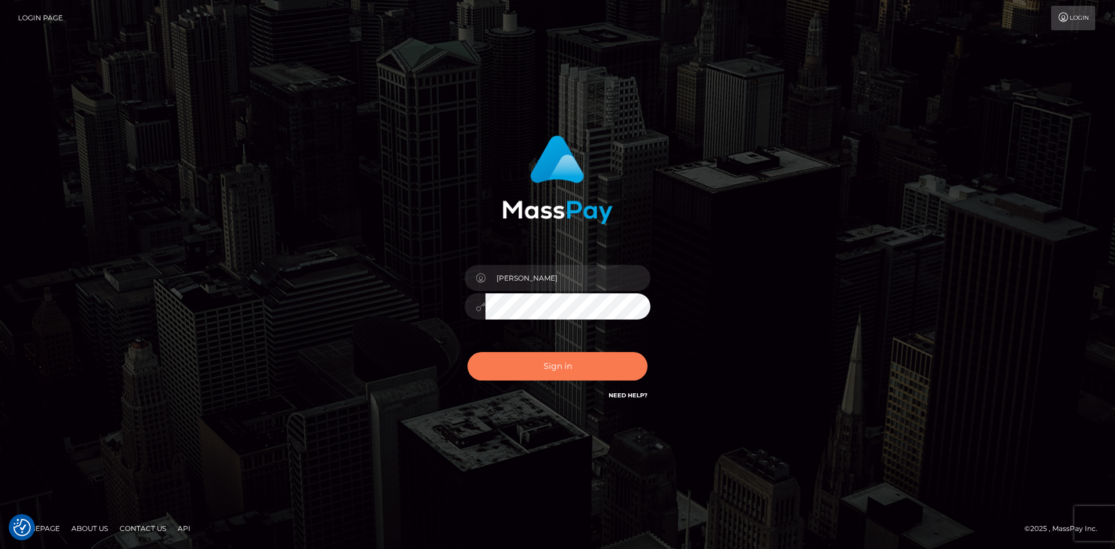
click at [535, 365] on button "Sign in" at bounding box center [557, 366] width 180 height 28
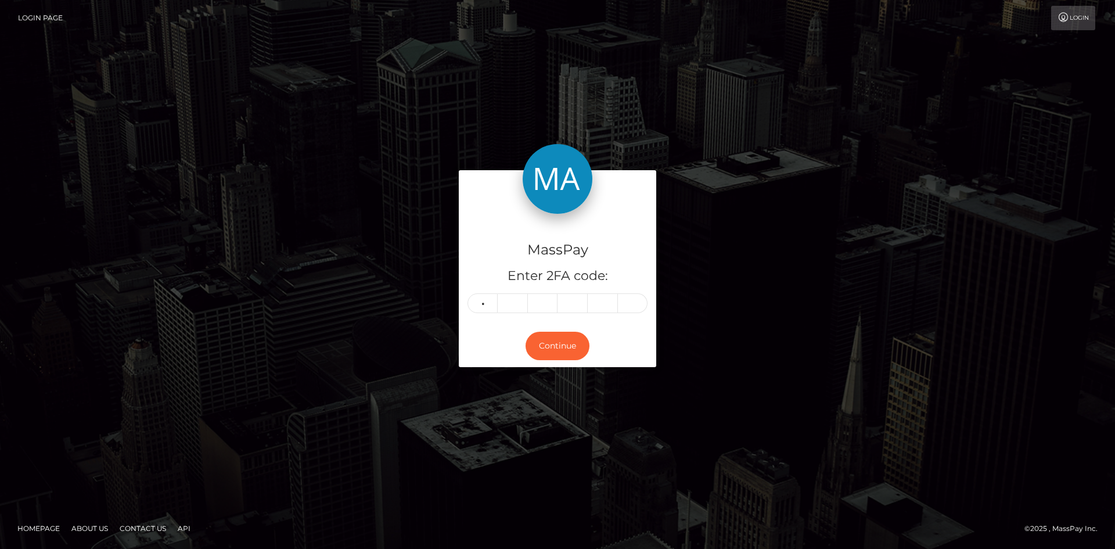
type input "3"
type input "8"
type input "9"
type input "6"
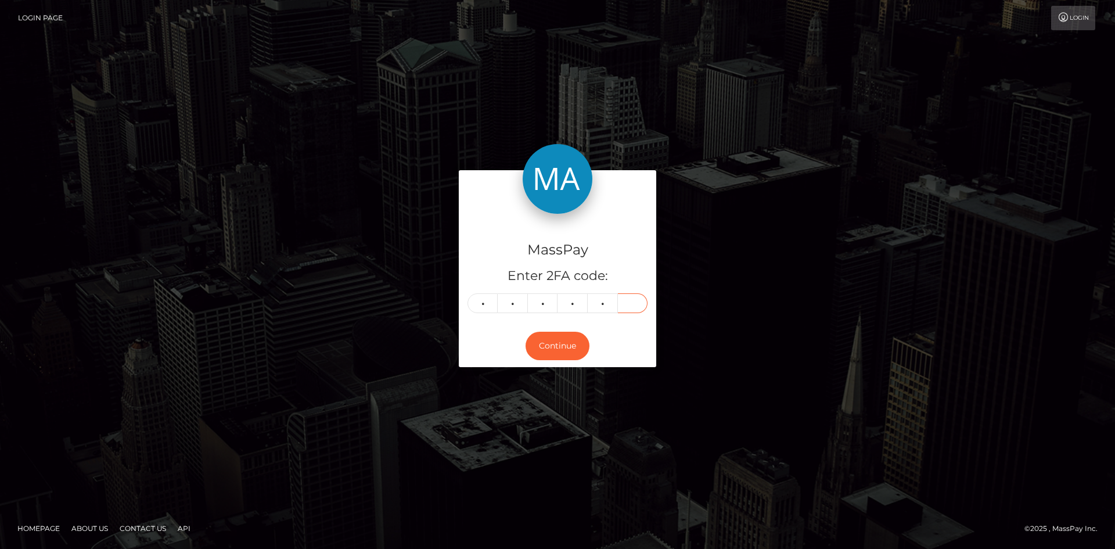
type input "5"
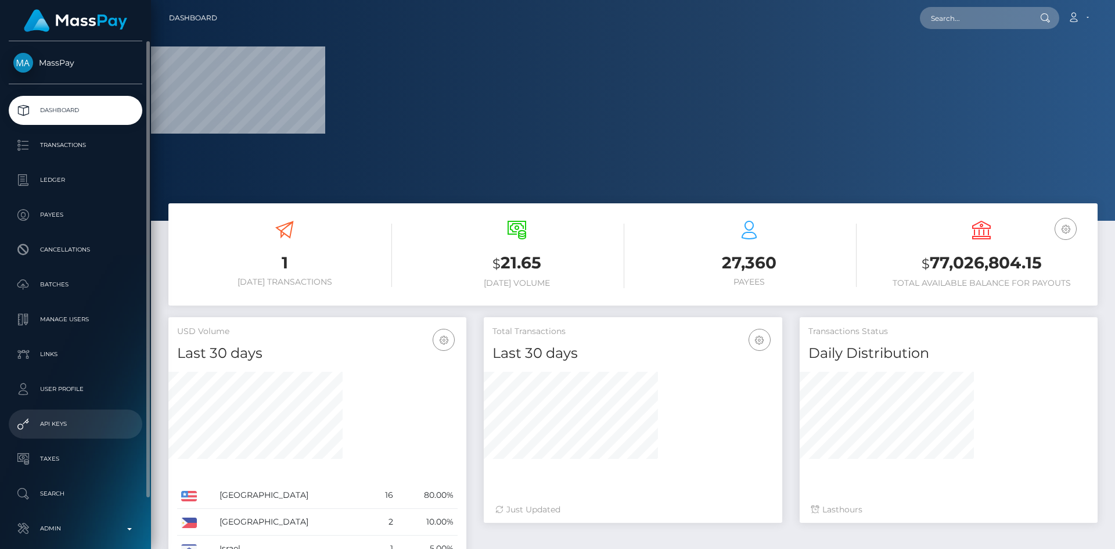
scroll to position [55, 0]
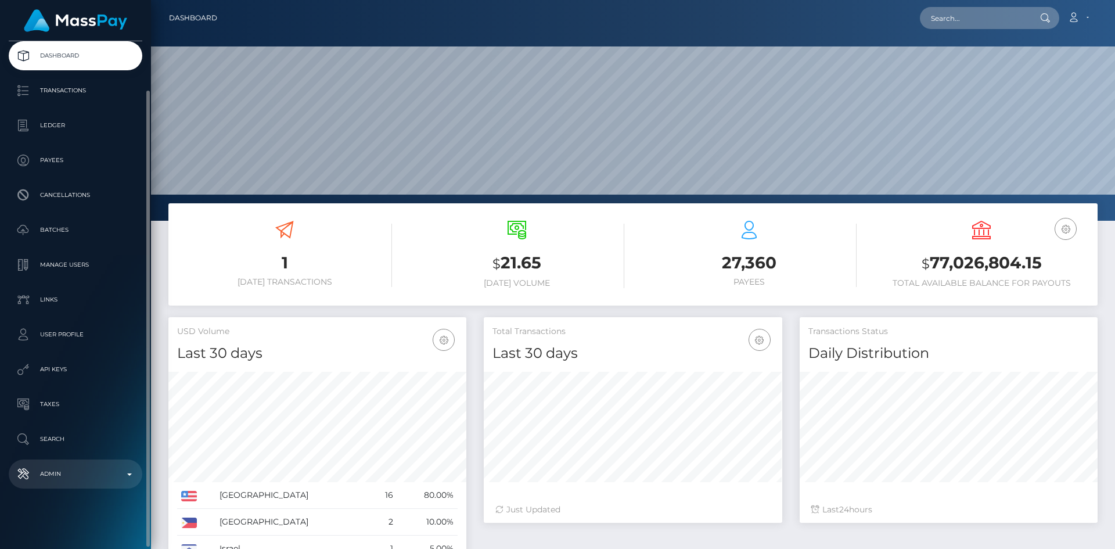
click at [84, 469] on p "Admin" at bounding box center [75, 473] width 124 height 17
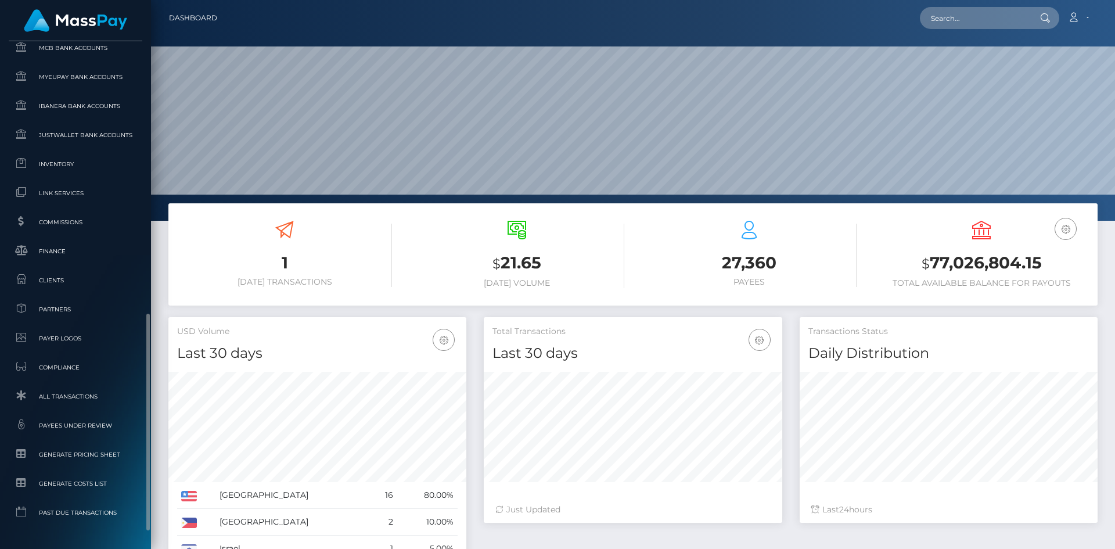
scroll to position [672, 0]
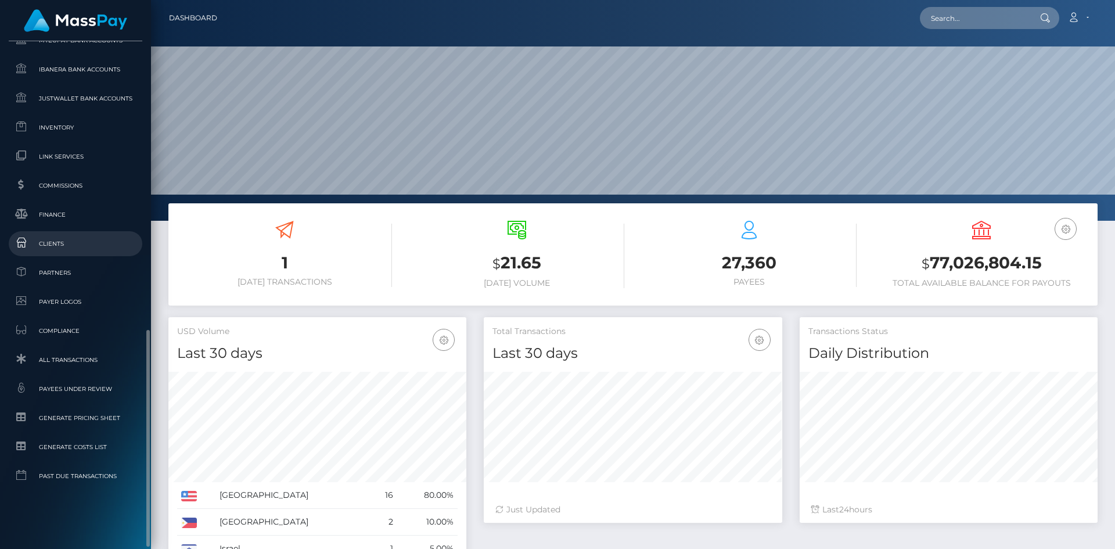
click at [61, 249] on span "Clients" at bounding box center [75, 243] width 124 height 13
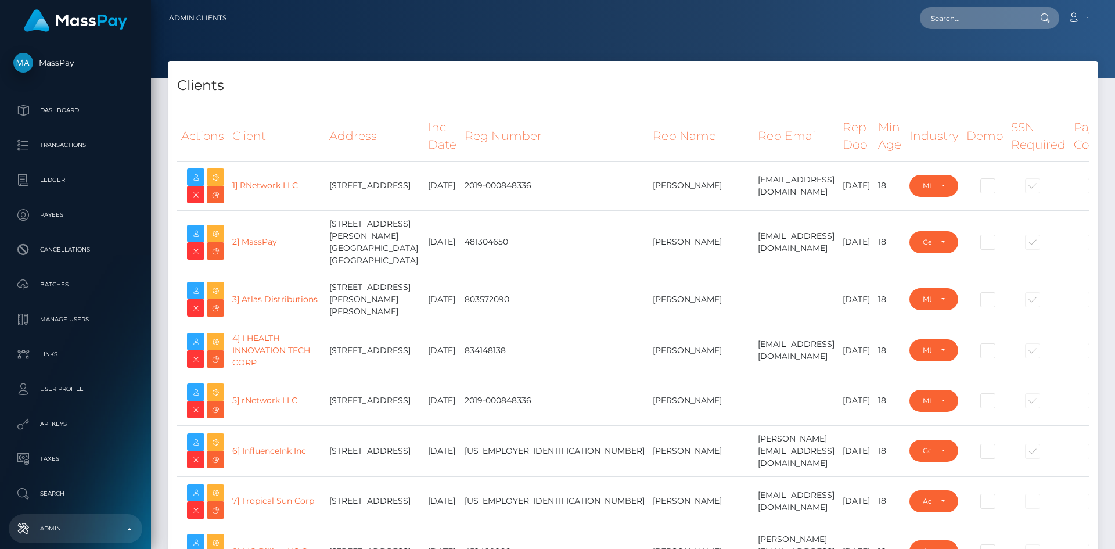
select select "223"
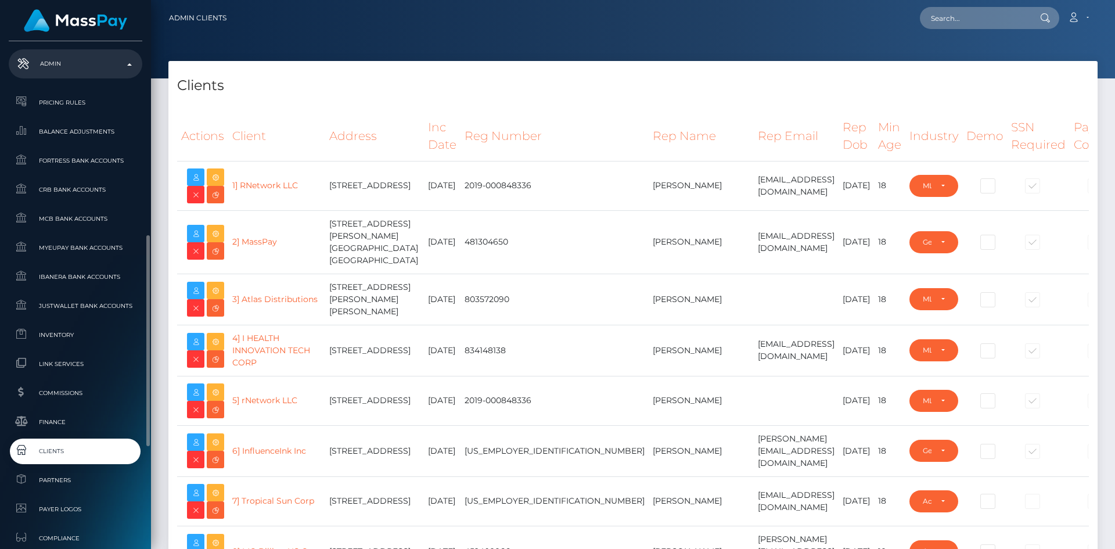
scroll to position [703, 0]
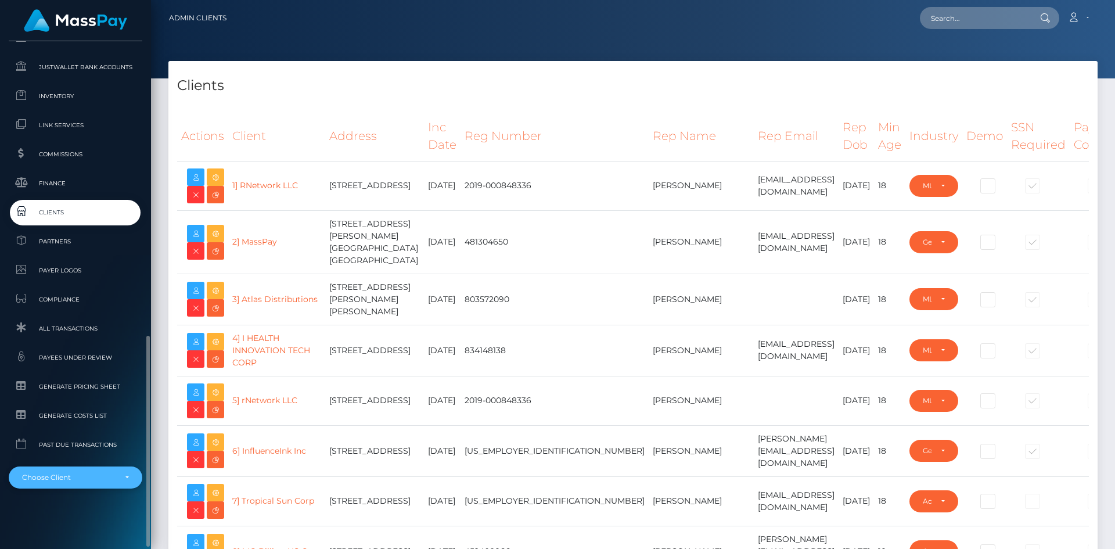
click at [67, 478] on div "Choose Client" at bounding box center [68, 477] width 93 height 9
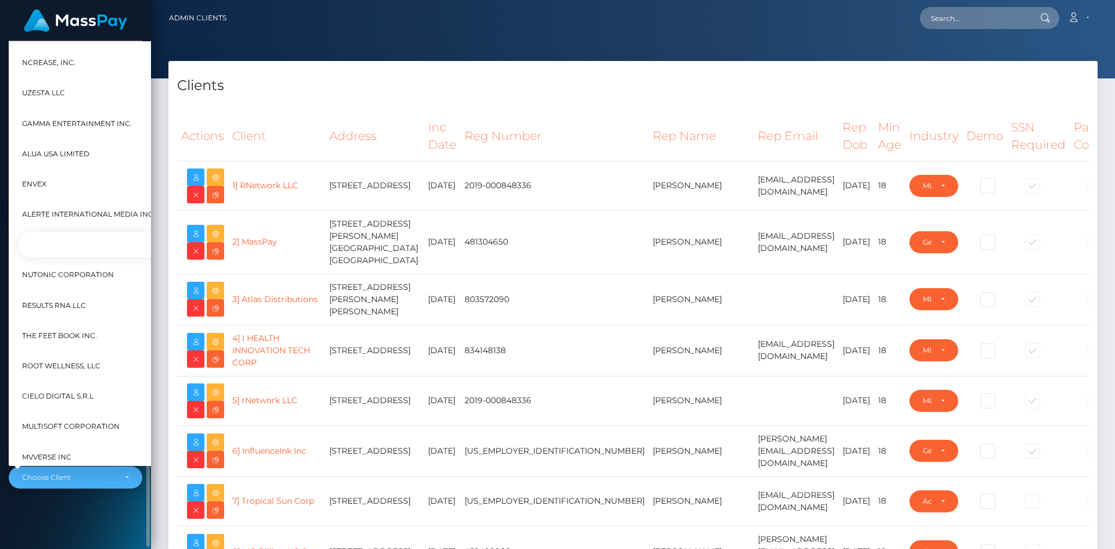
scroll to position [408, 0]
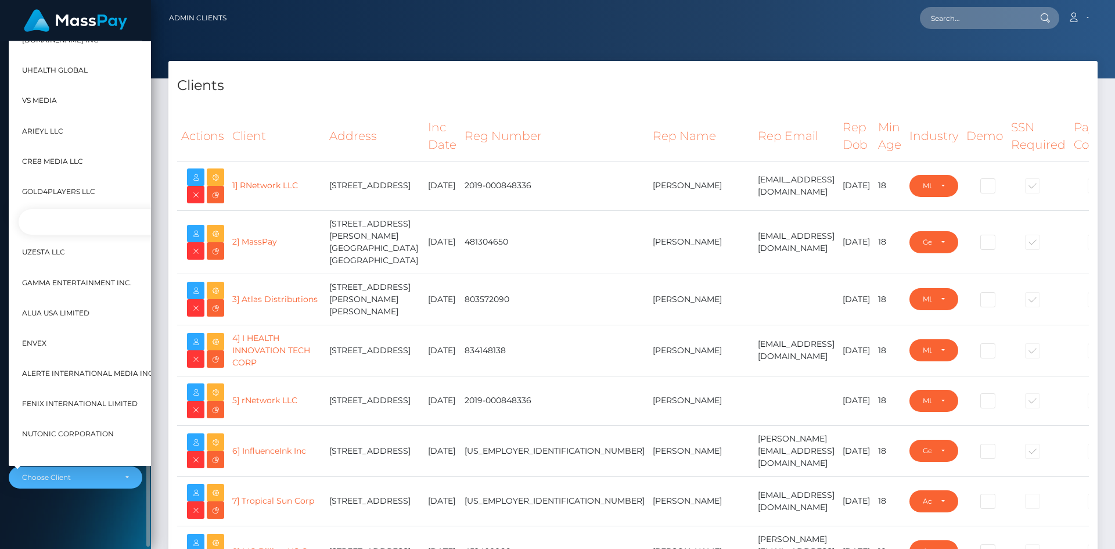
click at [82, 404] on span "Fenix International Limited" at bounding box center [80, 403] width 116 height 15
select select "26"
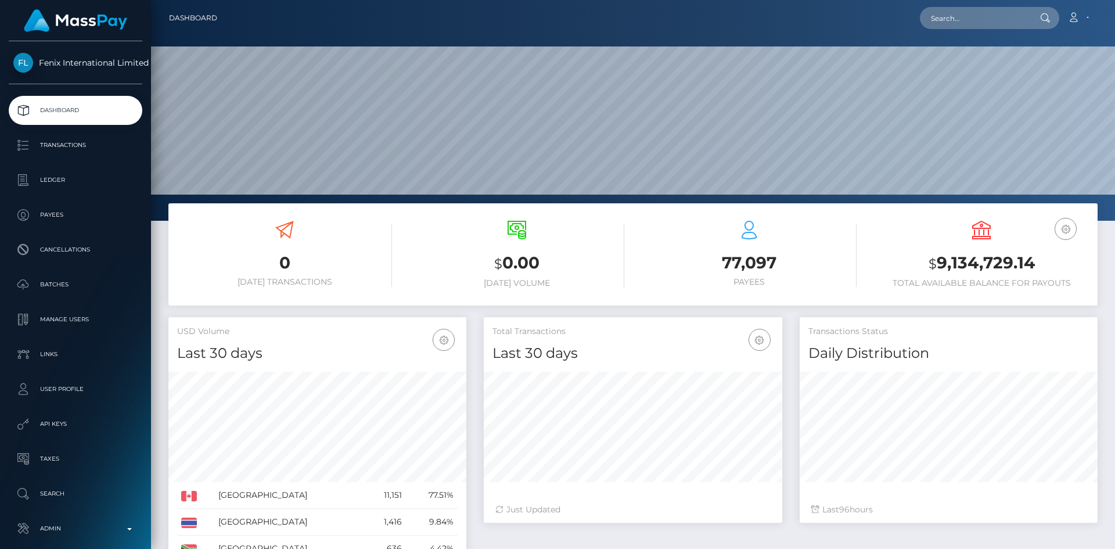
scroll to position [206, 298]
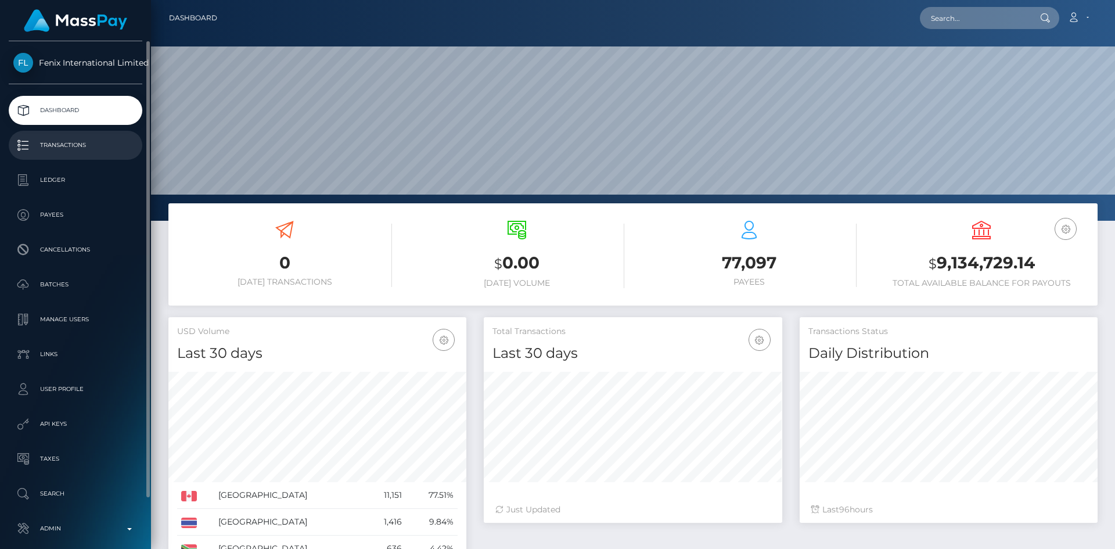
click at [59, 150] on p "Transactions" at bounding box center [75, 144] width 124 height 17
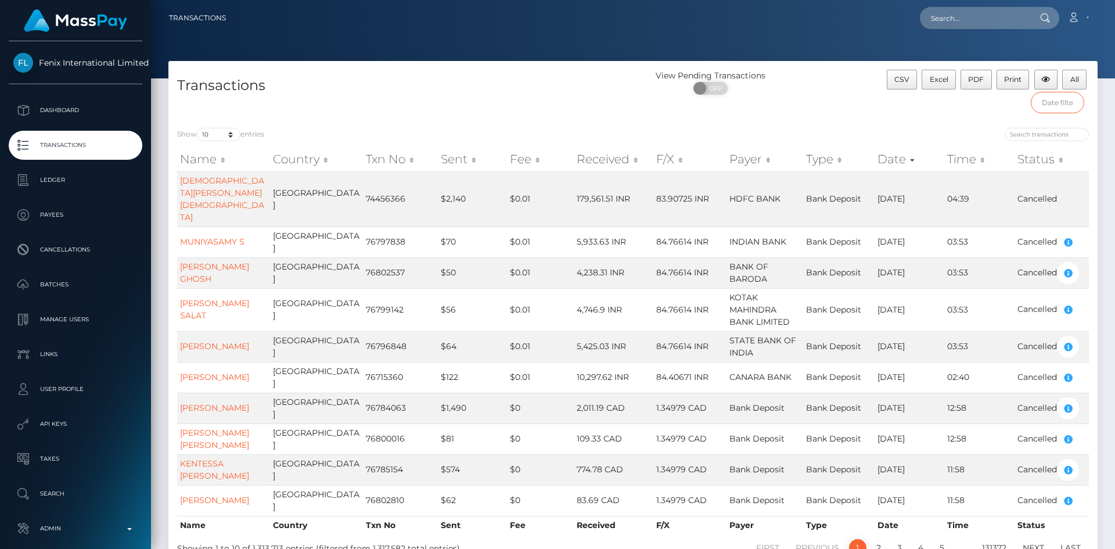
click at [1072, 106] on input "text" at bounding box center [1058, 102] width 54 height 21
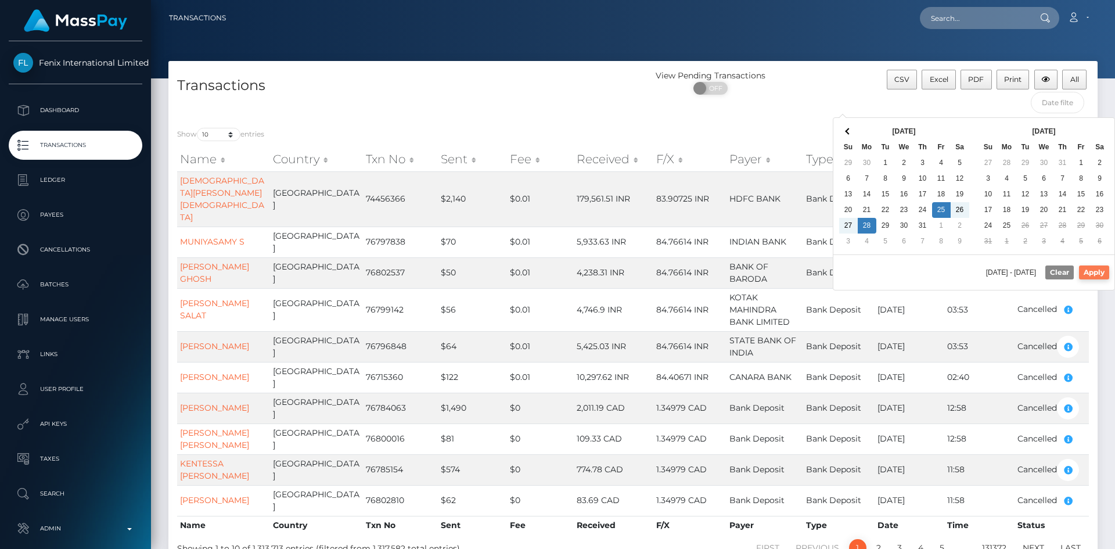
click at [1084, 271] on button "Apply" at bounding box center [1094, 272] width 30 height 14
type input "[DATE] - [DATE]"
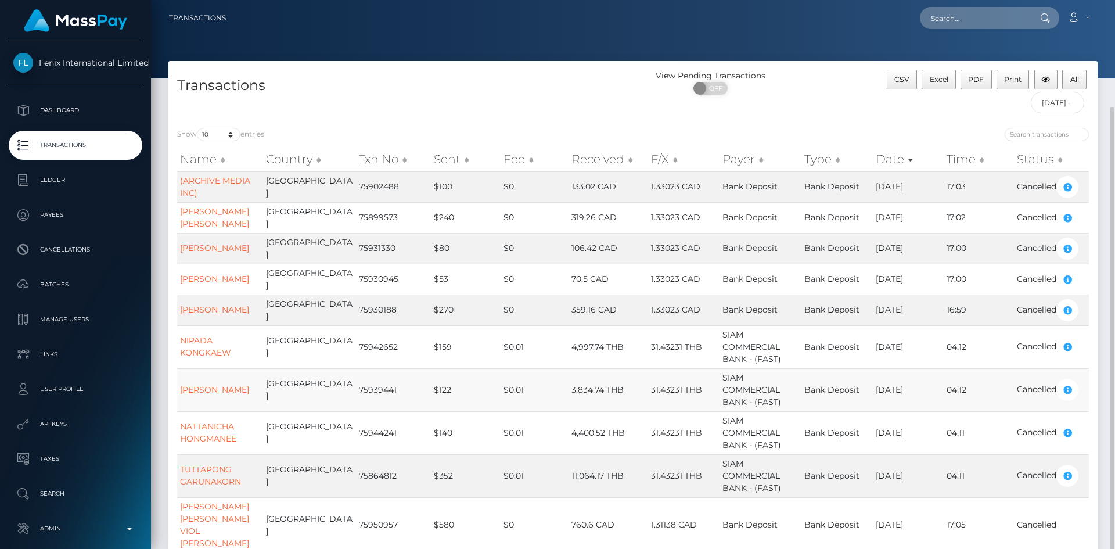
scroll to position [58, 0]
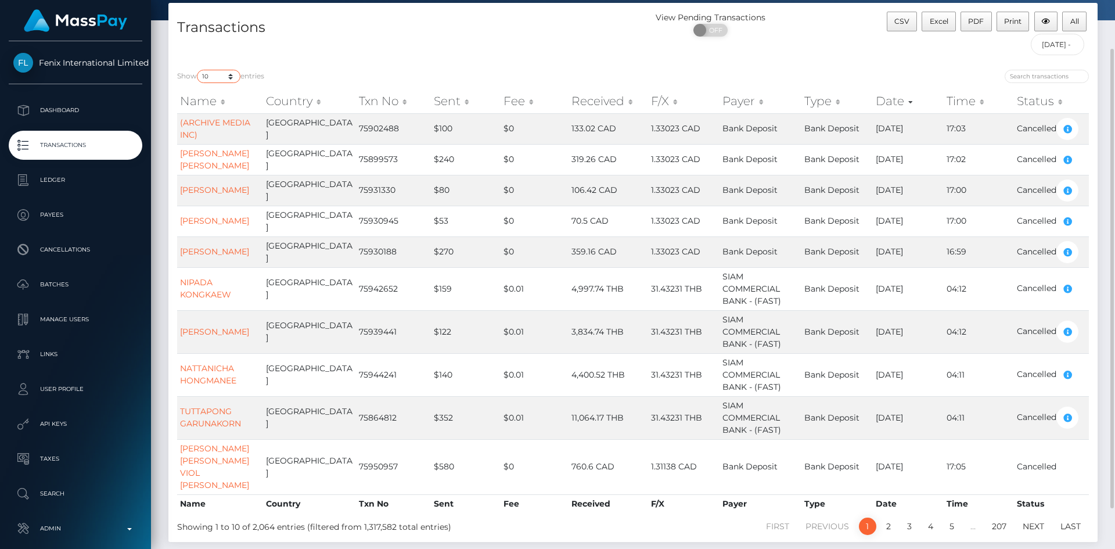
click at [232, 78] on select "10 25 50 100 250 500 1,000 3,500 All" at bounding box center [219, 76] width 44 height 13
select select "3500"
click at [198, 70] on select "10 25 50 100 250 500 1,000 3,500 All" at bounding box center [219, 76] width 44 height 13
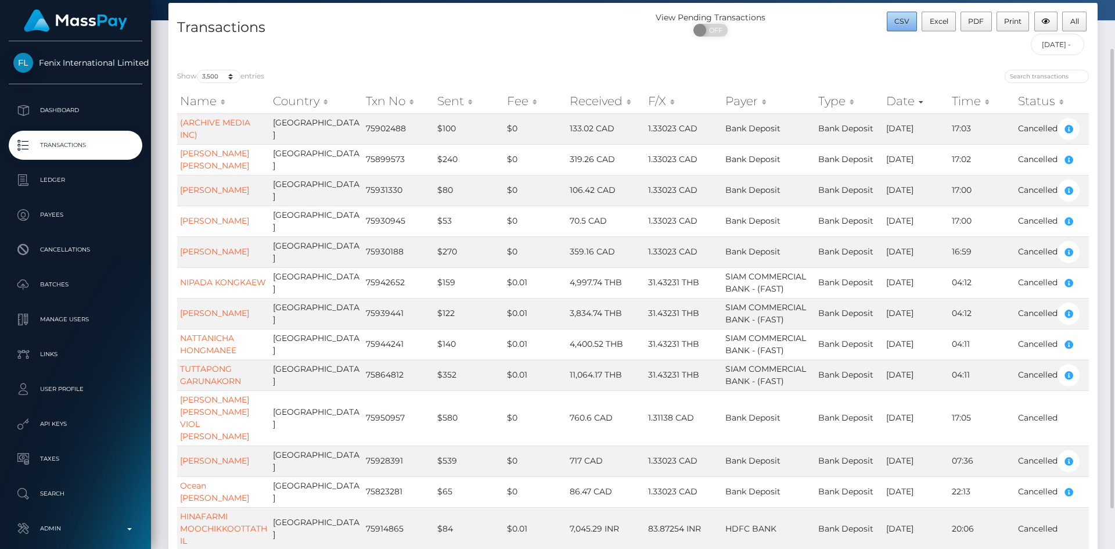
click at [898, 24] on span "CSV" at bounding box center [901, 21] width 15 height 9
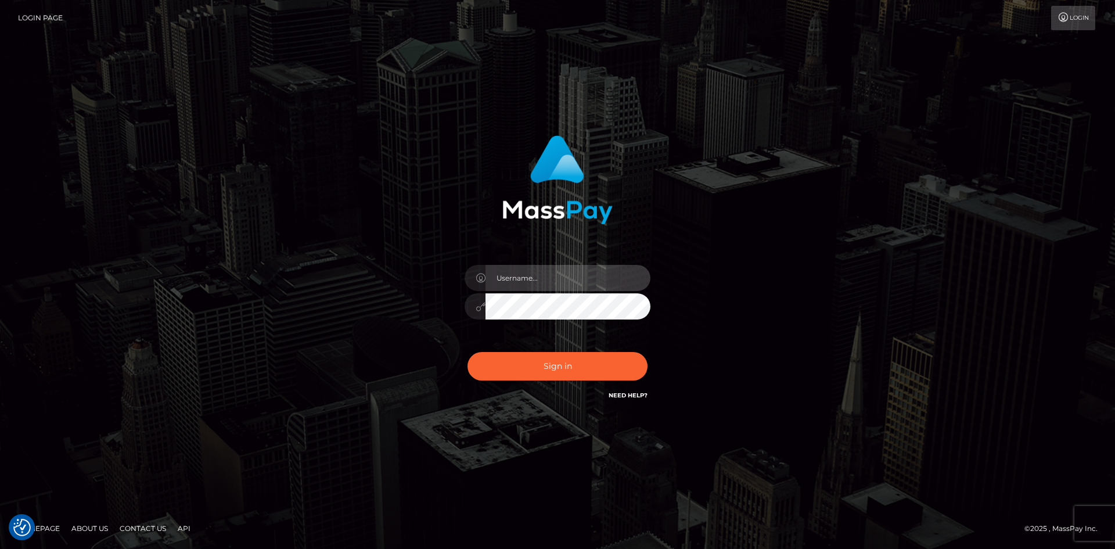
click at [503, 275] on input "text" at bounding box center [567, 278] width 165 height 26
paste input "[URL][DOMAIN_NAME]"
click at [553, 270] on input "[URL][DOMAIN_NAME]" at bounding box center [567, 278] width 165 height 26
click at [520, 275] on input "https://clients.masspay.io/login" at bounding box center [567, 278] width 165 height 26
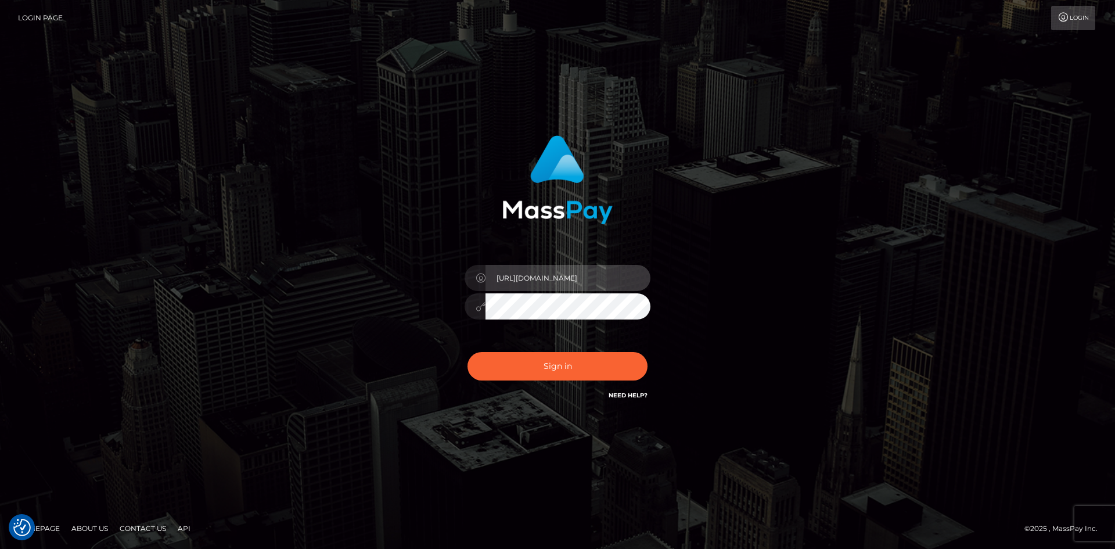
click at [520, 275] on input "https://clients.masspay.io/login" at bounding box center [567, 278] width 165 height 26
paste input "pranav"
type input "pranav"
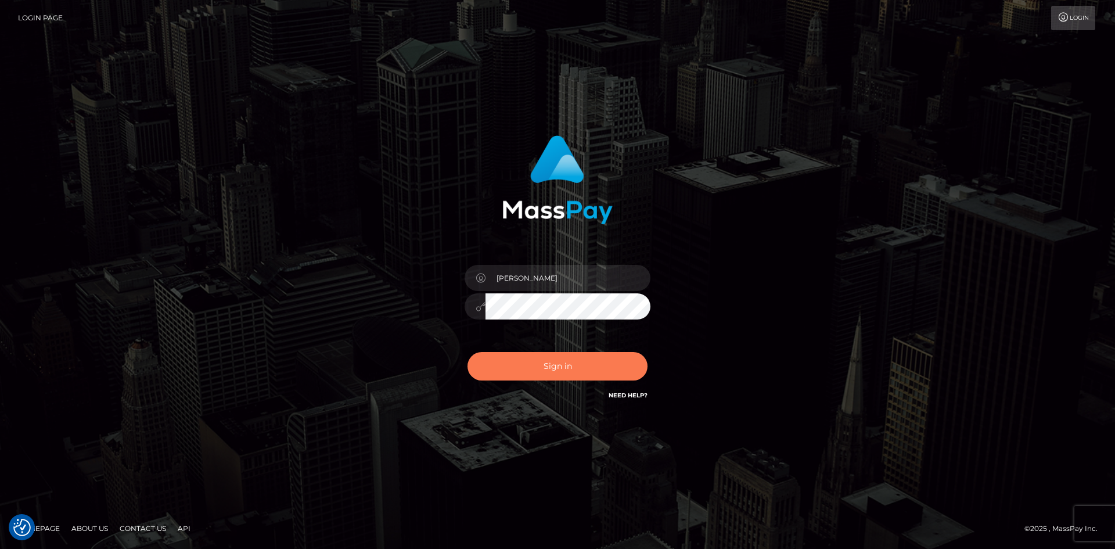
click at [528, 364] on button "Sign in" at bounding box center [557, 366] width 180 height 28
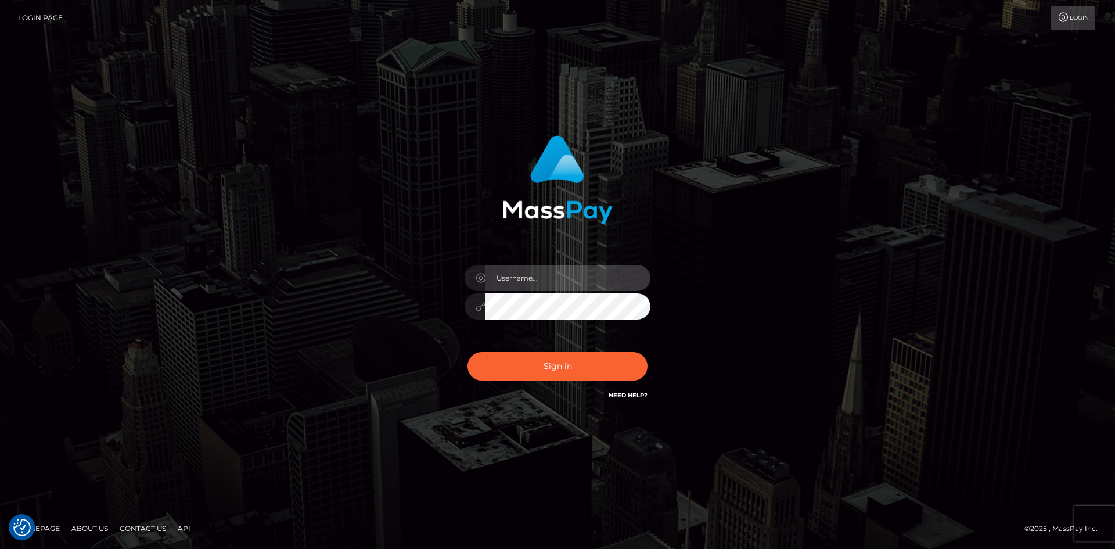
click at [525, 286] on input "text" at bounding box center [567, 278] width 165 height 26
type input "[PERSON_NAME]"
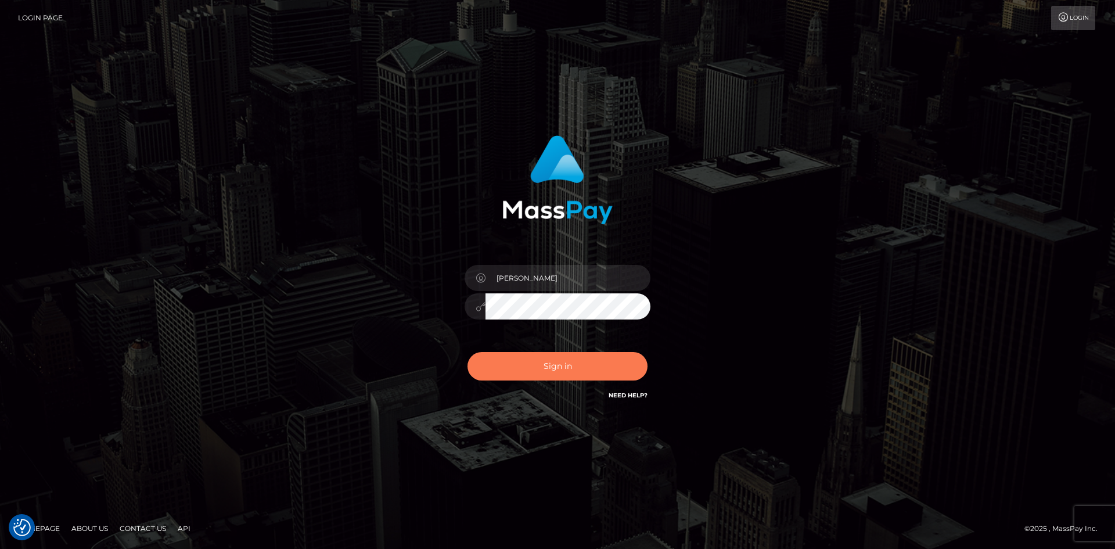
click at [578, 366] on button "Sign in" at bounding box center [557, 366] width 180 height 28
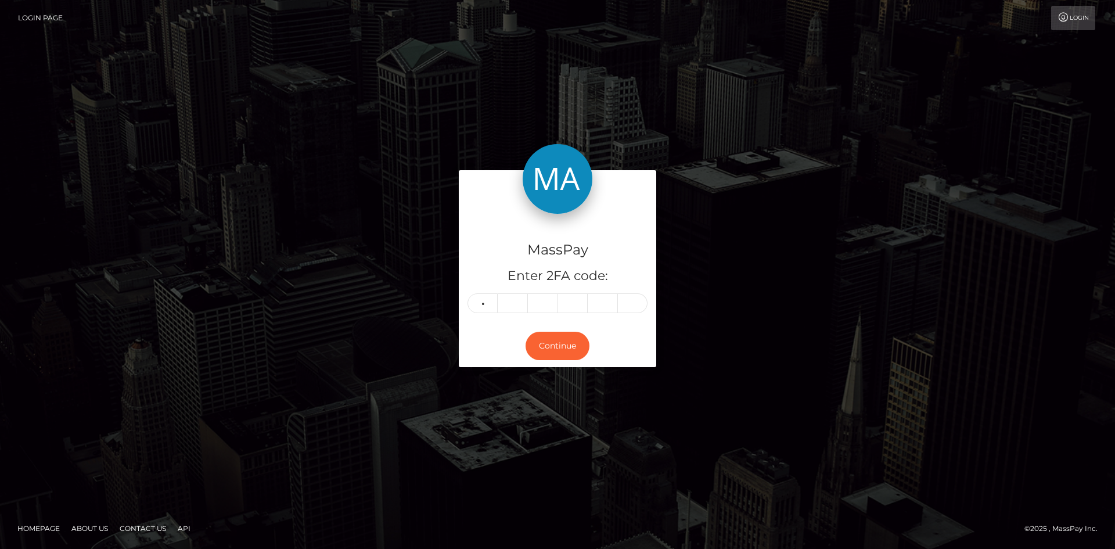
type input "3"
type input "9"
type input "6"
type input "7"
type input "2"
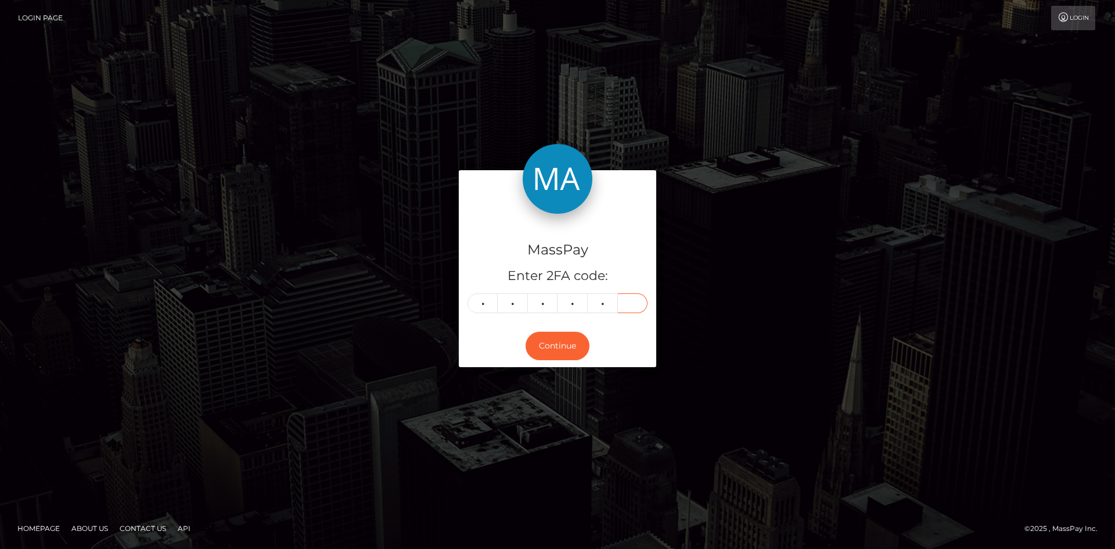
type input "2"
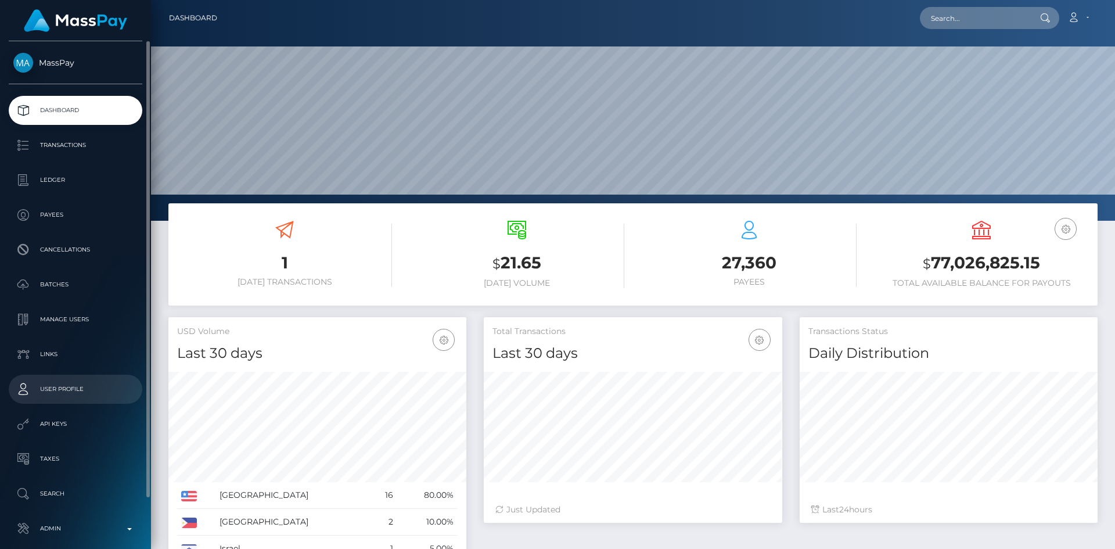
scroll to position [55, 0]
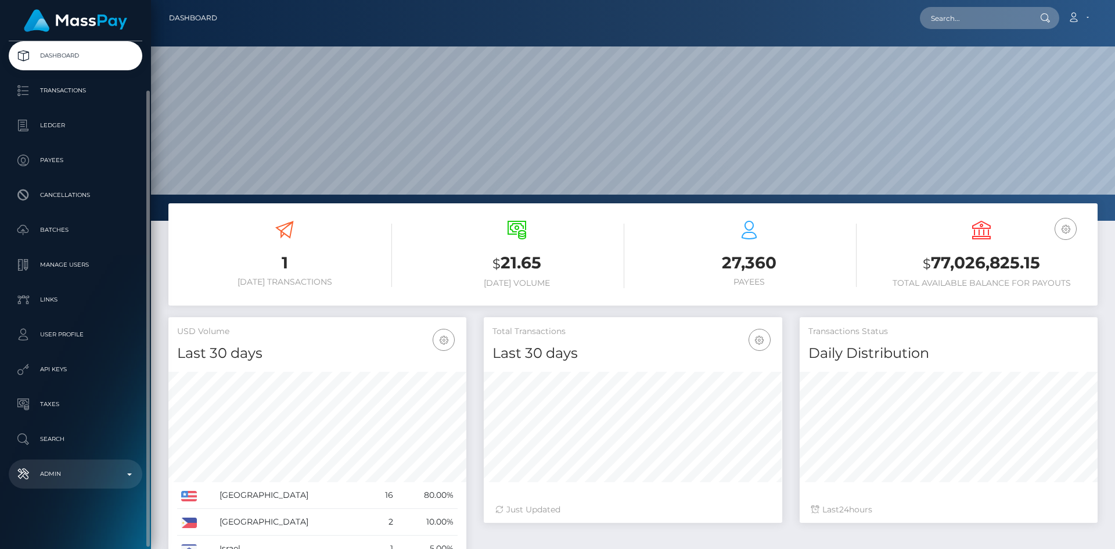
click at [92, 482] on p "Admin" at bounding box center [75, 473] width 124 height 17
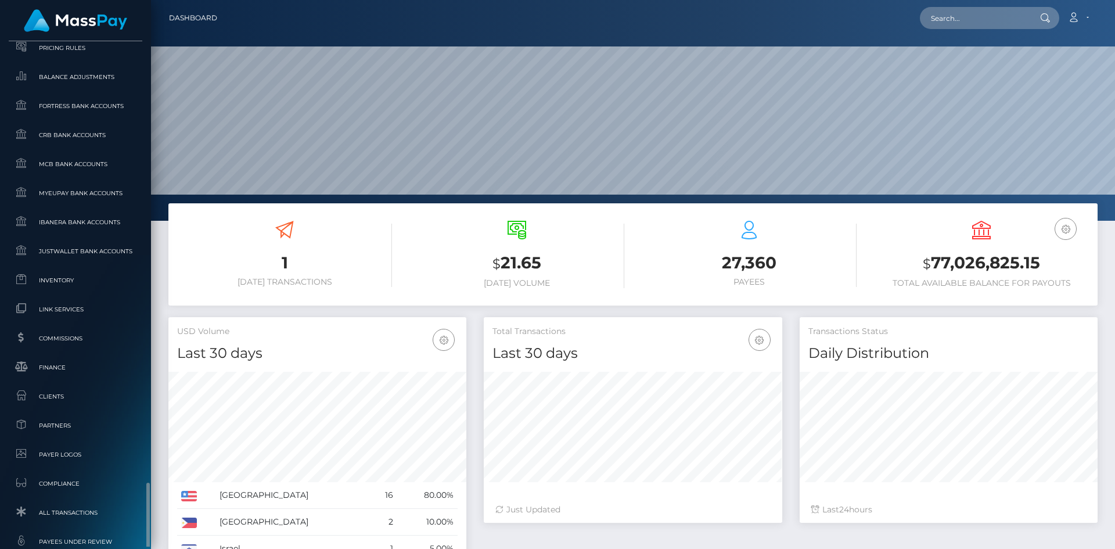
scroll to position [672, 0]
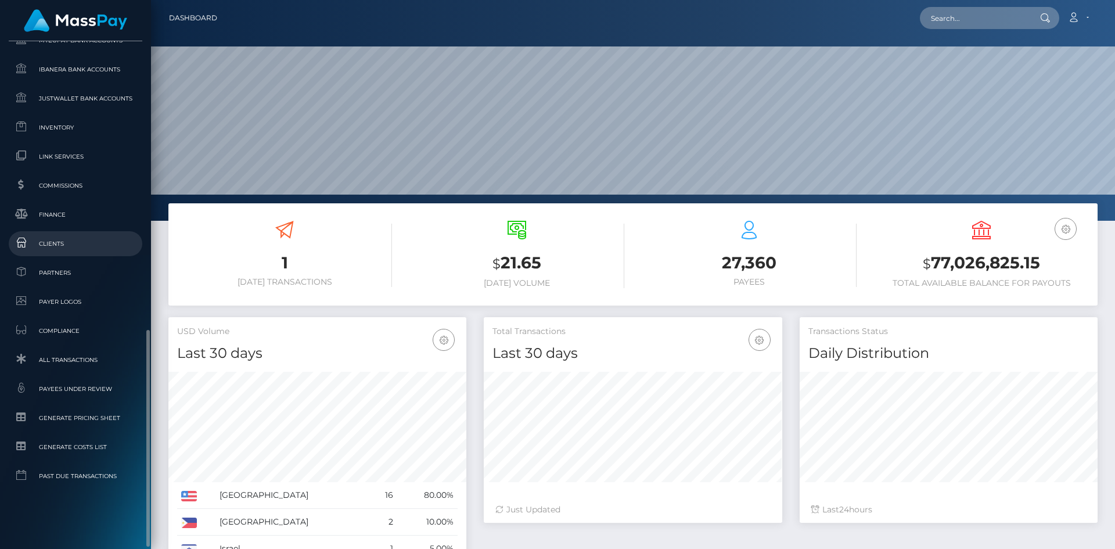
click at [68, 247] on span "Clients" at bounding box center [75, 243] width 124 height 13
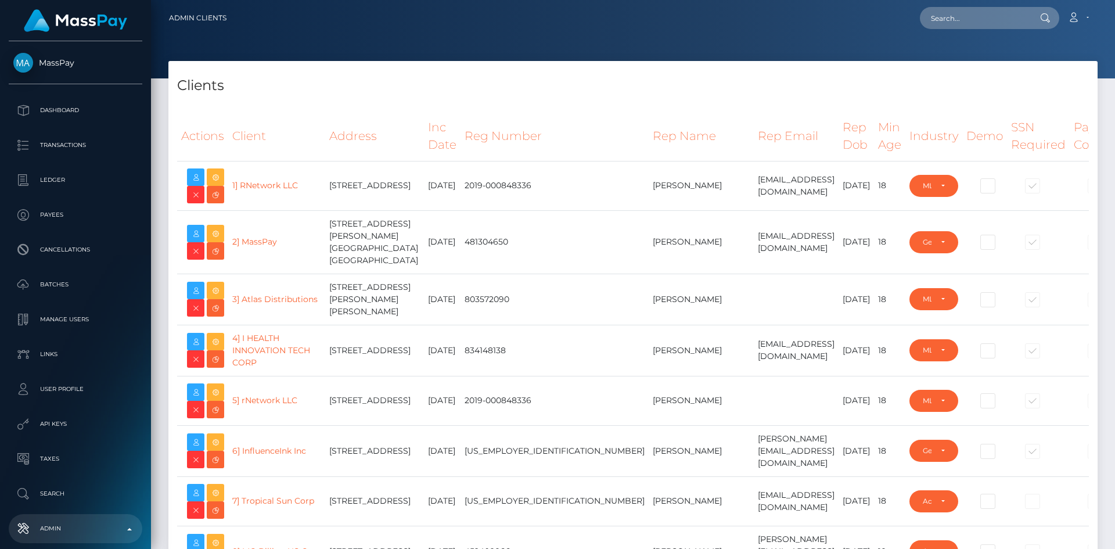
select select "223"
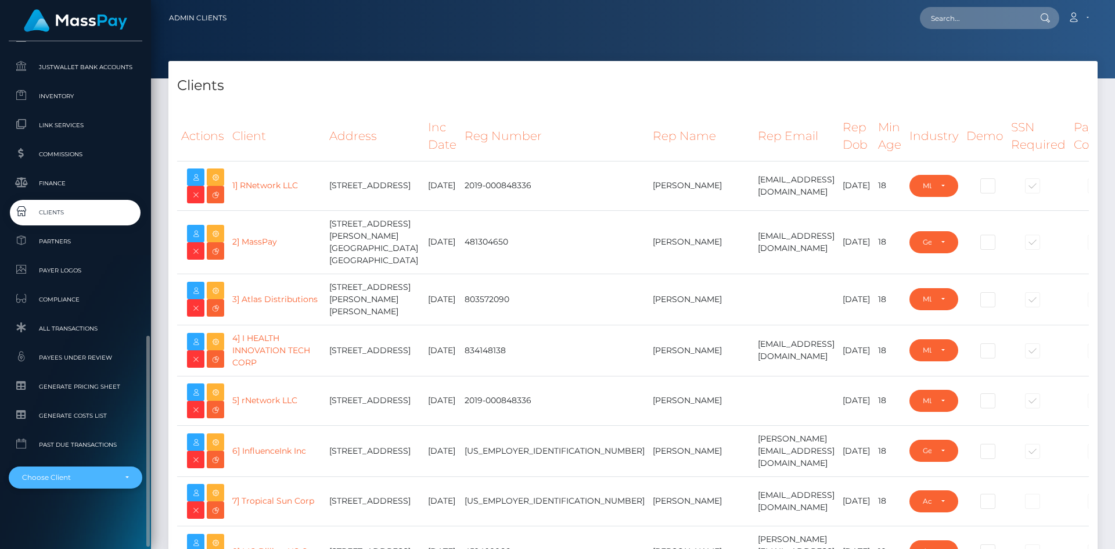
click at [70, 484] on div "Choose Client" at bounding box center [76, 477] width 134 height 22
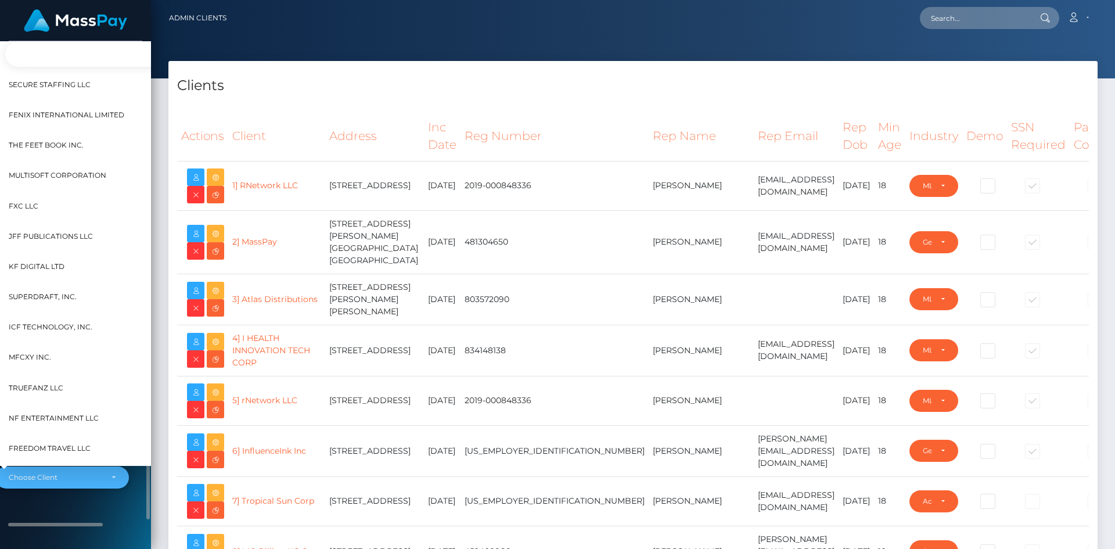
scroll to position [684, 13]
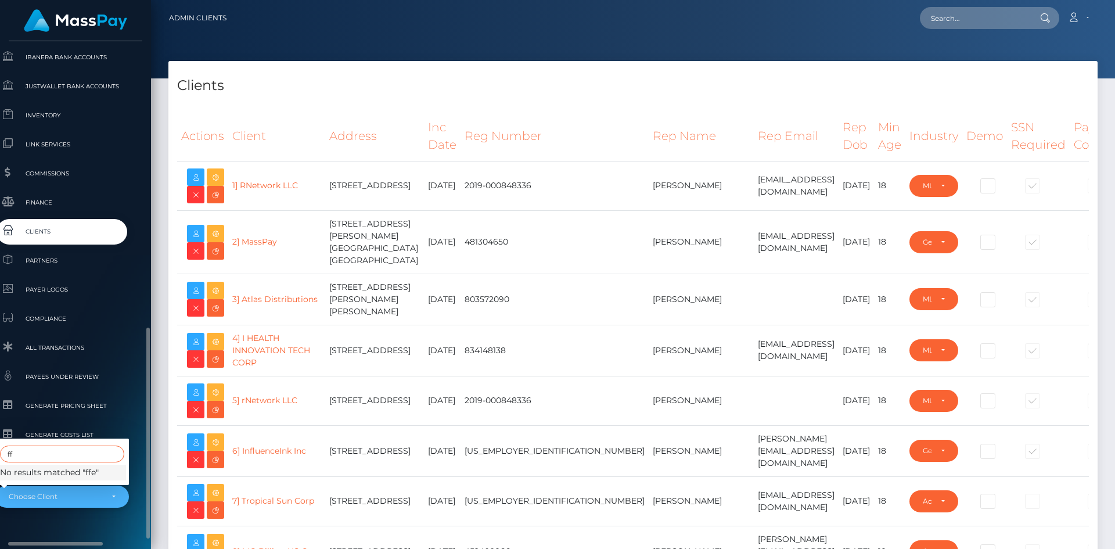
type input "f"
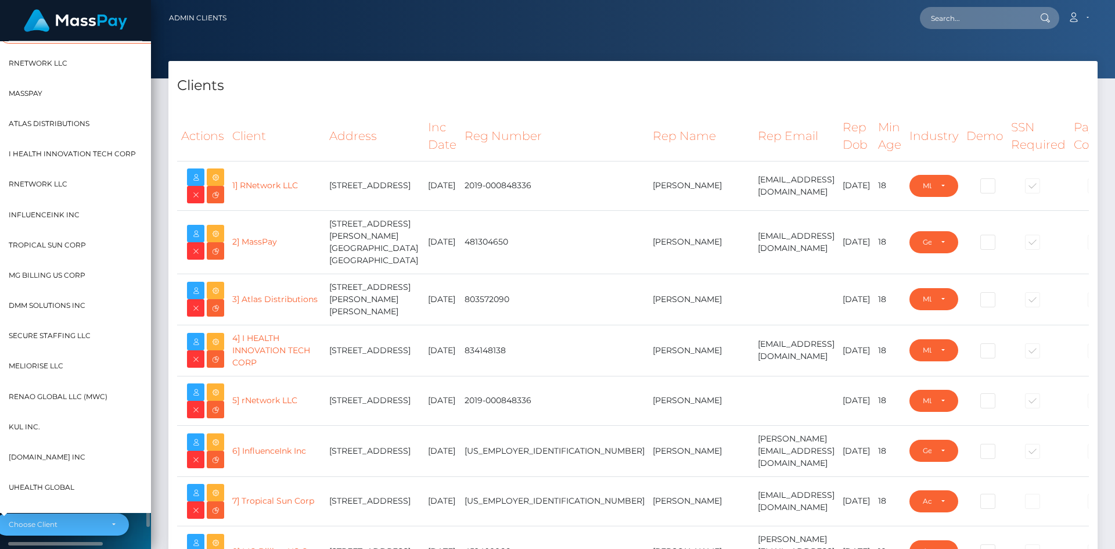
scroll to position [646, 13]
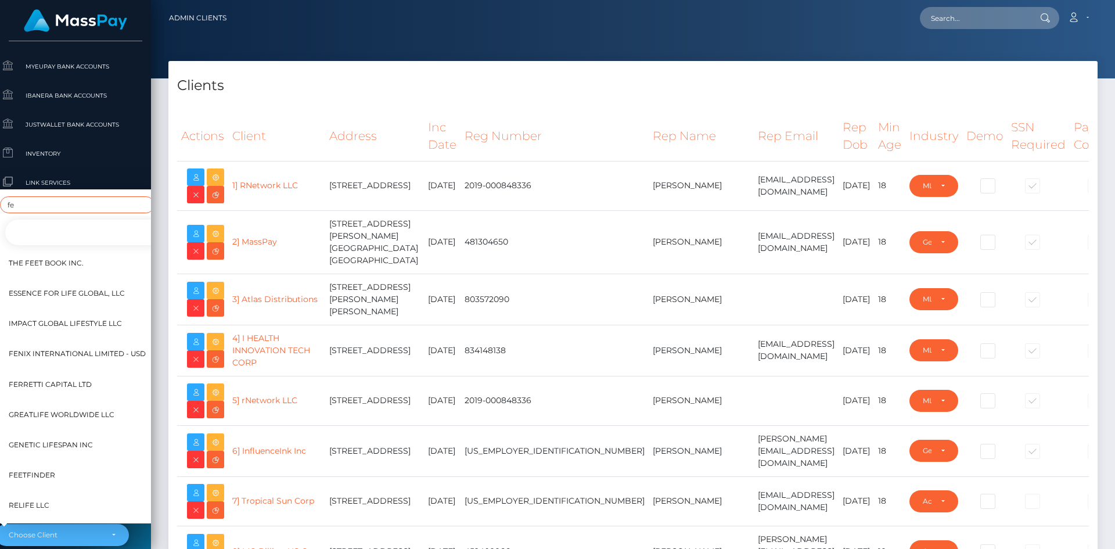
type input "f"
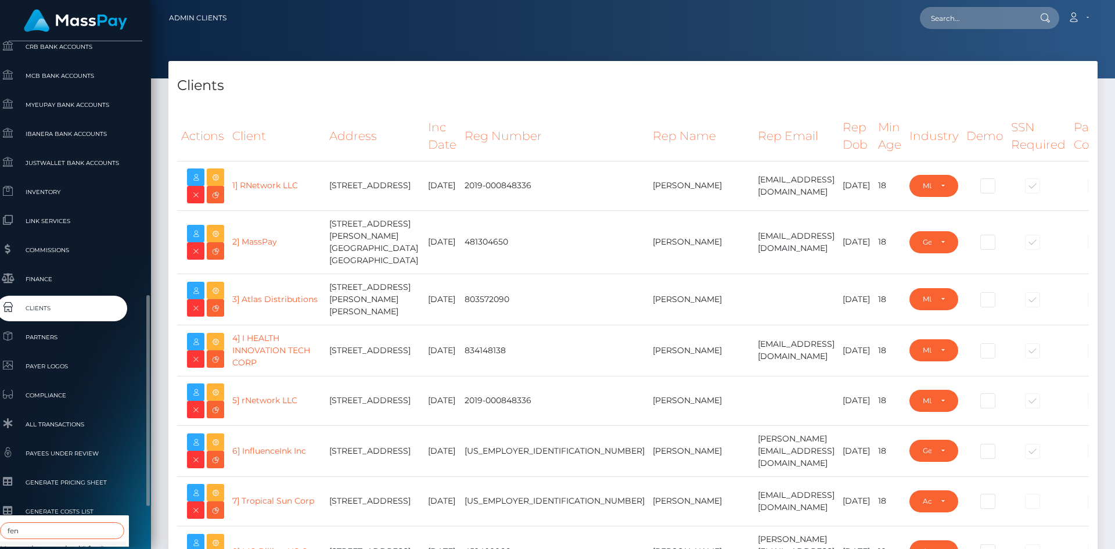
scroll to position [703, 13]
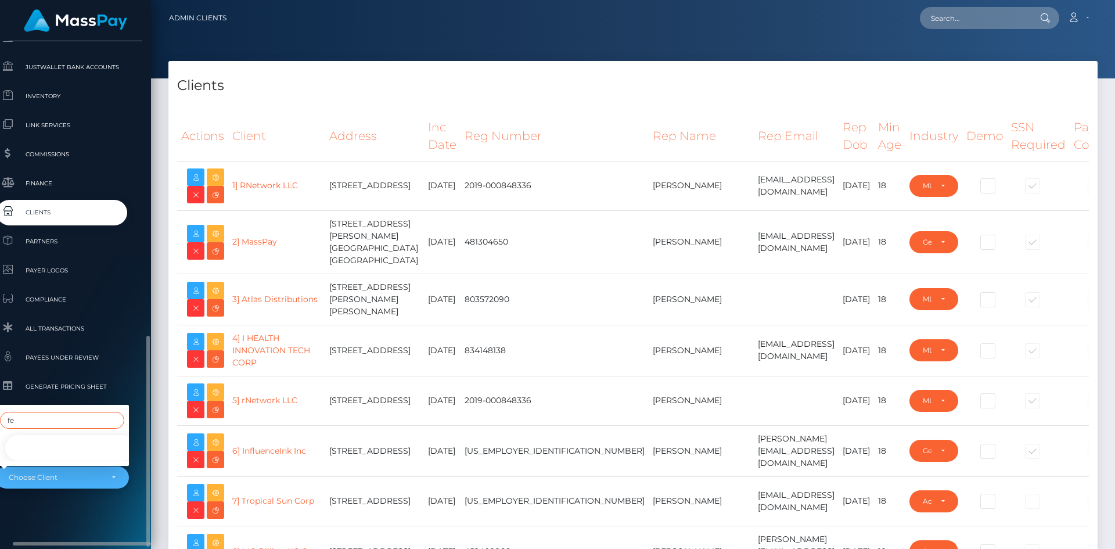
type input "f"
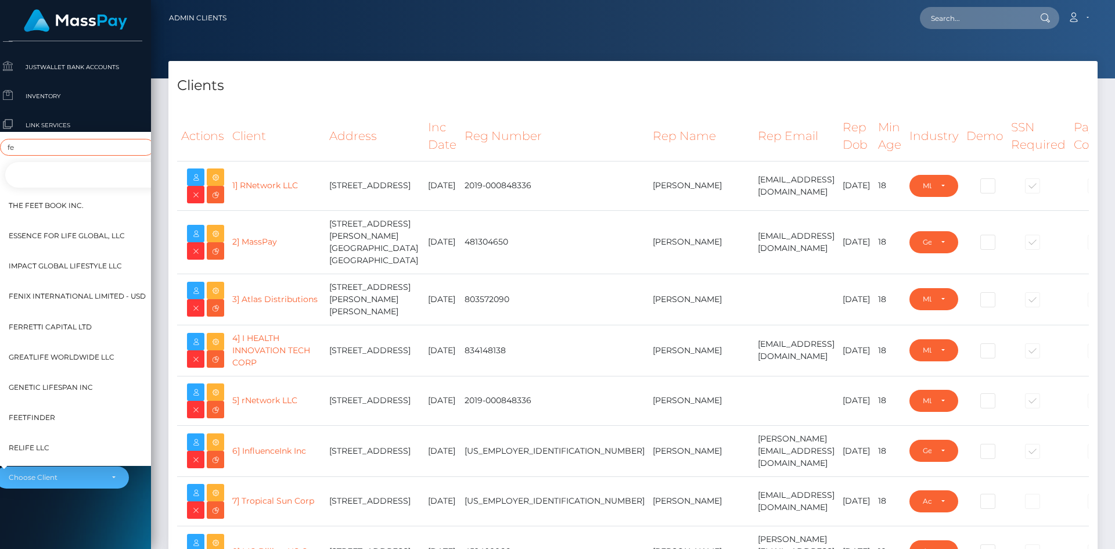
scroll to position [587, 13]
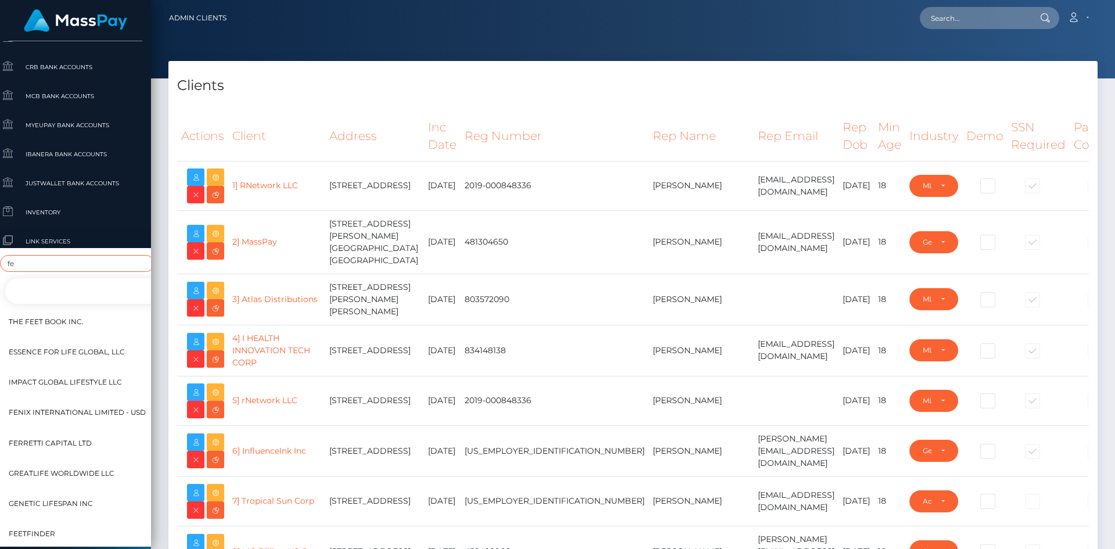
type input "fe"
click at [94, 405] on span "Fenix International Limited - USD" at bounding box center [77, 412] width 137 height 15
select select "151"
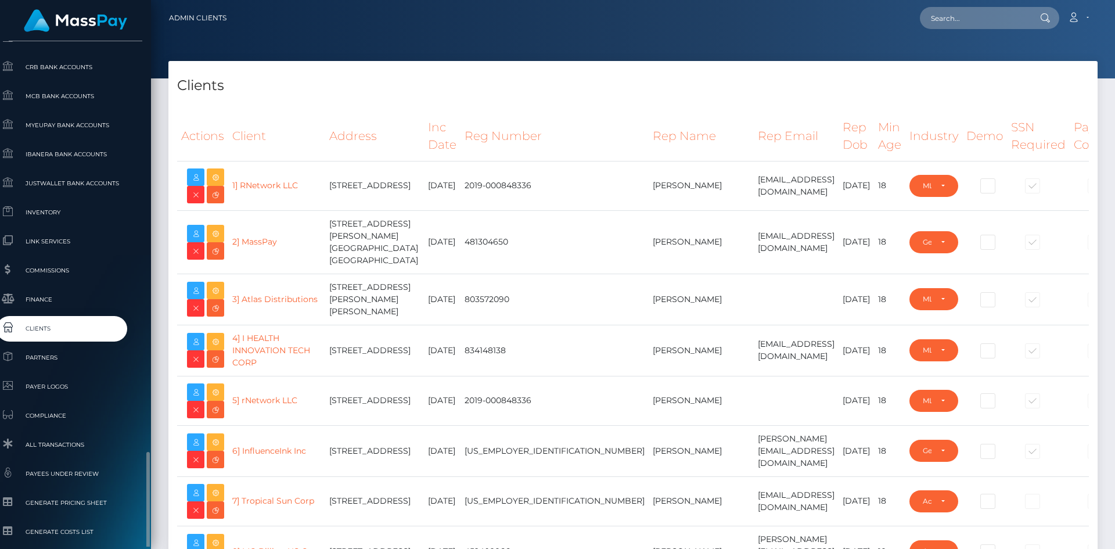
scroll to position [703, 13]
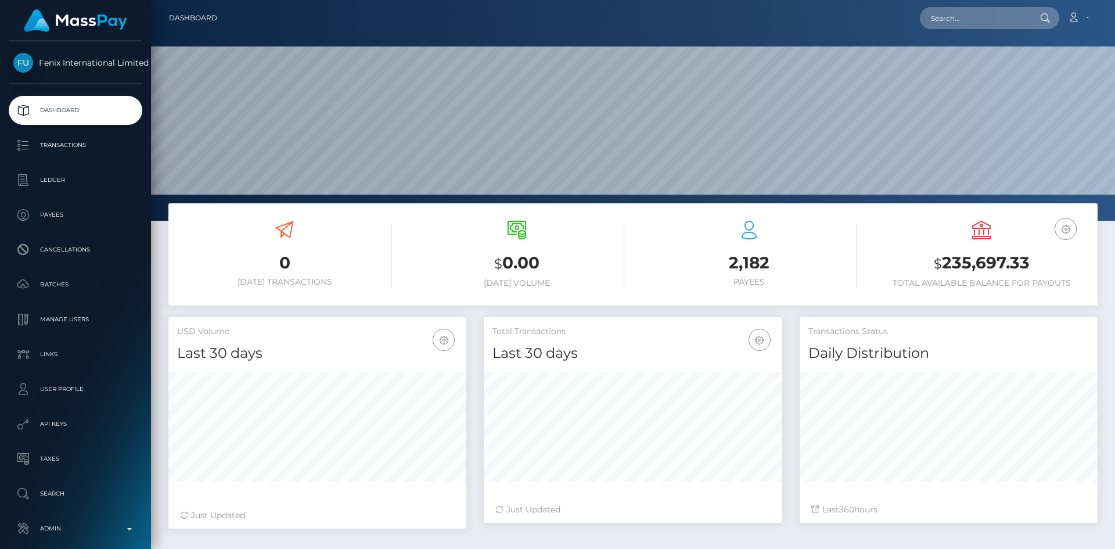
scroll to position [206, 298]
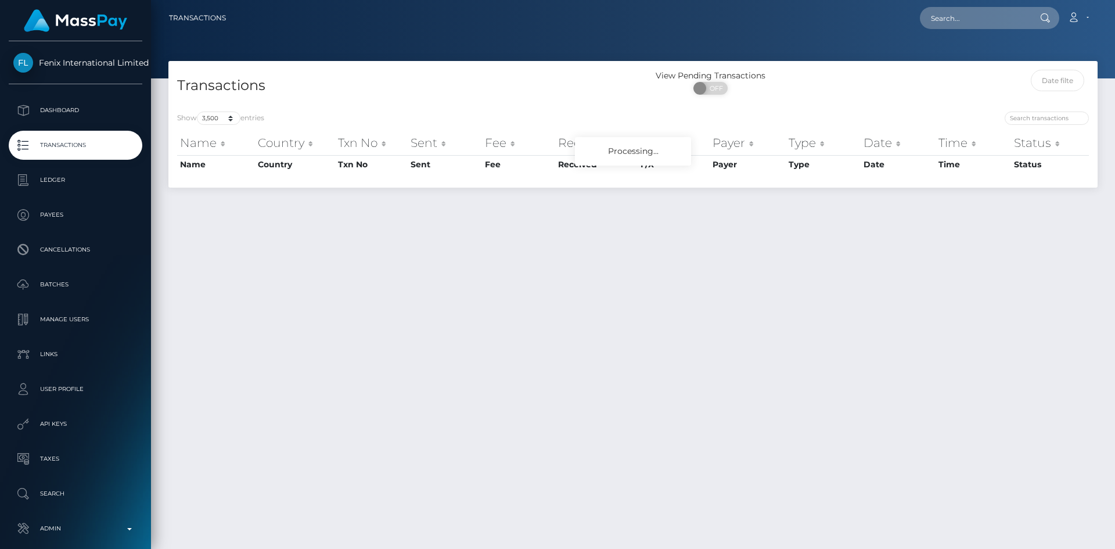
select select "3500"
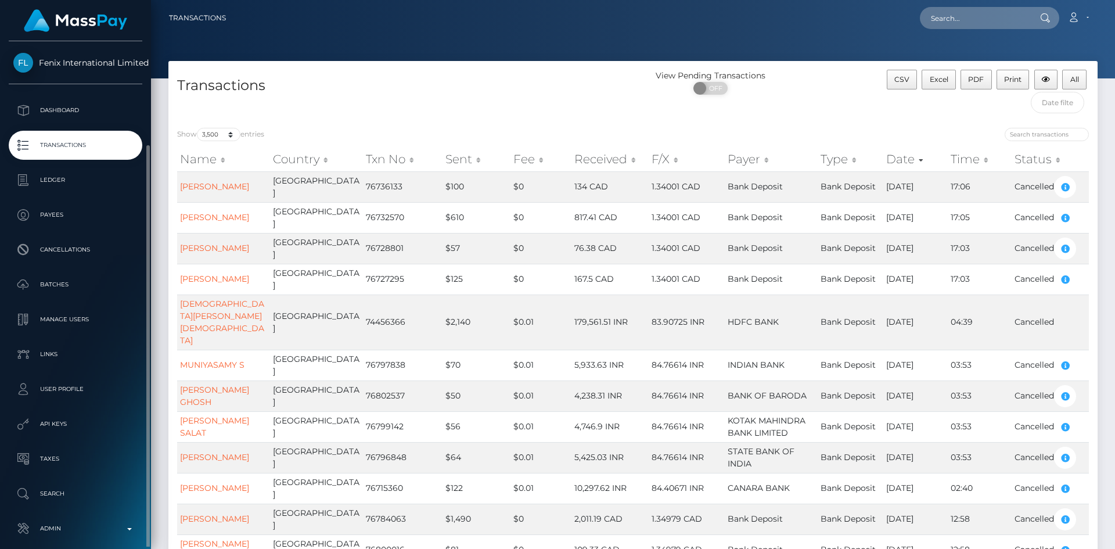
scroll to position [55, 0]
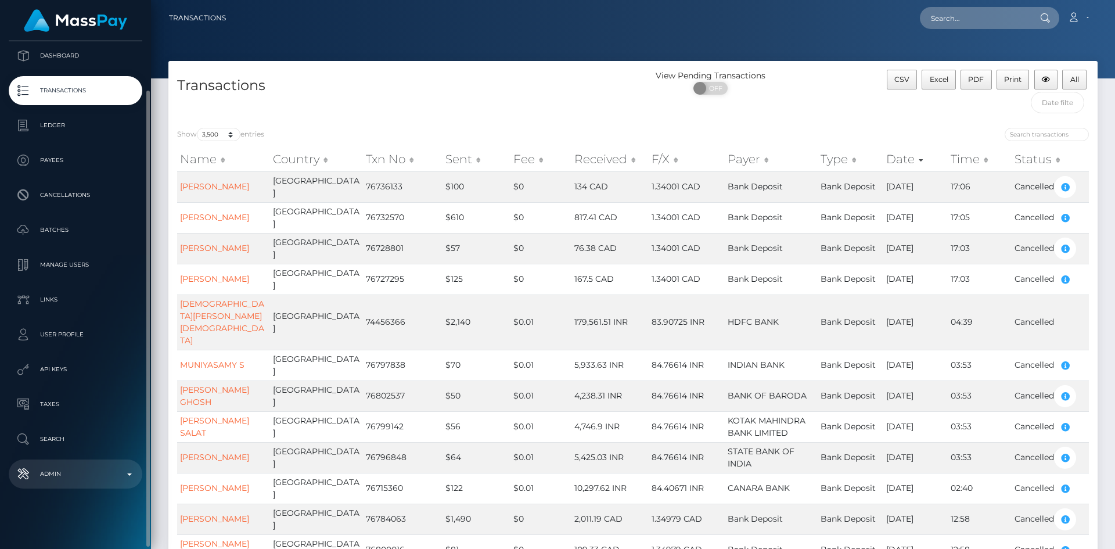
click at [99, 469] on p "Admin" at bounding box center [75, 473] width 124 height 17
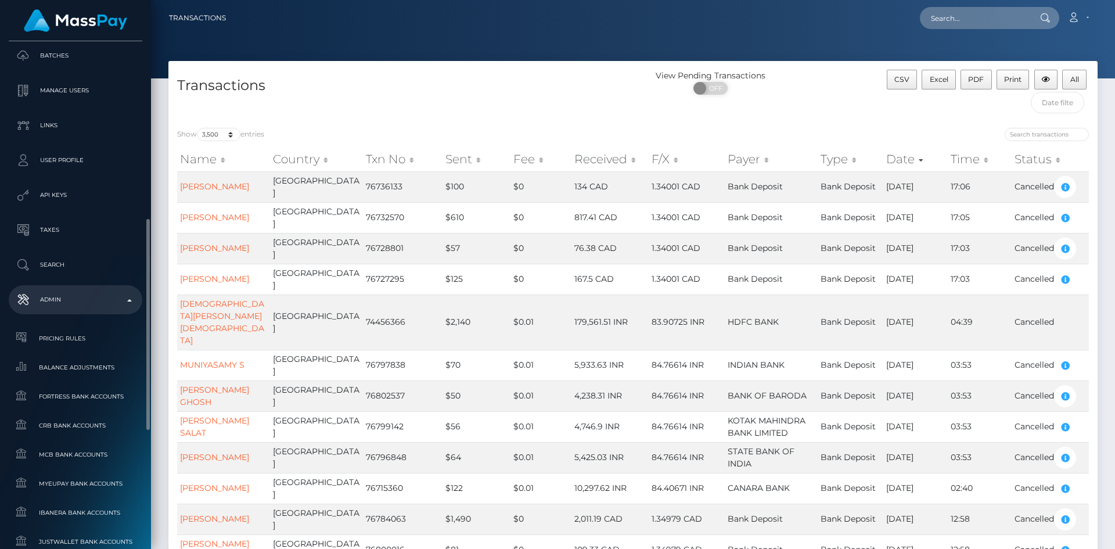
scroll to position [461, 0]
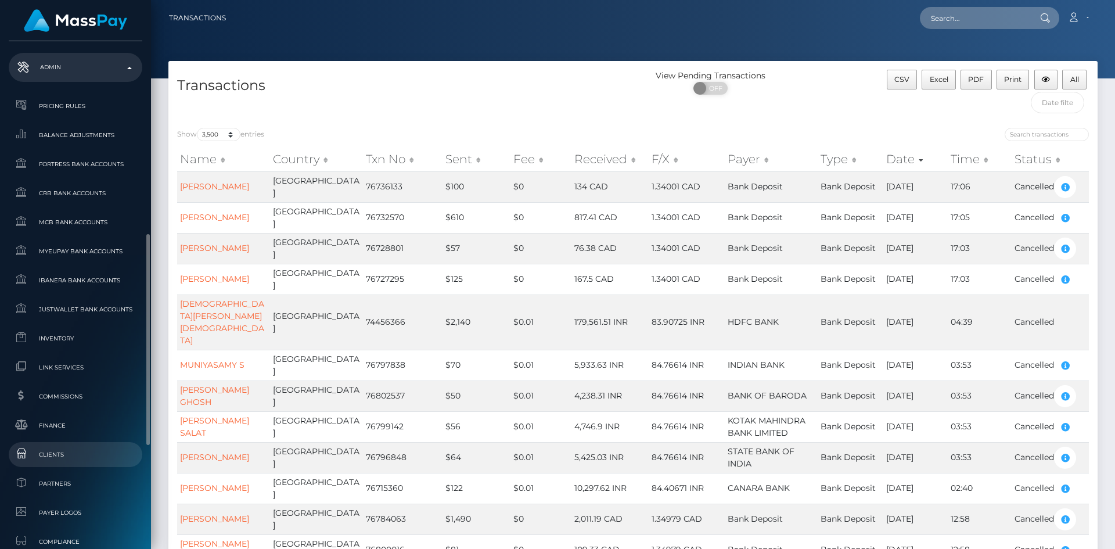
click at [93, 460] on span "Clients" at bounding box center [75, 454] width 124 height 13
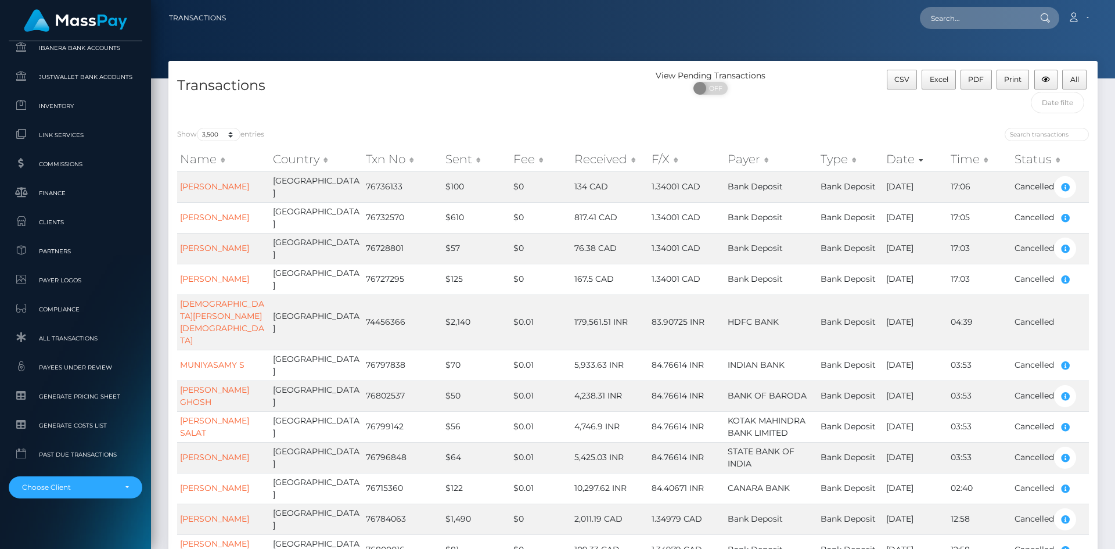
click at [471, 103] on div "Transactions" at bounding box center [400, 94] width 464 height 49
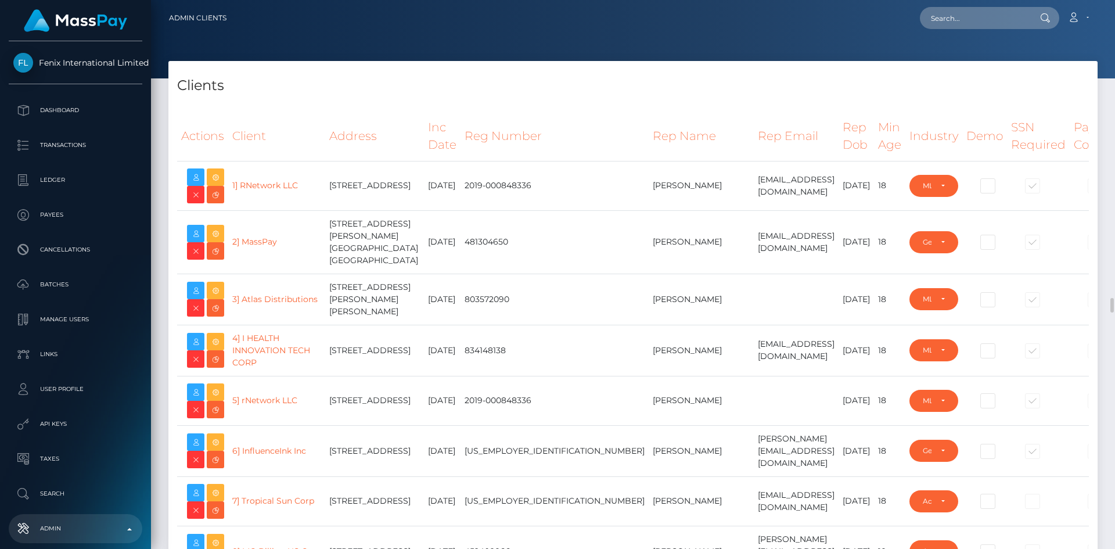
select select "223"
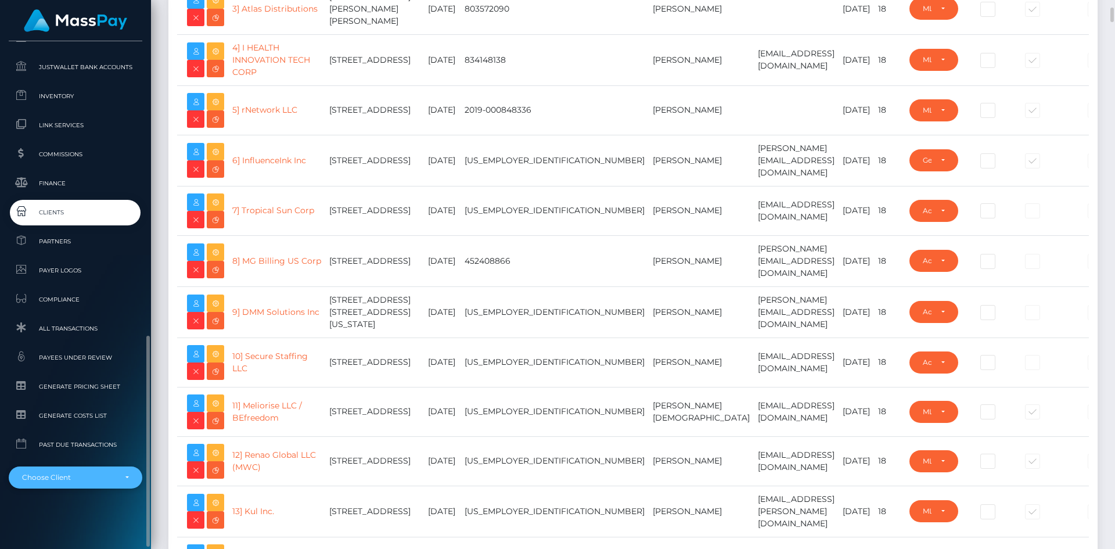
click at [73, 473] on div "Choose Client" at bounding box center [68, 477] width 93 height 9
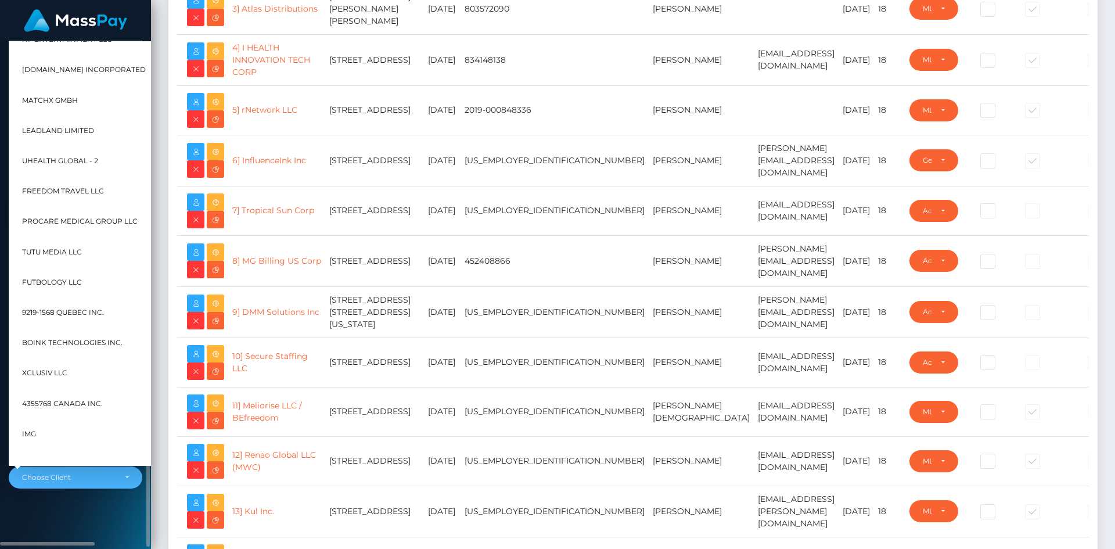
scroll to position [1974, 0]
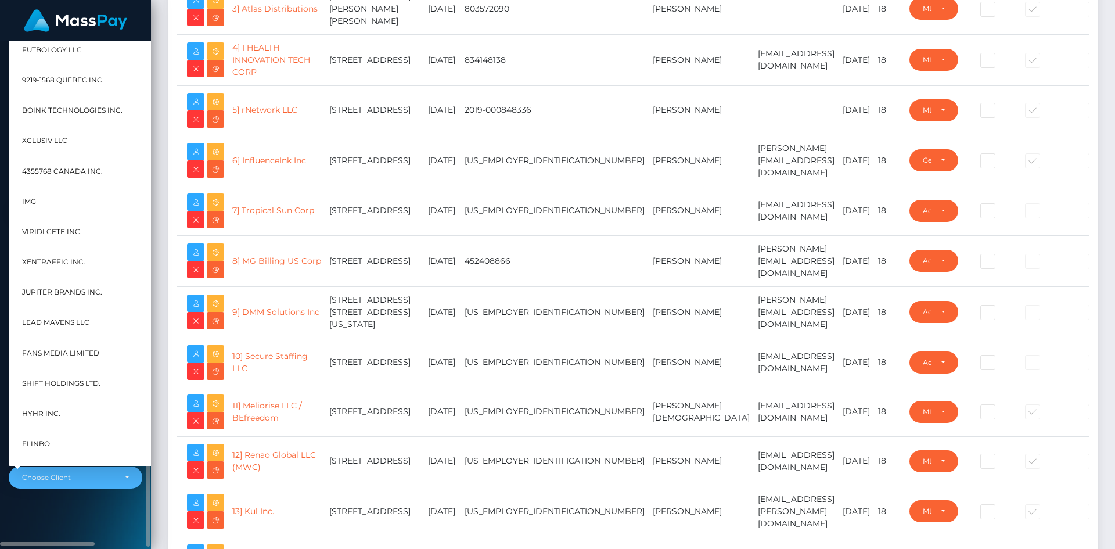
click at [46, 445] on span "Flinbo" at bounding box center [36, 443] width 28 height 15
select select "84"
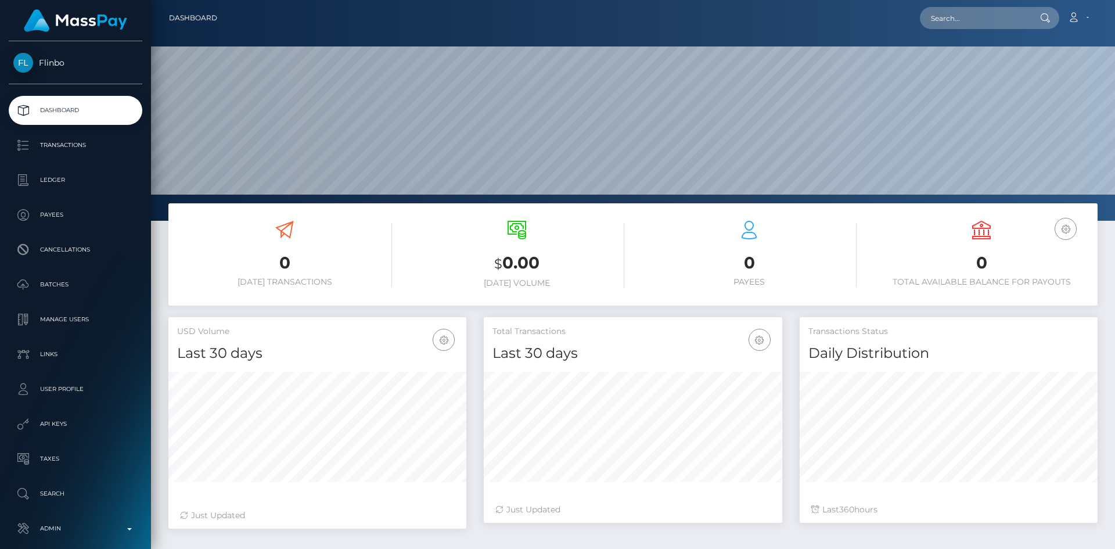
scroll to position [206, 298]
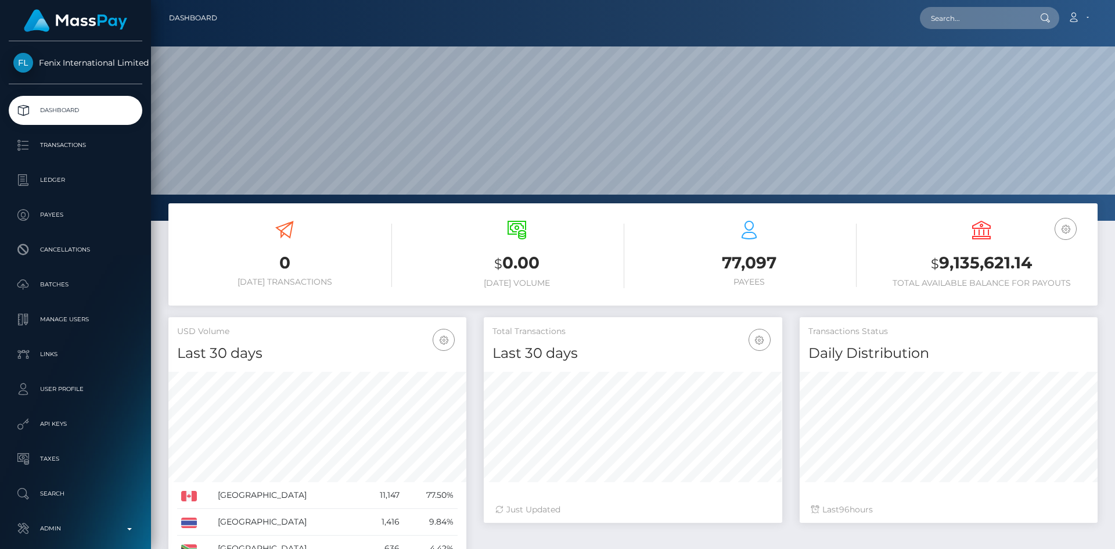
scroll to position [206, 298]
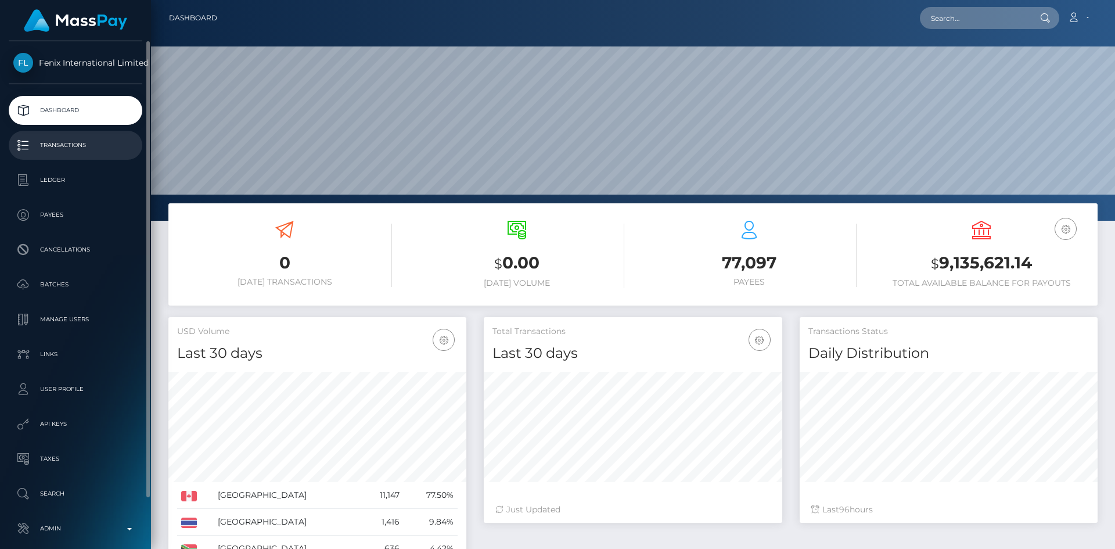
click at [51, 144] on p "Transactions" at bounding box center [75, 144] width 124 height 17
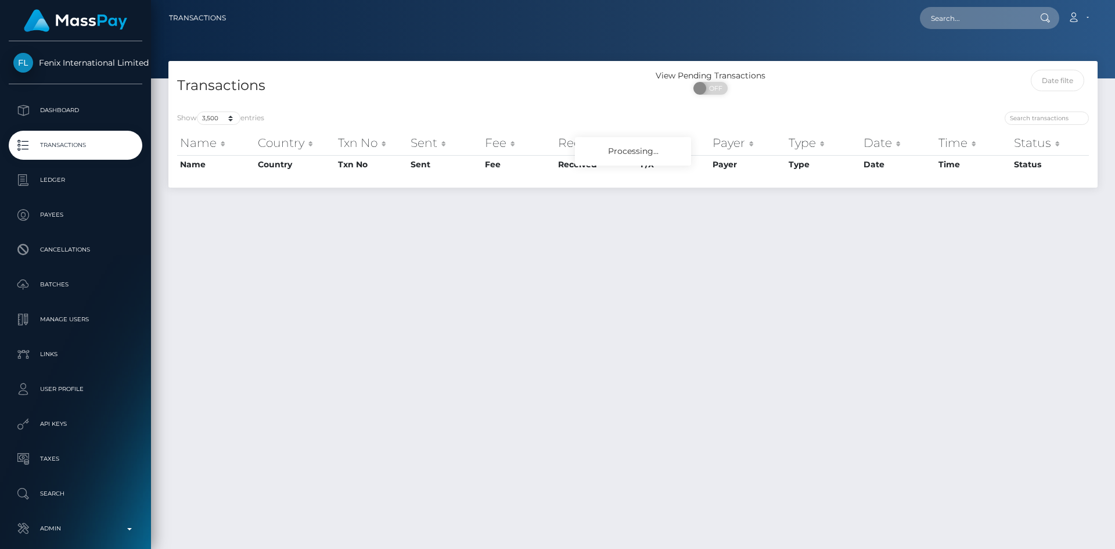
click at [229, 103] on div "Transactions" at bounding box center [400, 86] width 464 height 33
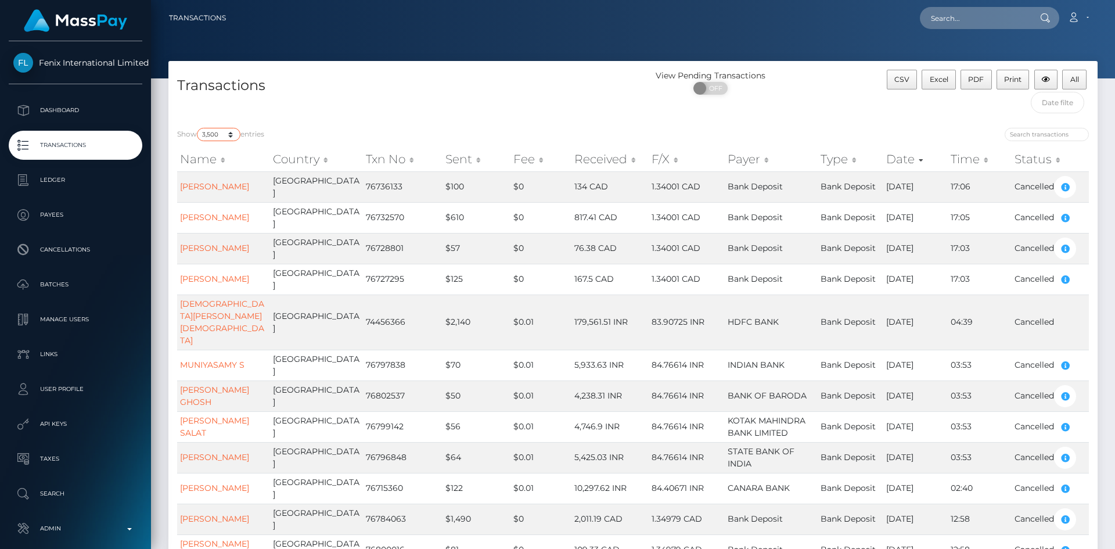
click at [231, 134] on select "10 25 50 100 250 500 1,000 3,500 All" at bounding box center [219, 134] width 44 height 13
select select "10"
click at [198, 128] on select "10 25 50 100 250 500 1,000 3,500 All" at bounding box center [219, 134] width 44 height 13
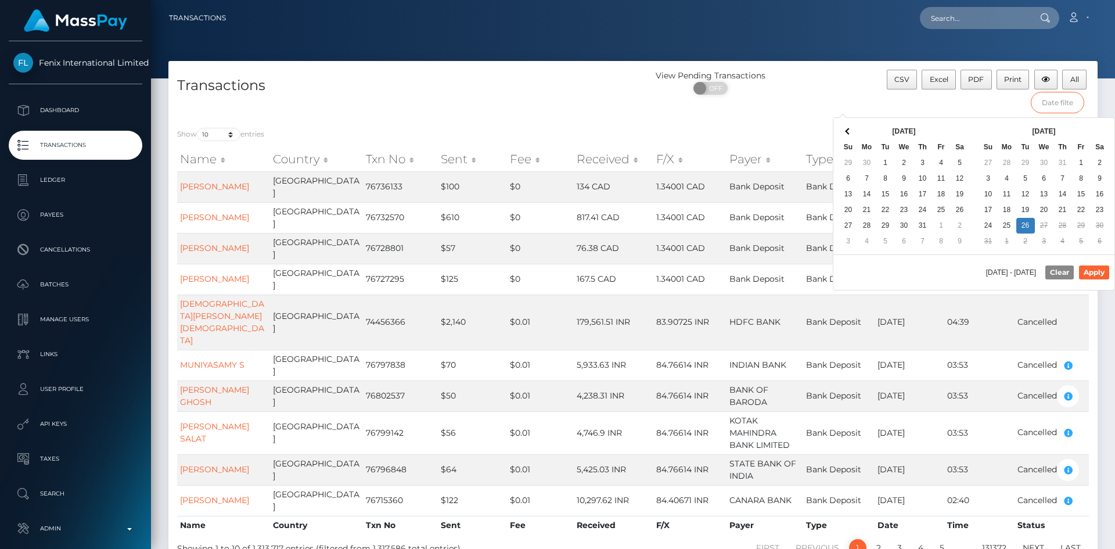
click at [1054, 106] on input "text" at bounding box center [1058, 102] width 54 height 21
click at [1104, 269] on button "Apply" at bounding box center [1094, 272] width 30 height 14
type input "08/02/2025 - 08/05/2025"
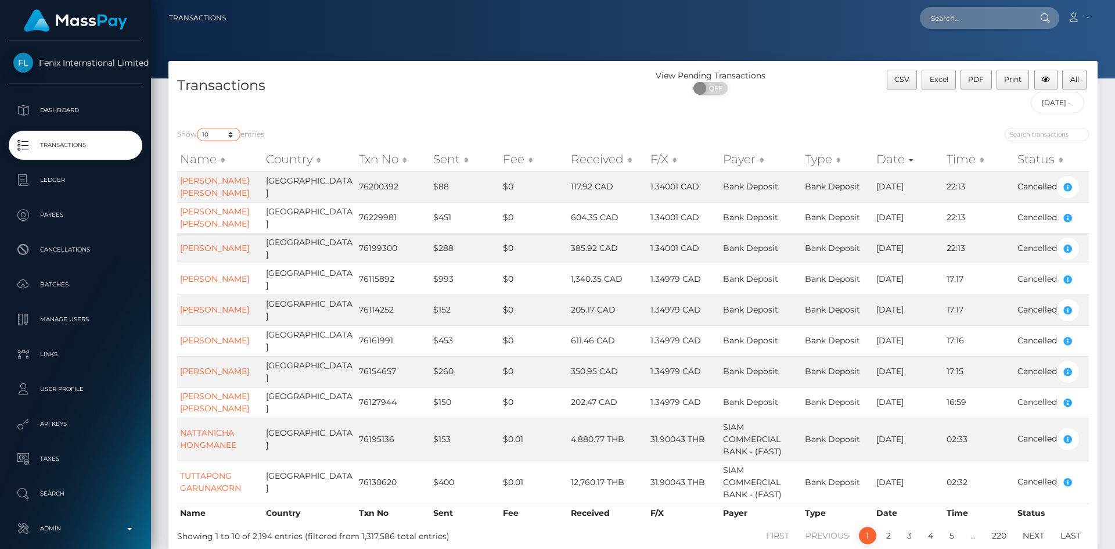
click at [232, 135] on select "10 25 50 100 250 500 1,000 3,500 All" at bounding box center [219, 134] width 44 height 13
select select "3500"
click at [198, 128] on select "10 25 50 100 250 500 1,000 3,500 All" at bounding box center [219, 134] width 44 height 13
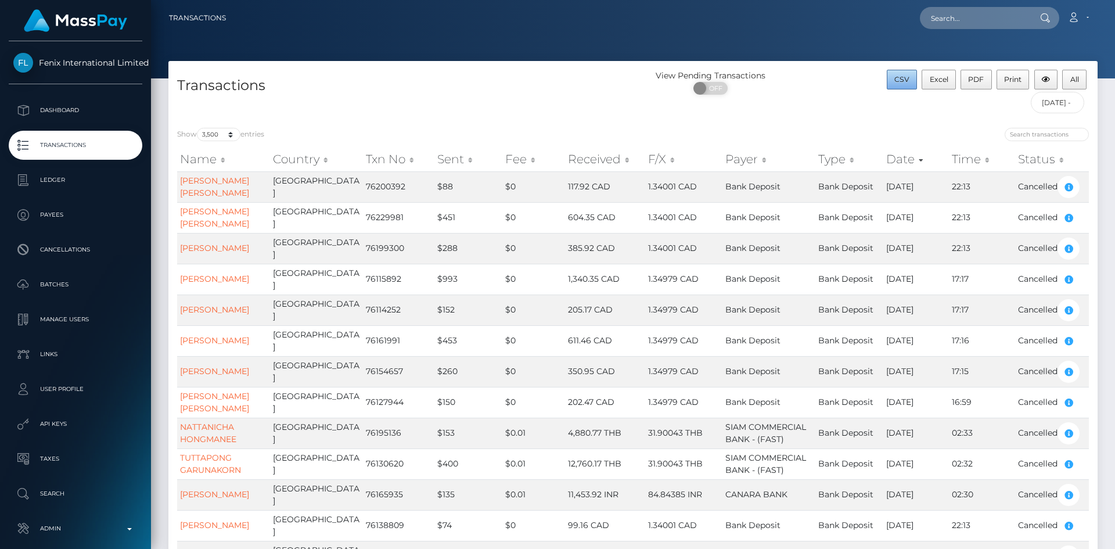
click at [899, 82] on span "CSV" at bounding box center [901, 79] width 15 height 9
